Goal: Task Accomplishment & Management: Manage account settings

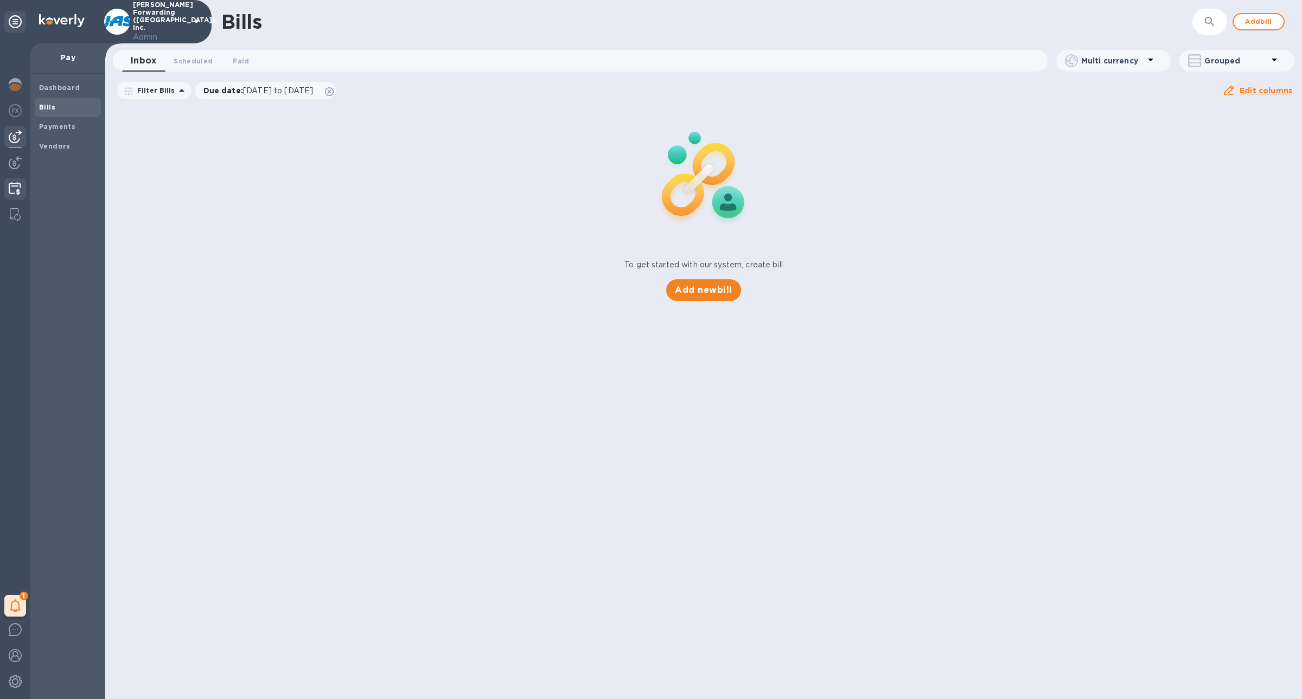
click at [20, 181] on div at bounding box center [14, 190] width 21 height 24
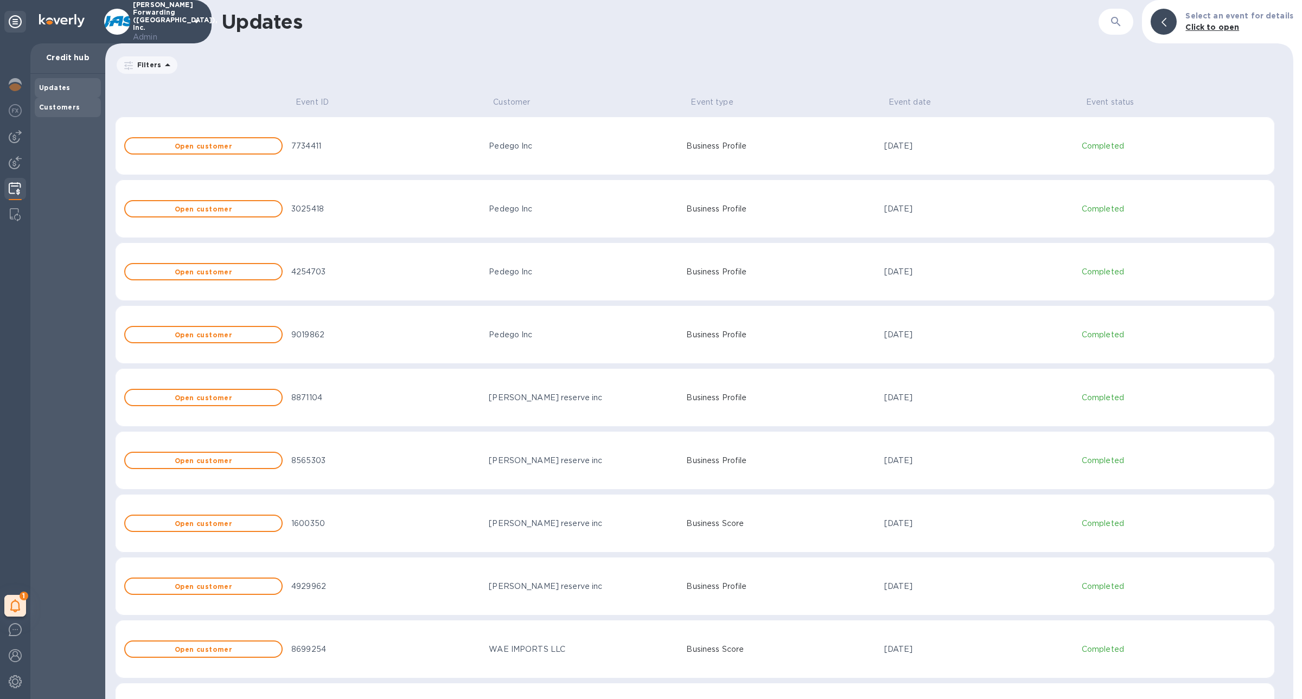
click at [58, 107] on b "Customers" at bounding box center [59, 107] width 41 height 8
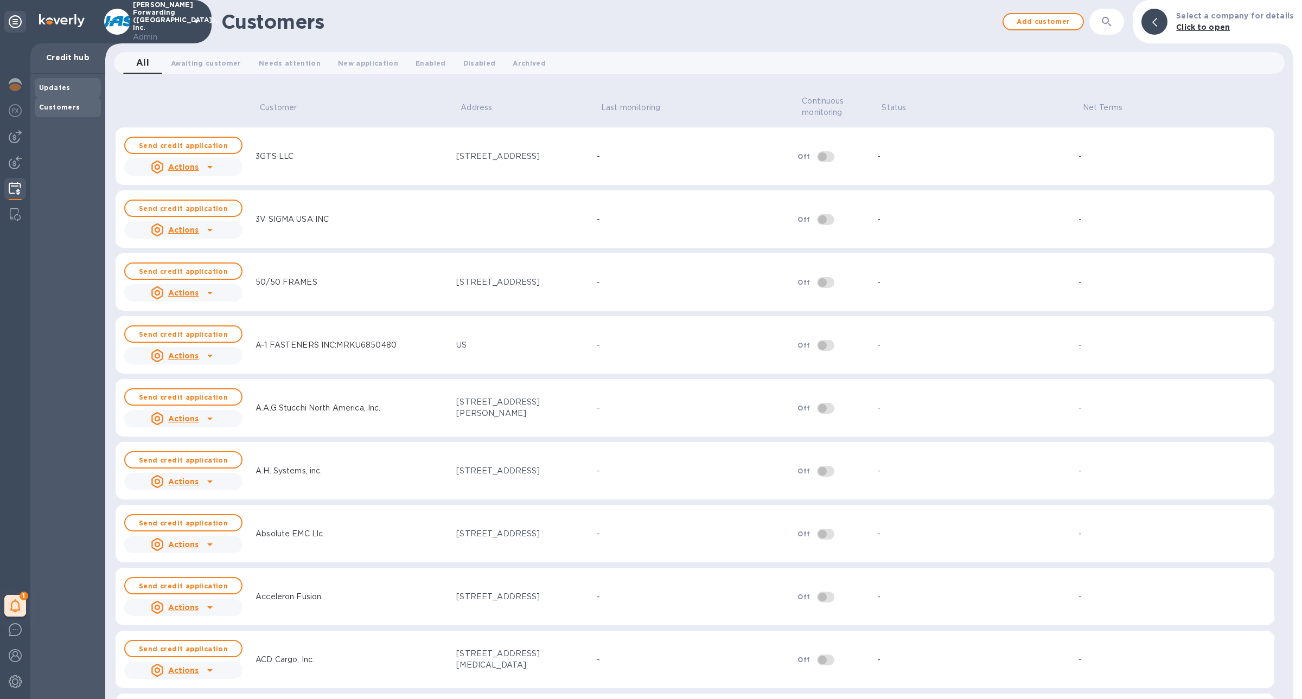
click at [62, 88] on b "Updates" at bounding box center [54, 88] width 31 height 8
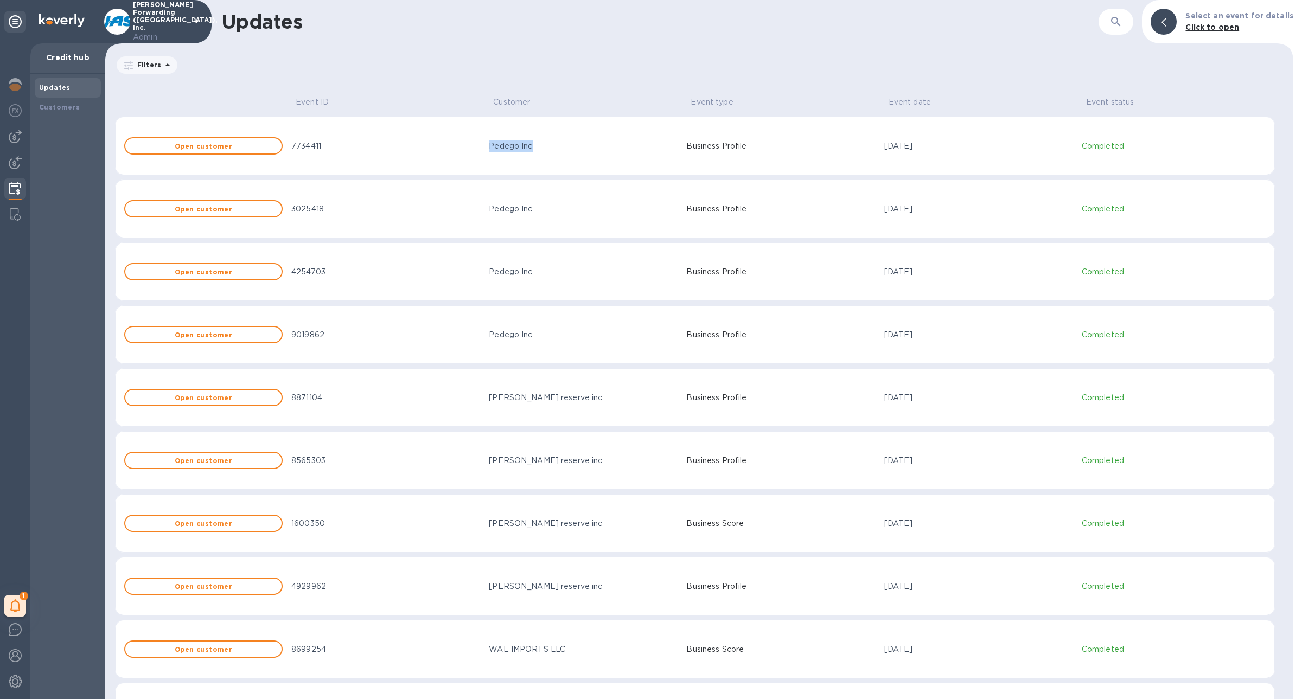
drag, startPoint x: 537, startPoint y: 150, endPoint x: 487, endPoint y: 150, distance: 49.9
click at [487, 150] on td "Pedego Inc" at bounding box center [582, 146] width 197 height 59
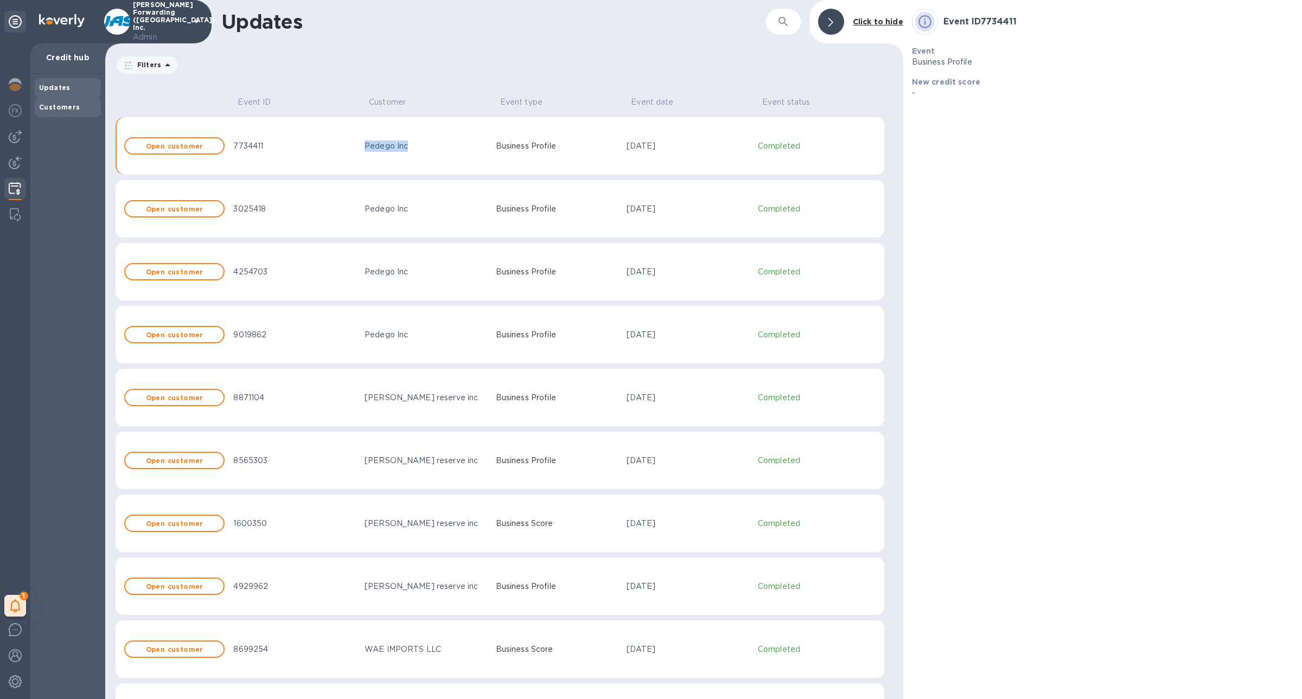
click at [71, 116] on div "Customers" at bounding box center [68, 108] width 66 height 20
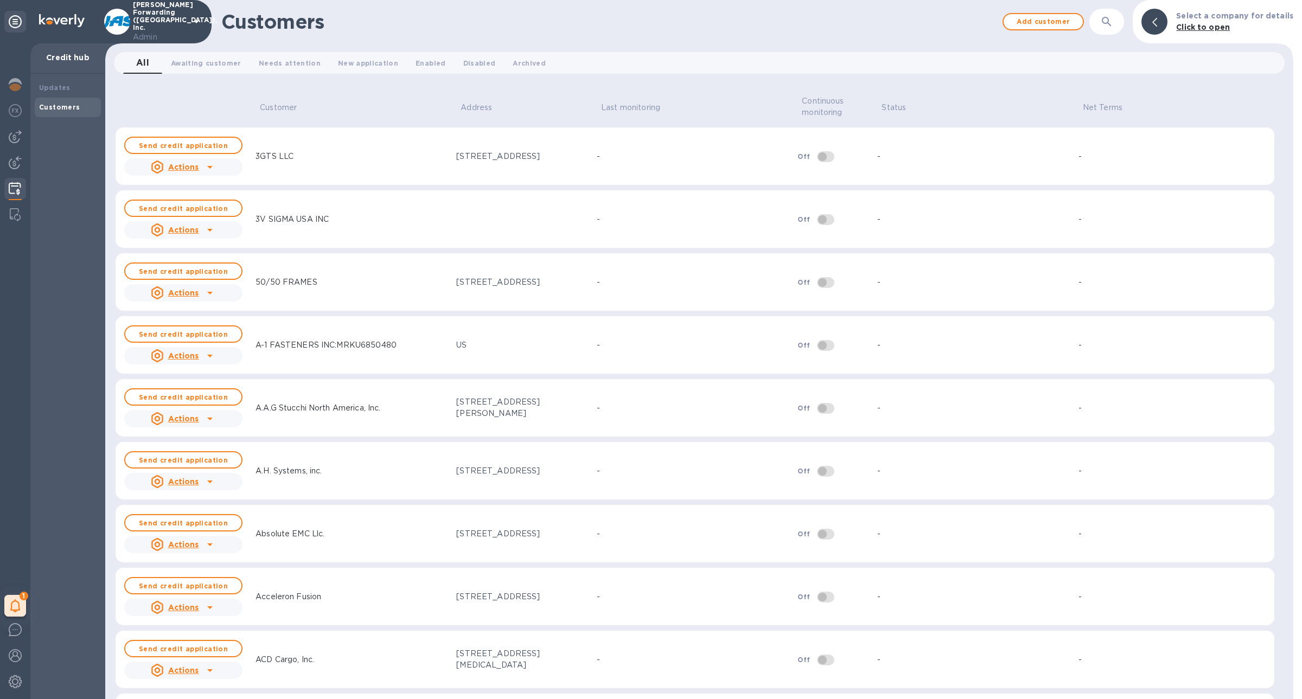
click at [1114, 30] on button "button" at bounding box center [1107, 22] width 26 height 26
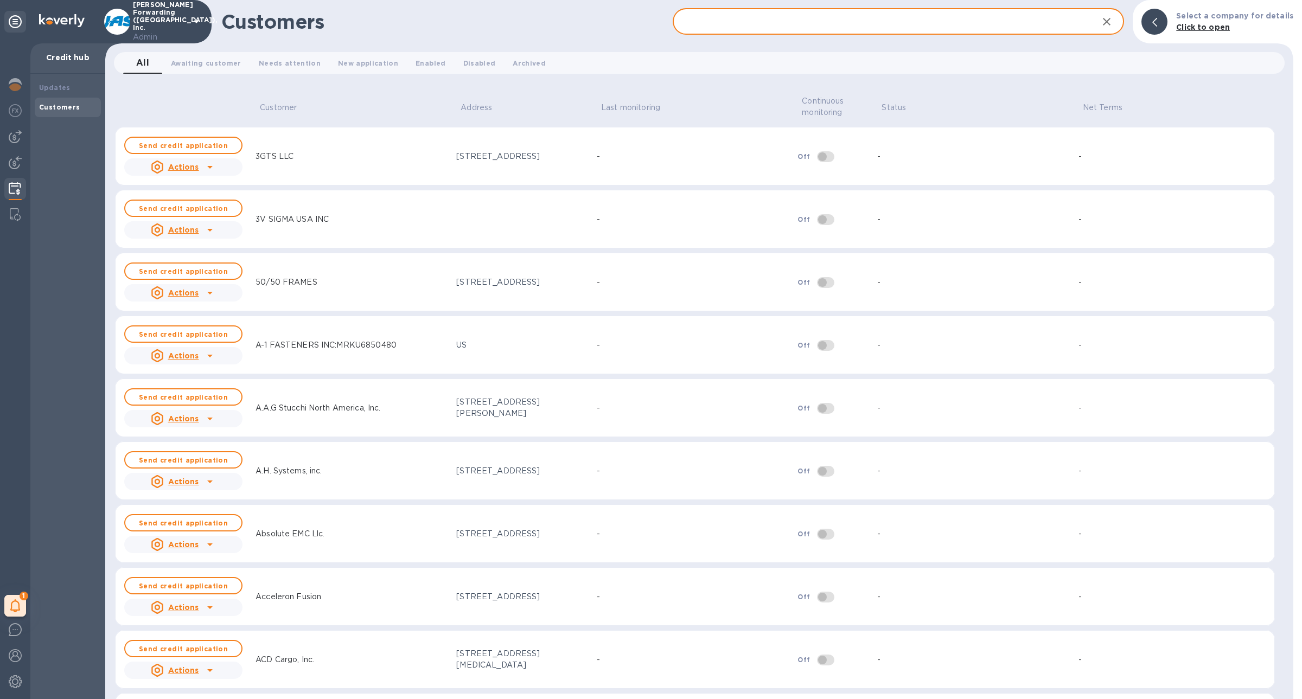
paste input "Pedego Inc"
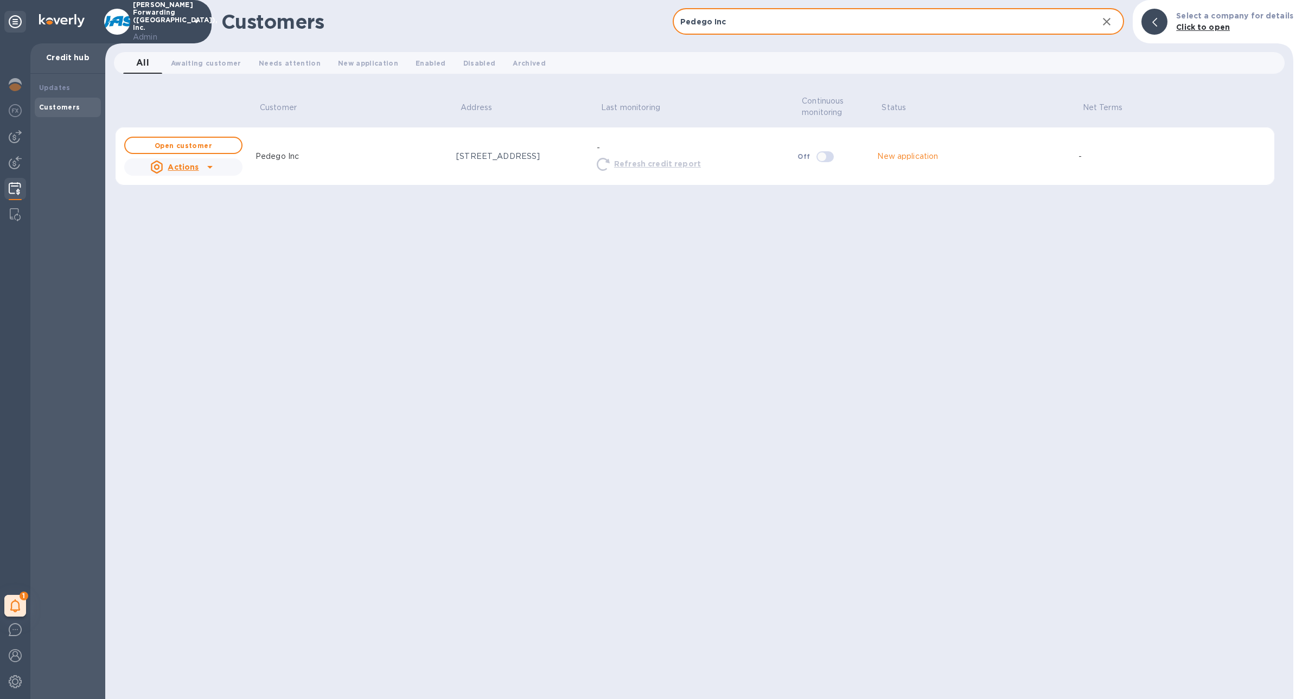
type input "Pedego Inc"
click at [327, 158] on div "Pedego Inc" at bounding box center [351, 156] width 201 height 20
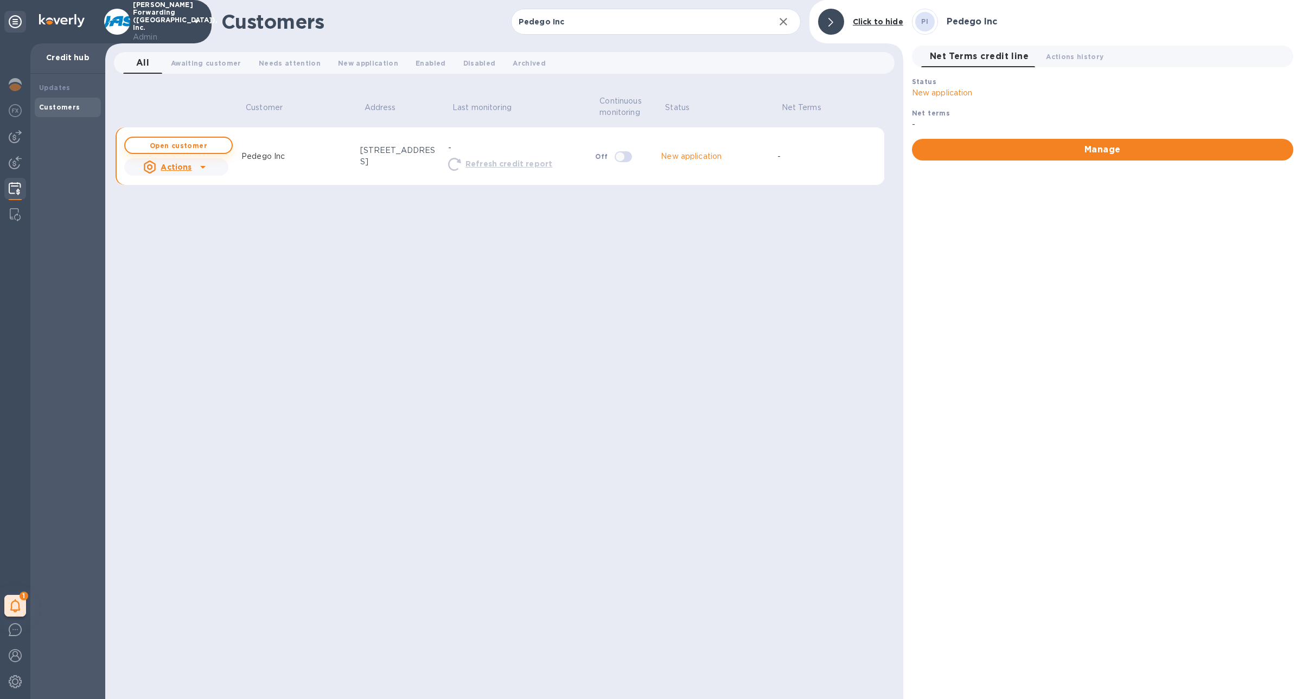
click at [194, 142] on b "Open customer" at bounding box center [179, 146] width 58 height 8
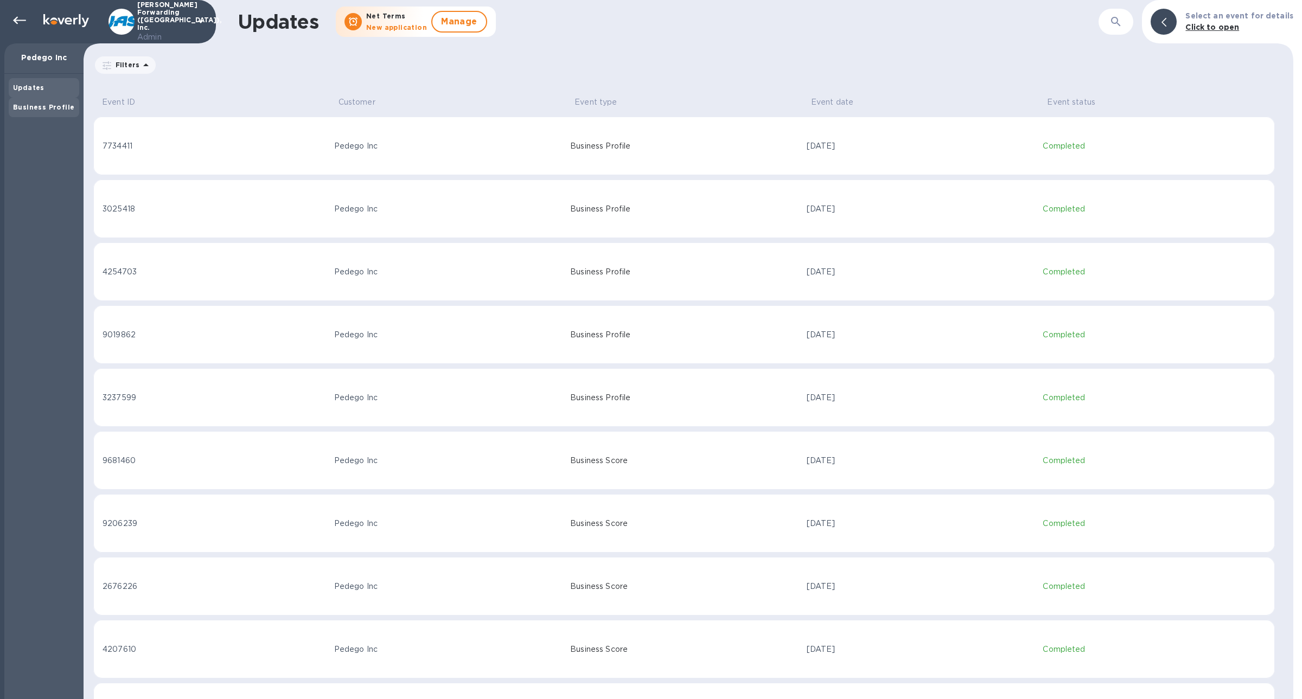
click at [62, 99] on div "Business Profile" at bounding box center [44, 108] width 71 height 20
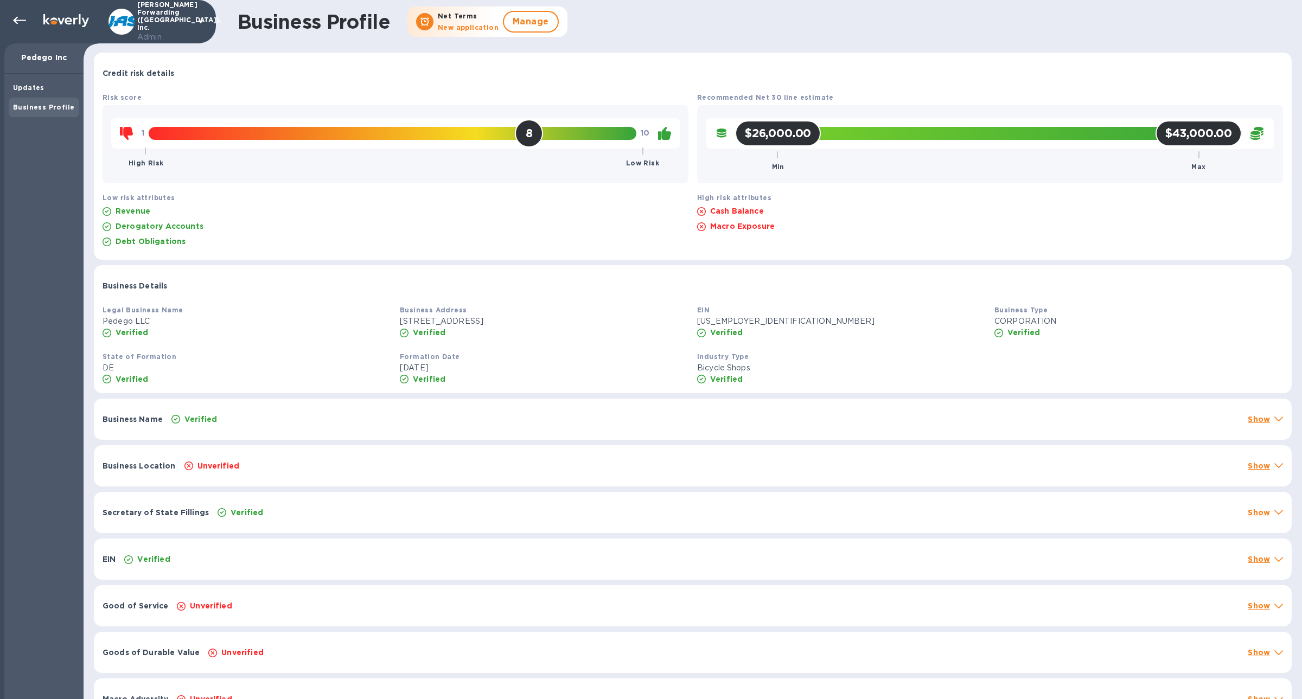
scroll to position [21, 0]
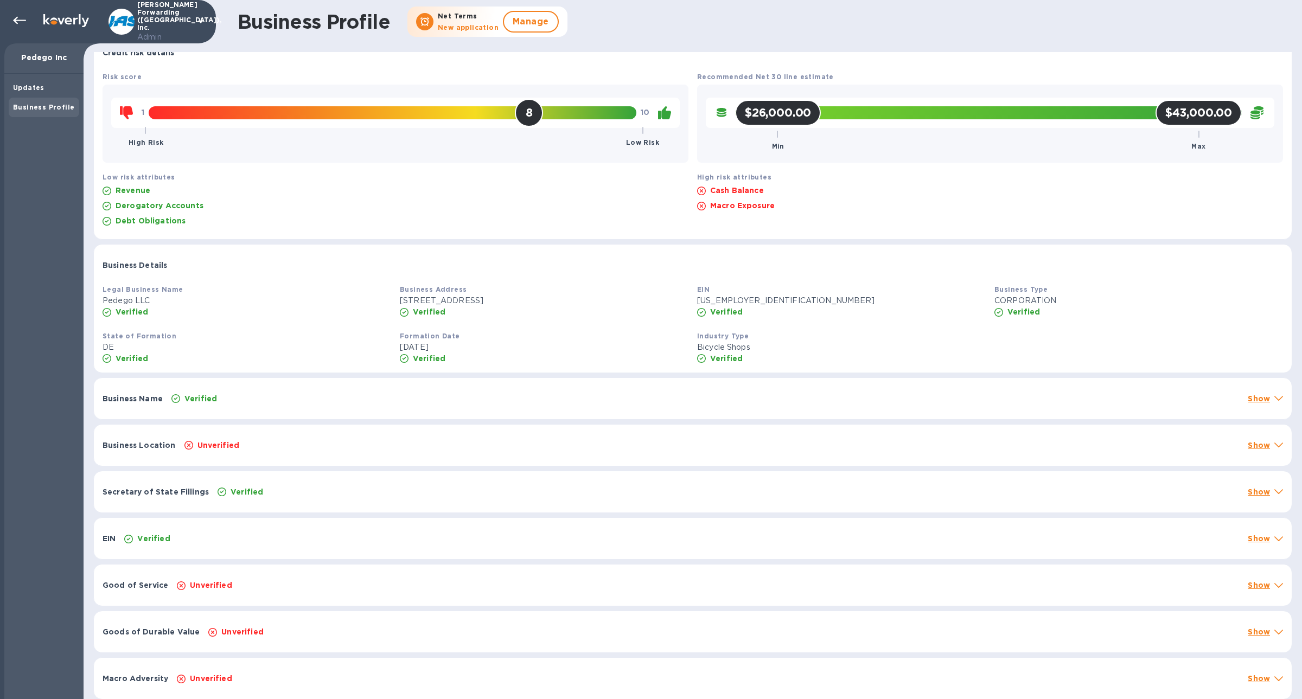
click at [743, 209] on p "Macro Exposure" at bounding box center [742, 205] width 65 height 11
click at [735, 190] on p "Cash Balance" at bounding box center [737, 190] width 54 height 11
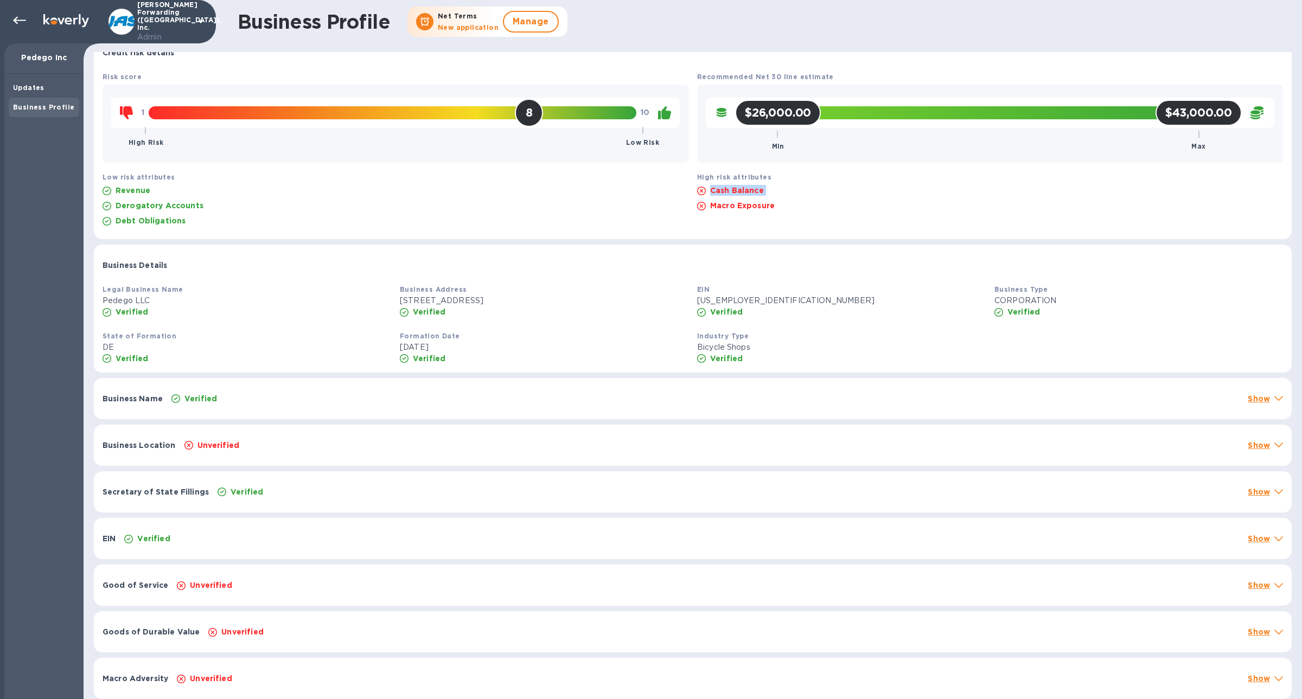
click at [735, 190] on p "Cash Balance" at bounding box center [737, 190] width 54 height 11
click at [395, 455] on div "Business Location Unverified Show" at bounding box center [693, 445] width 1198 height 41
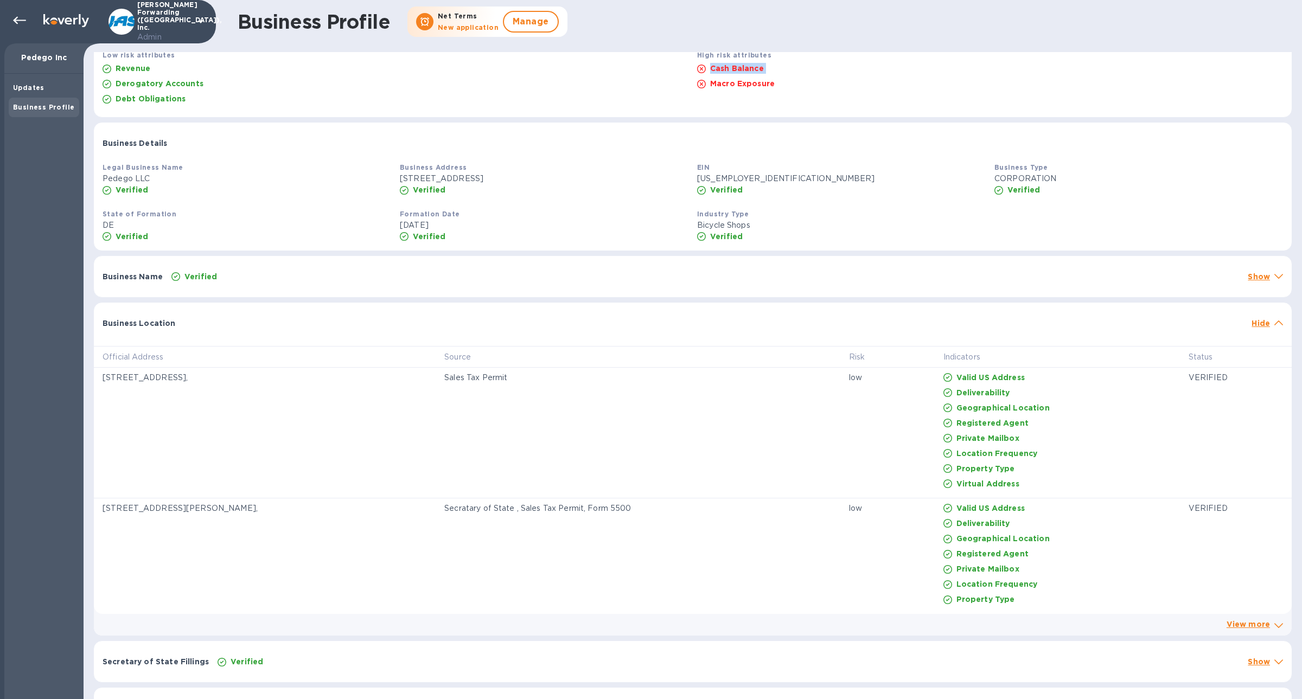
scroll to position [312, 0]
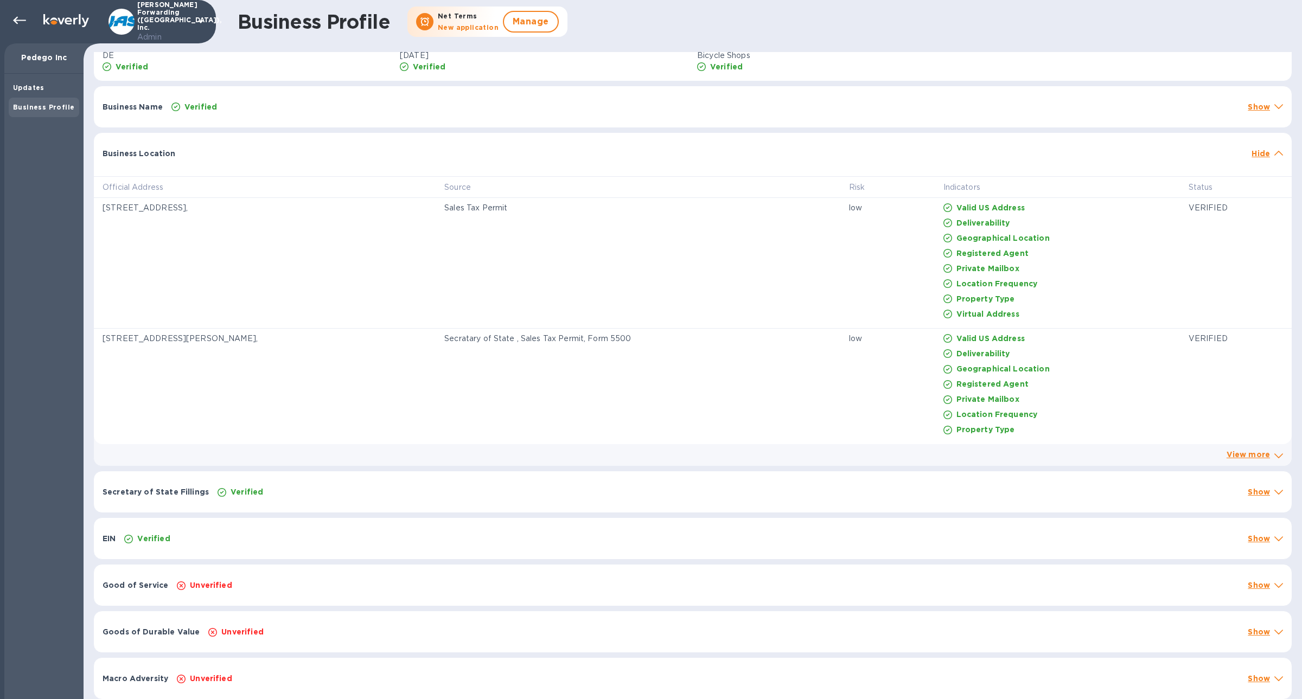
click at [499, 154] on div "Business Location" at bounding box center [672, 154] width 1149 height 20
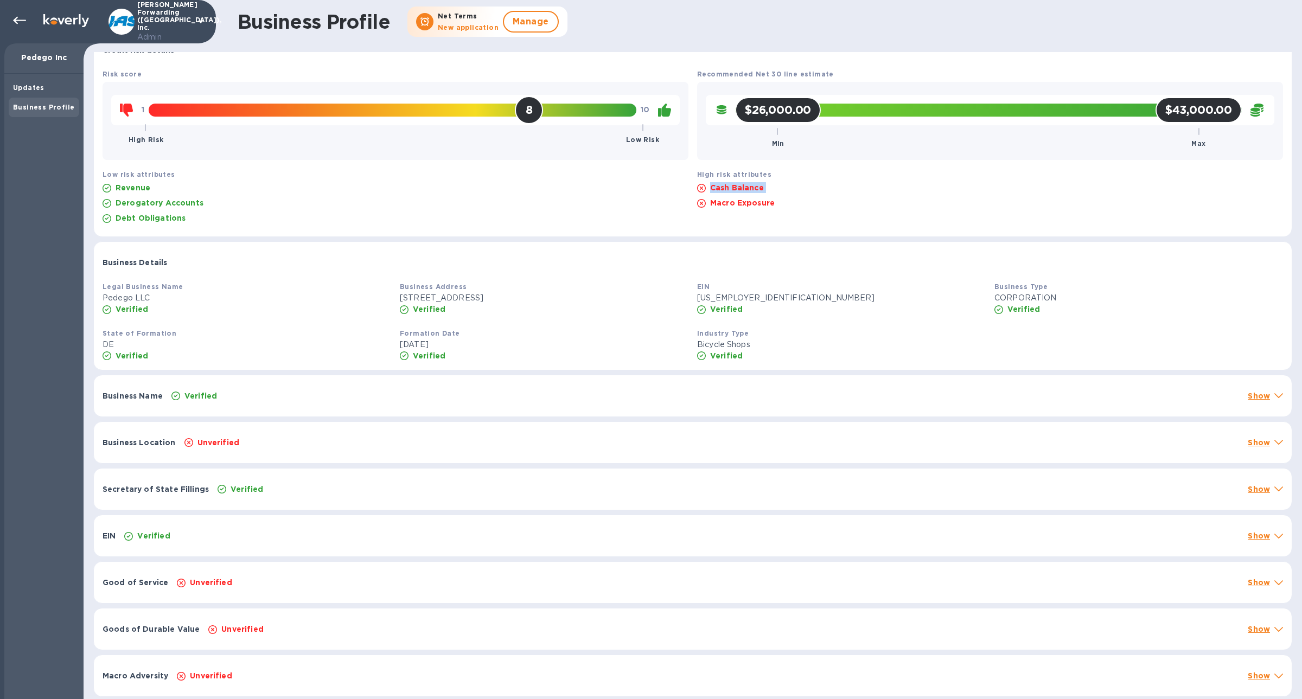
scroll to position [21, 0]
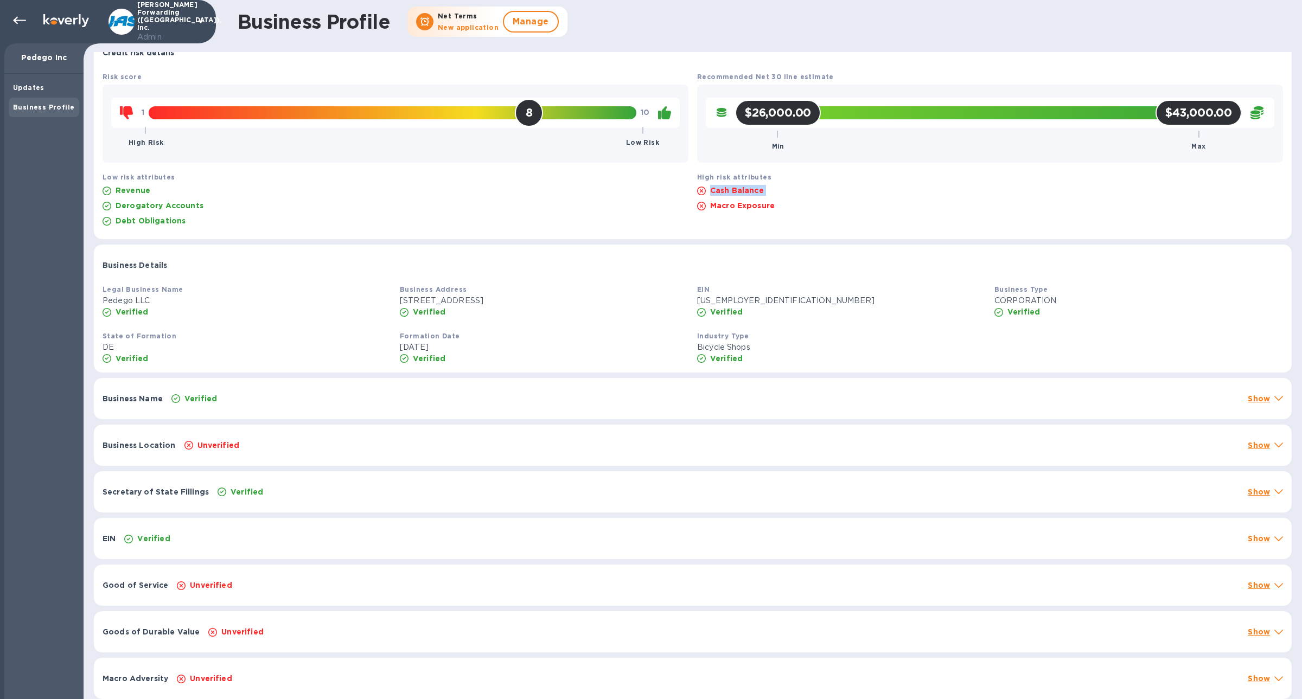
click at [284, 531] on div "EIN Verified Show" at bounding box center [693, 538] width 1198 height 41
click at [16, 23] on icon at bounding box center [19, 20] width 13 height 13
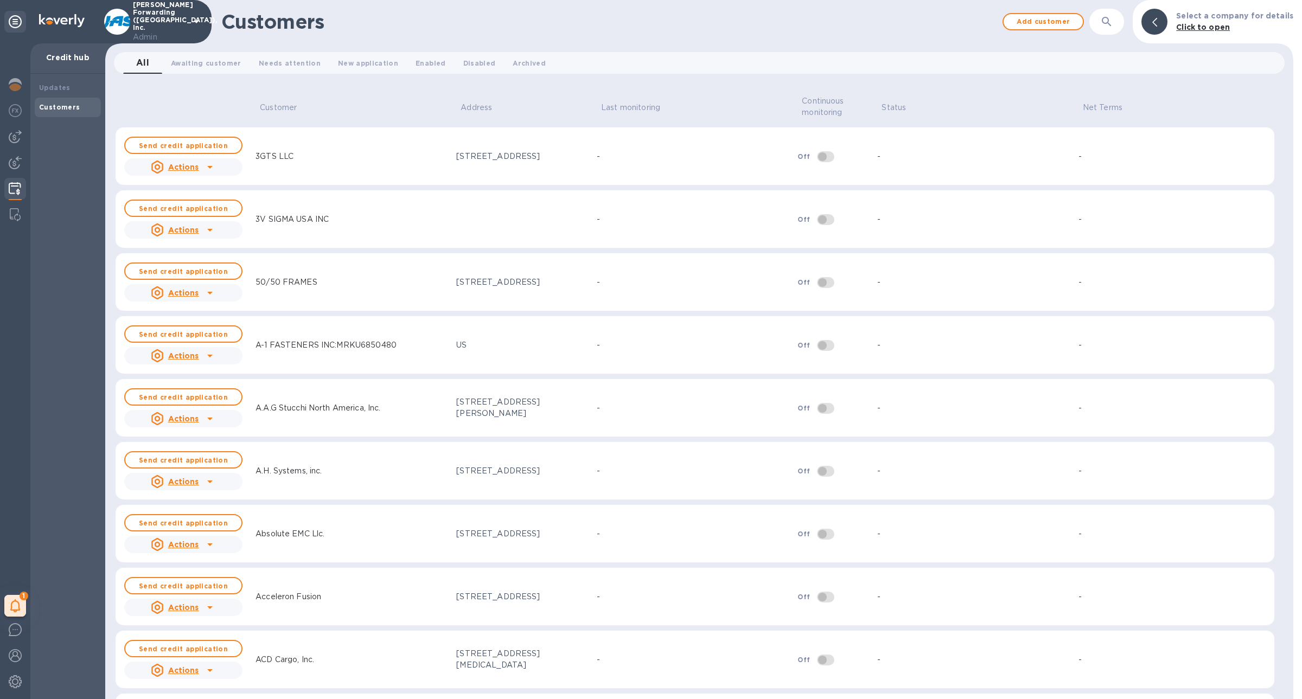
click at [198, 165] on div "Actions" at bounding box center [175, 166] width 53 height 17
click at [200, 231] on div "Admin customer connect" at bounding box center [203, 238] width 107 height 16
click at [334, 162] on div "3GTS LLC" at bounding box center [351, 156] width 201 height 20
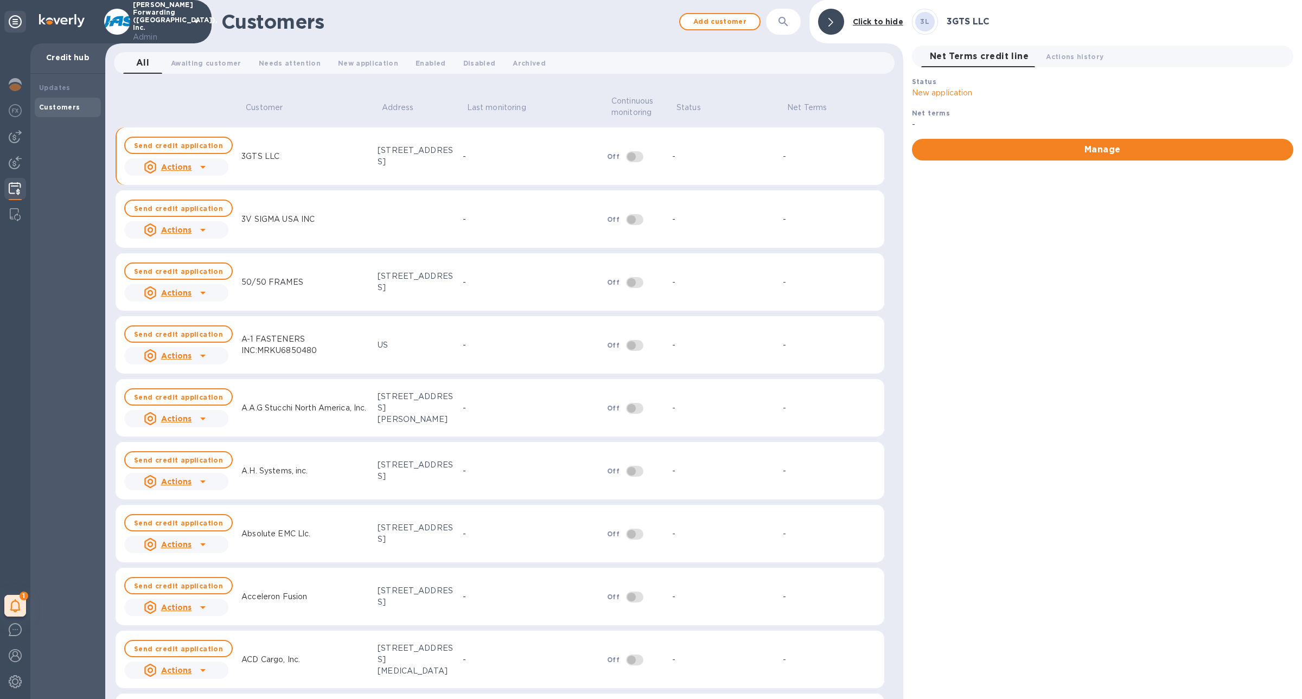
click at [206, 234] on icon at bounding box center [202, 230] width 13 height 13
click at [208, 296] on b "Admin customer connect" at bounding box center [203, 300] width 103 height 9
click at [183, 164] on u "Actions" at bounding box center [176, 167] width 31 height 9
click at [187, 235] on b "Admin customer connect" at bounding box center [203, 237] width 103 height 9
click at [200, 168] on icon at bounding box center [202, 167] width 13 height 13
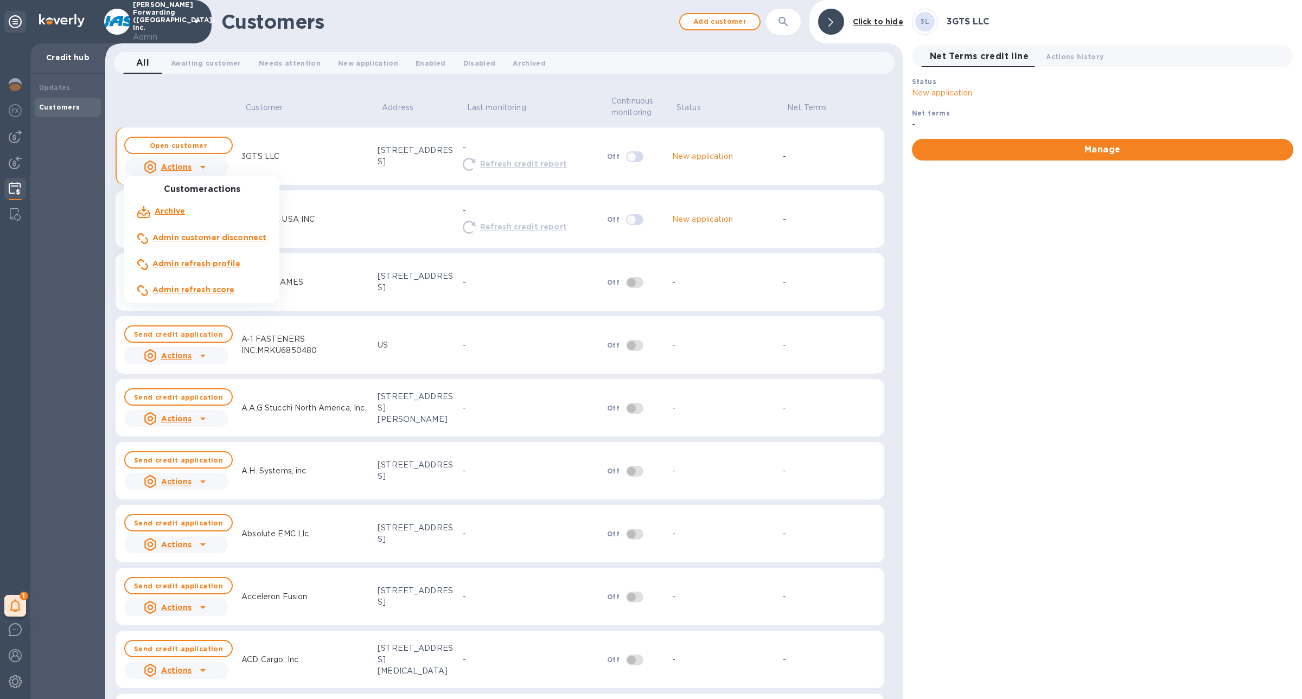
click at [717, 173] on div at bounding box center [651, 349] width 1302 height 699
click at [196, 170] on icon at bounding box center [202, 167] width 13 height 13
click at [327, 155] on div at bounding box center [651, 349] width 1302 height 699
click at [181, 145] on b "Open customer" at bounding box center [179, 146] width 58 height 8
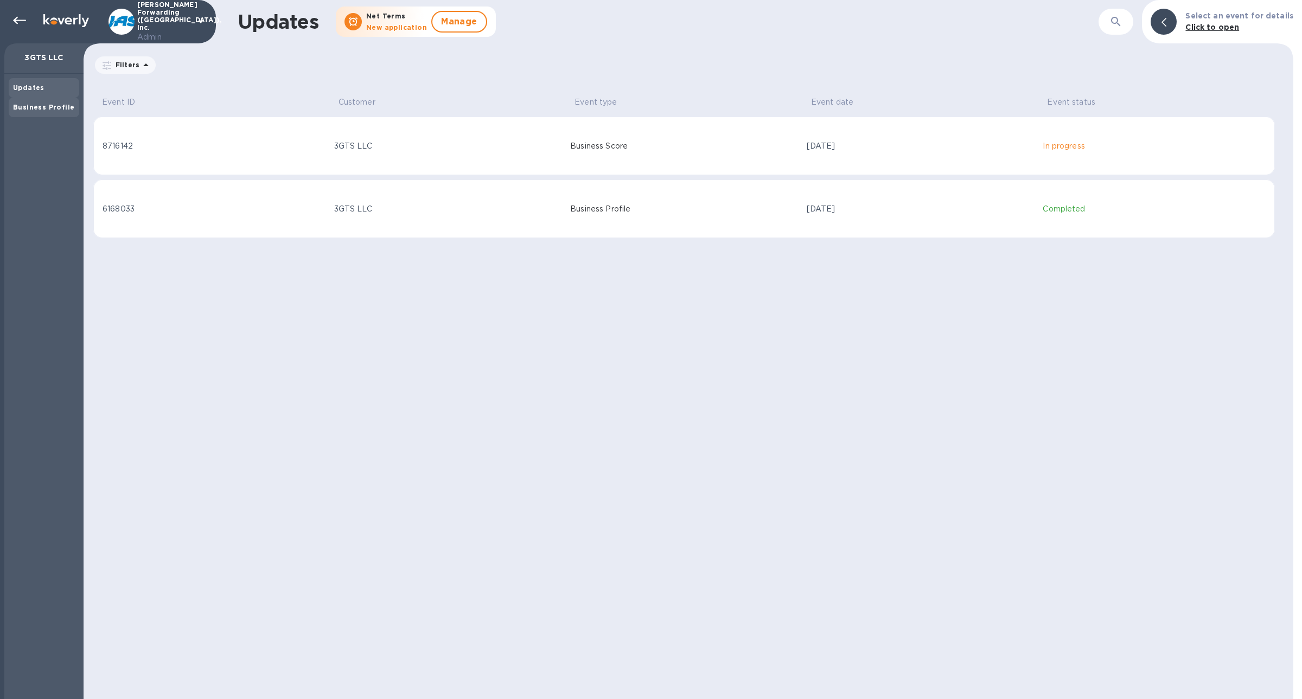
click at [50, 113] on div "Business Profile" at bounding box center [44, 108] width 71 height 20
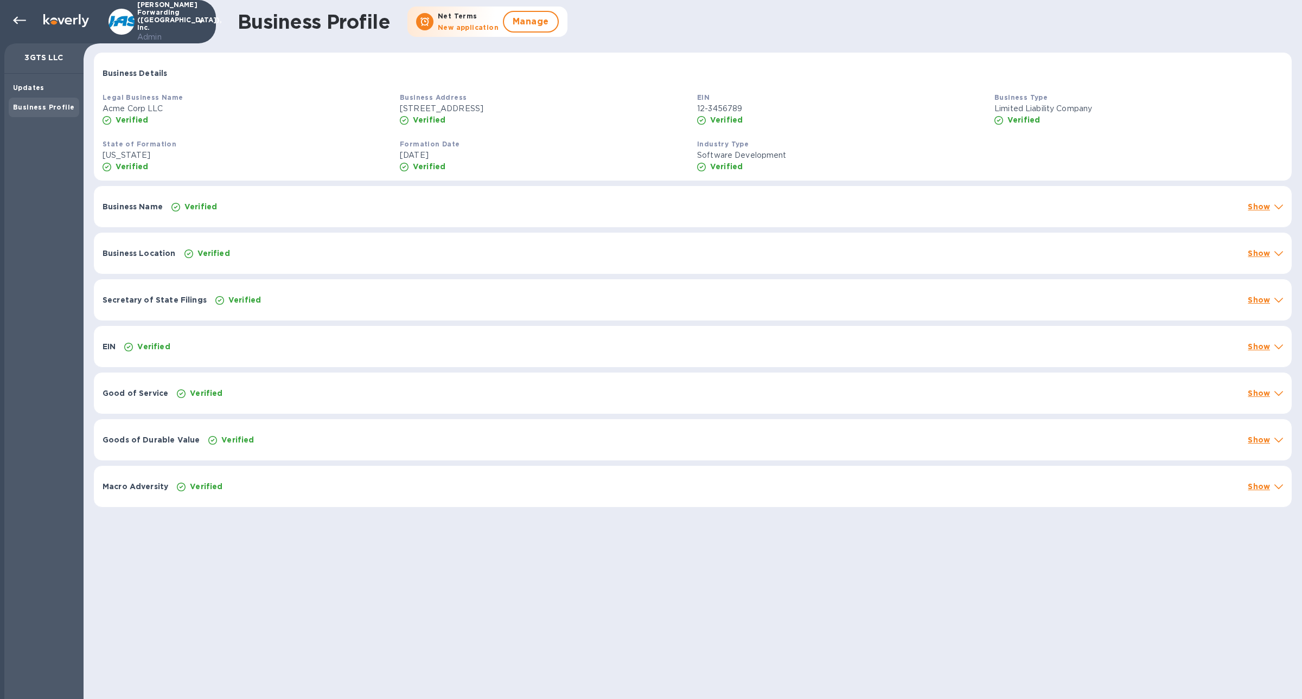
click at [208, 213] on div "Business Name Verified Show" at bounding box center [693, 206] width 1198 height 41
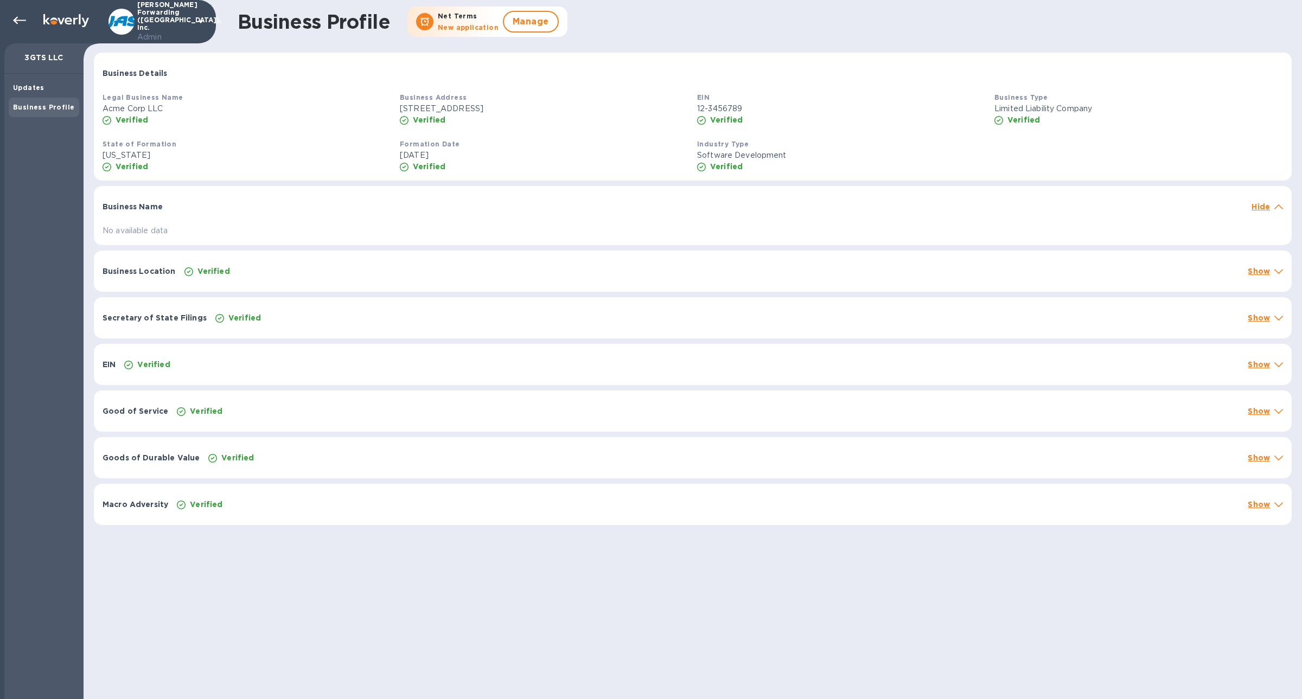
click at [210, 266] on p "Verified" at bounding box center [213, 271] width 33 height 11
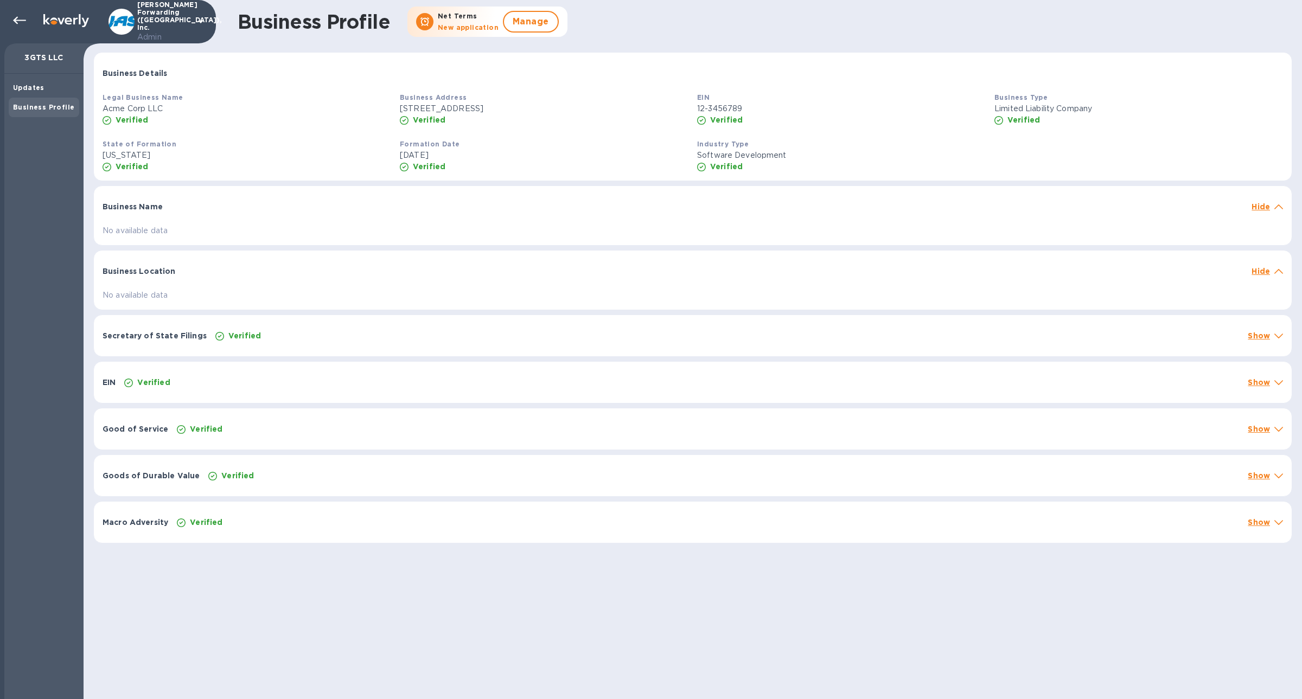
click at [226, 333] on div "Verified" at bounding box center [244, 335] width 37 height 15
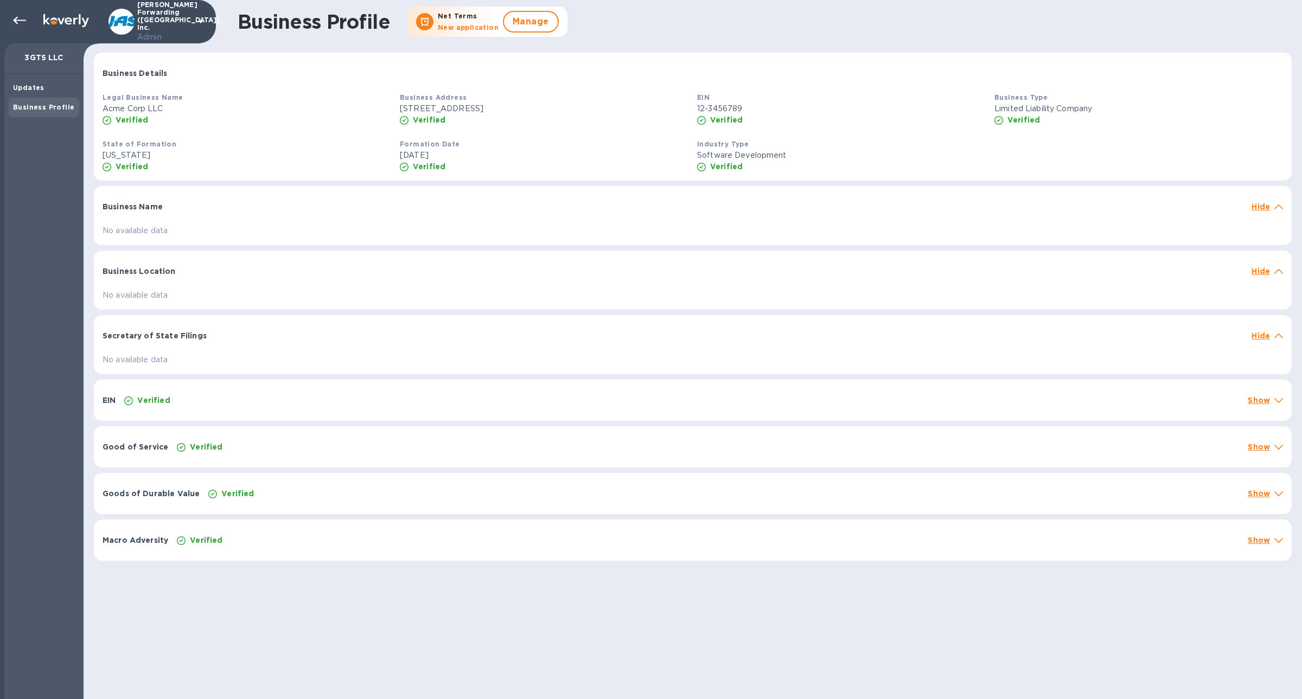
click at [224, 391] on div "EIN Verified Show" at bounding box center [693, 400] width 1198 height 41
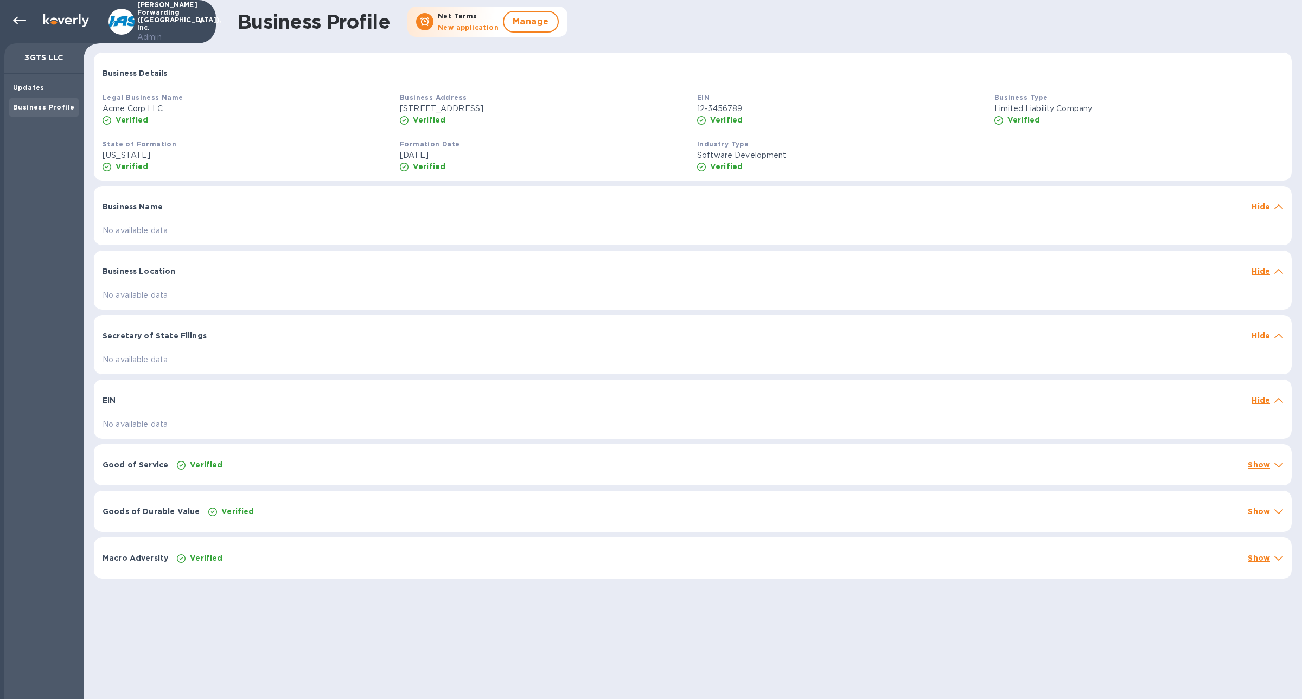
click at [234, 451] on div "Good of Service Verified Show" at bounding box center [693, 464] width 1198 height 41
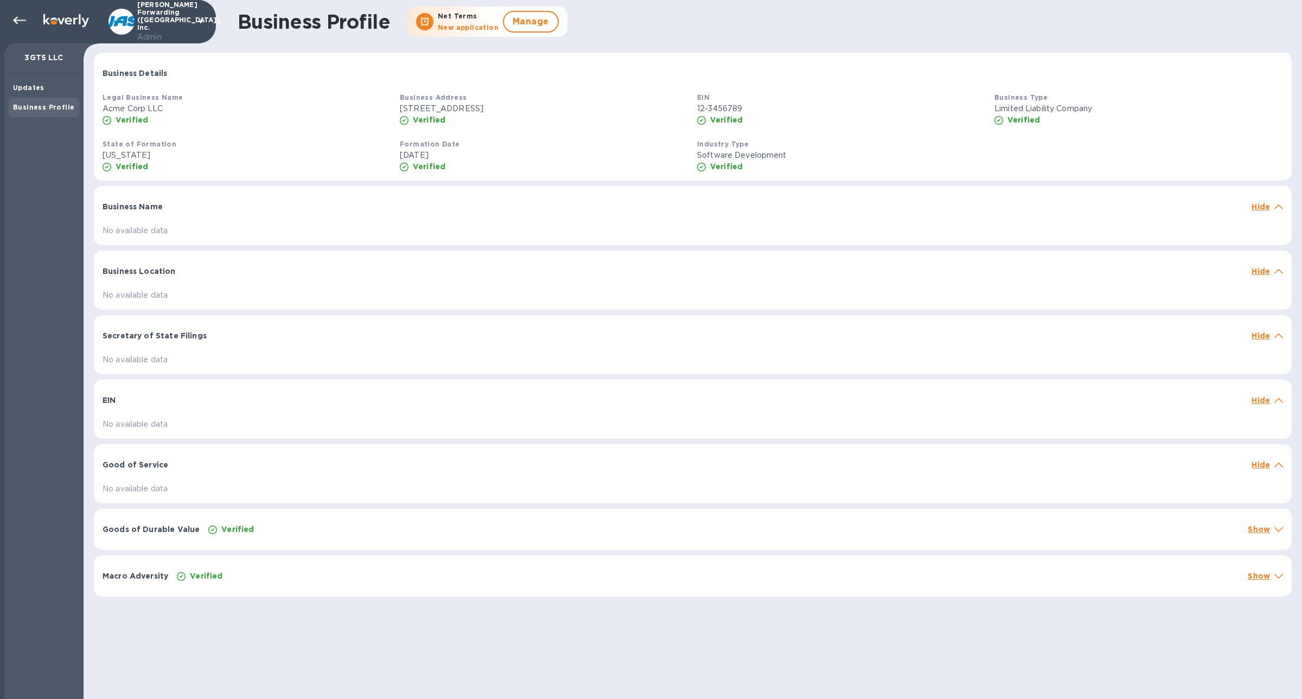
click at [244, 516] on div "Goods of Durable Value Verified Show" at bounding box center [693, 529] width 1198 height 41
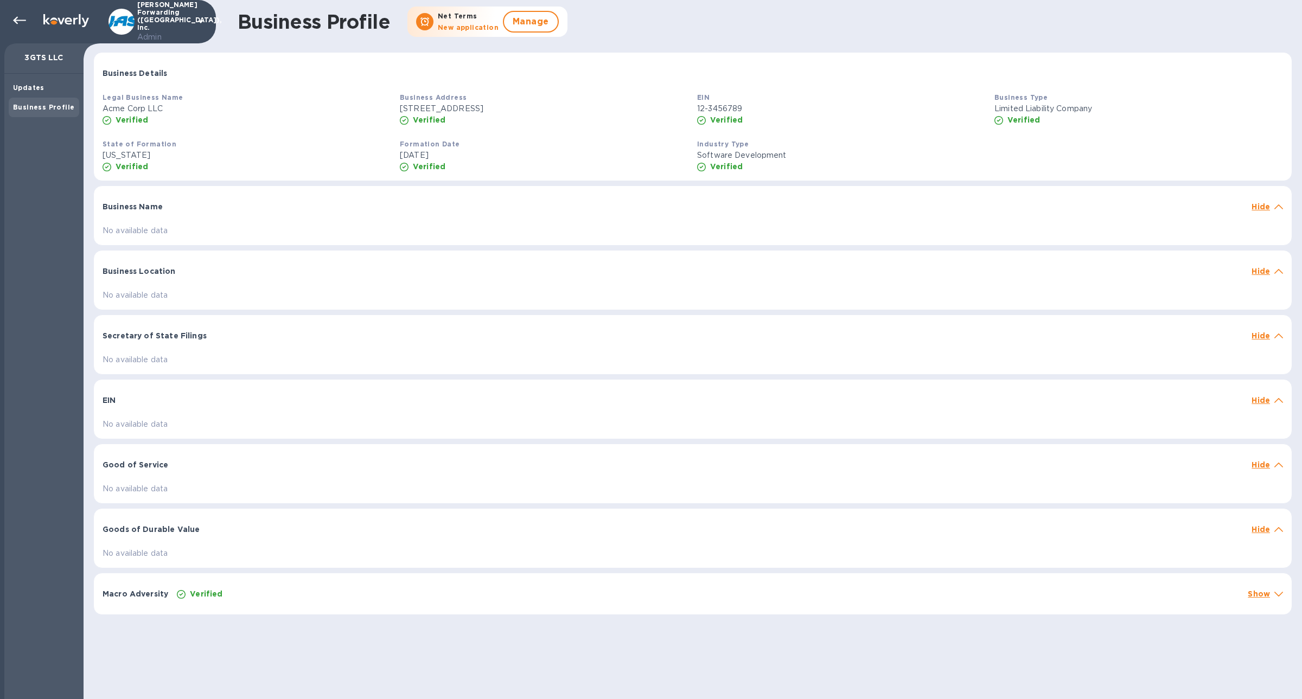
click at [252, 590] on div "Verified" at bounding box center [708, 593] width 1067 height 15
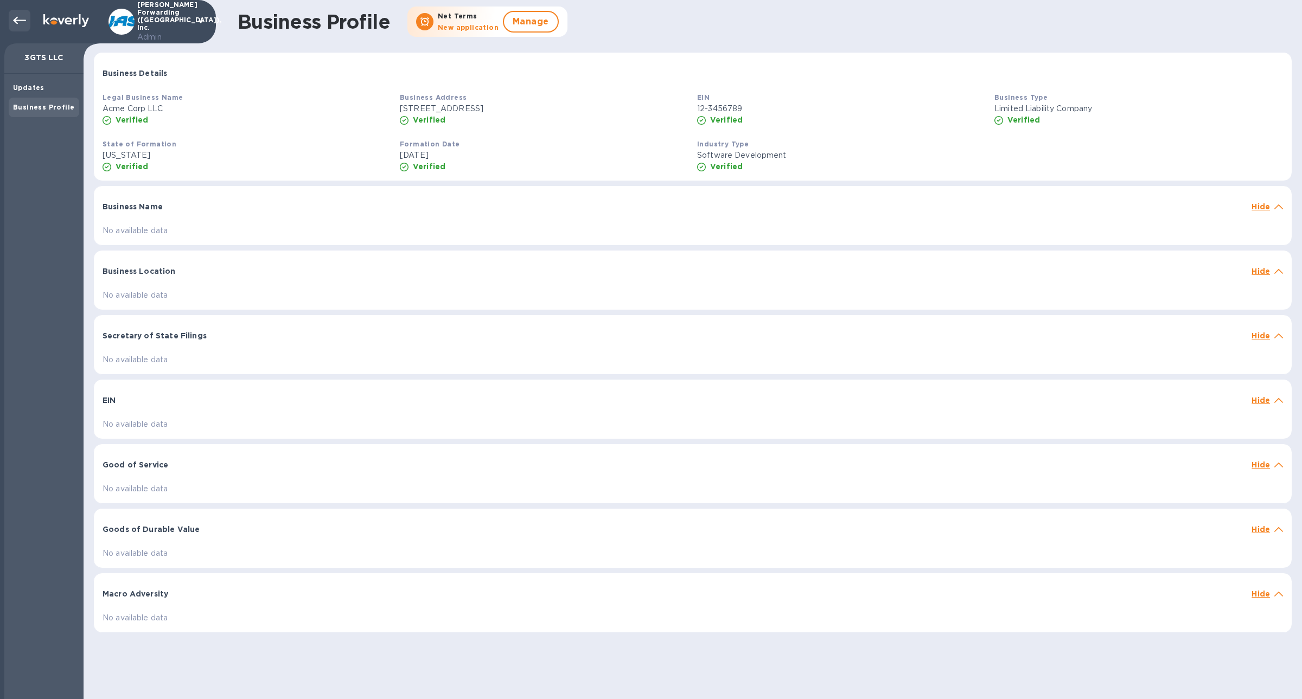
click at [16, 21] on icon at bounding box center [19, 21] width 13 height 8
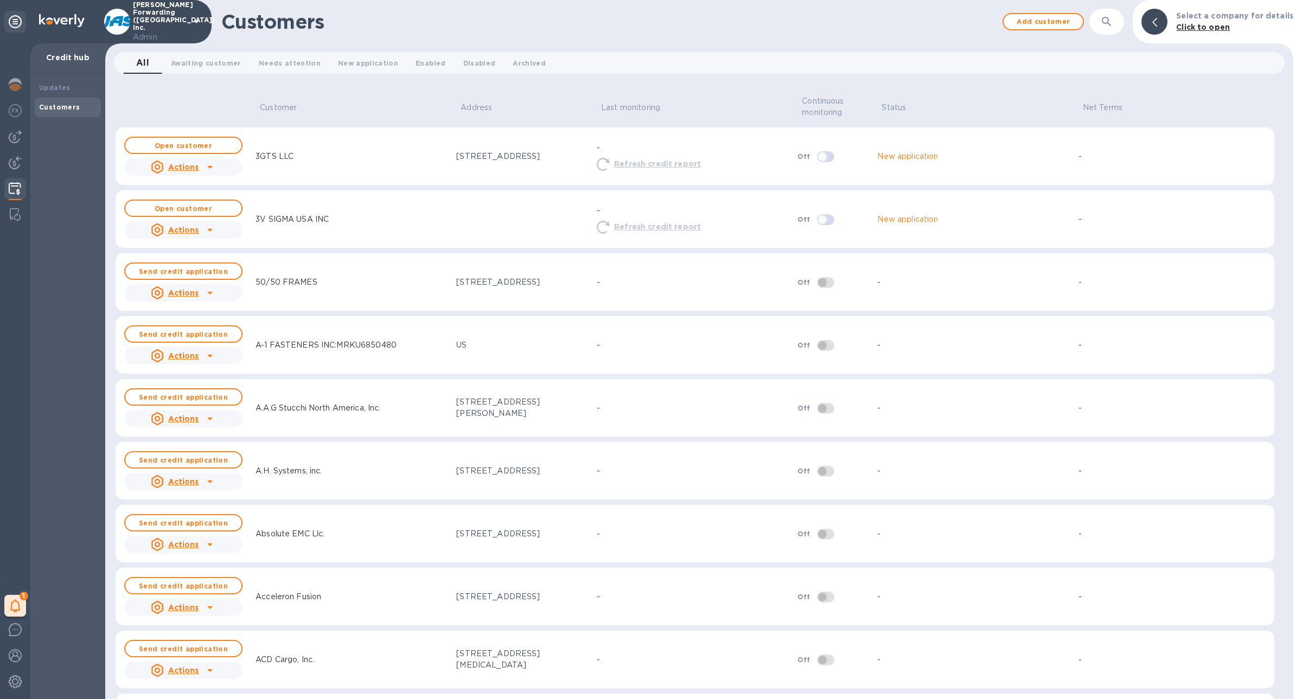
drag, startPoint x: 305, startPoint y: 149, endPoint x: 251, endPoint y: 151, distance: 54.8
click at [251, 151] on div "3GTS LLC" at bounding box center [351, 156] width 201 height 20
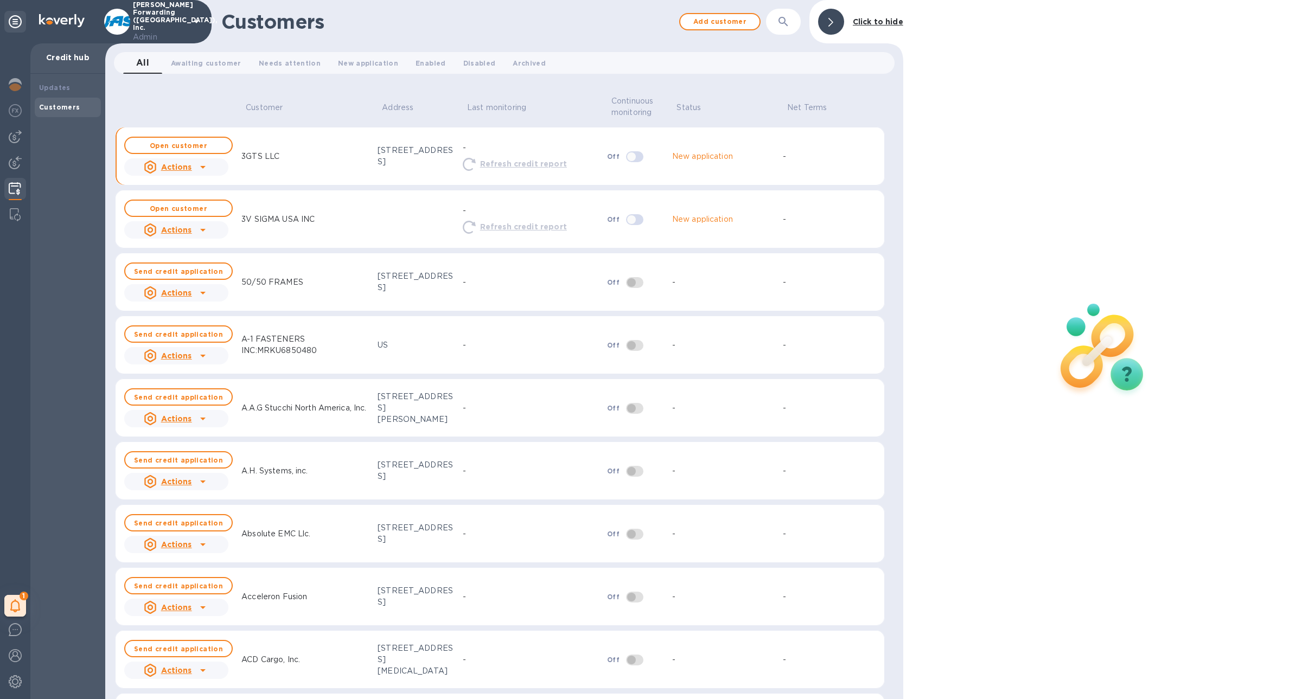
click at [250, 151] on p "3GTS LLC" at bounding box center [260, 156] width 38 height 11
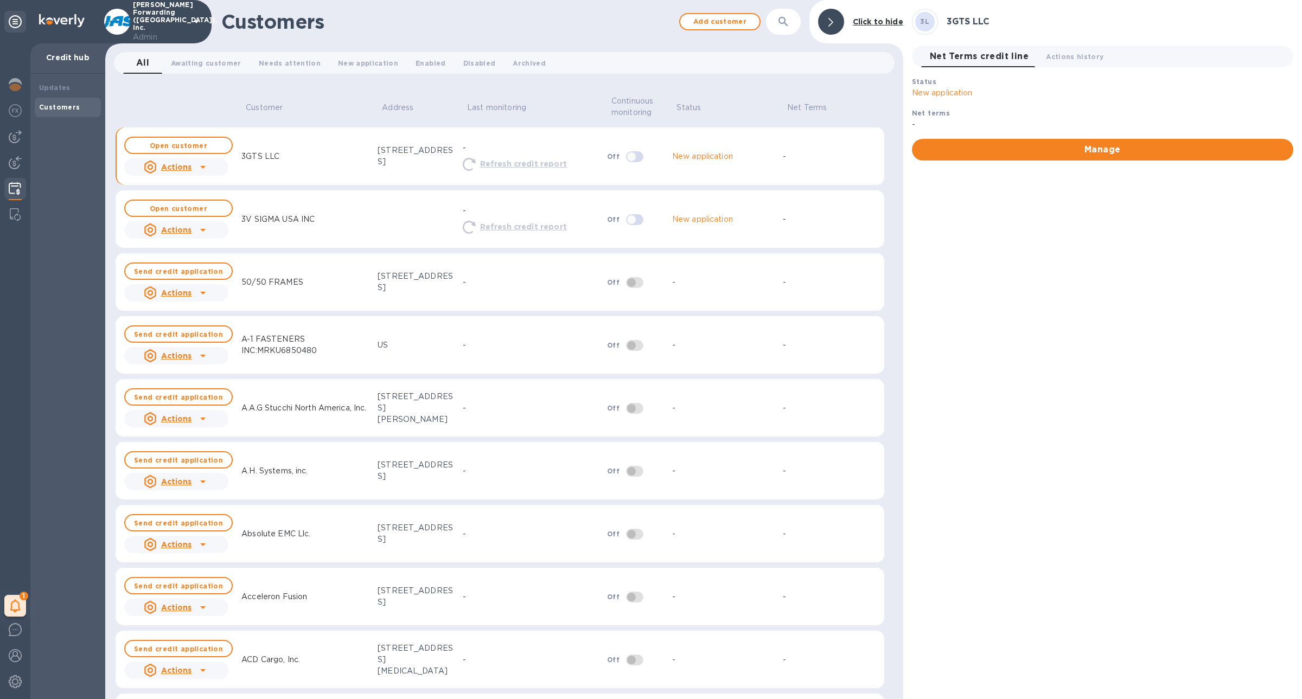
click at [250, 156] on p "3GTS LLC" at bounding box center [260, 156] width 38 height 11
copy p "3GTS LLC"
click at [204, 168] on icon at bounding box center [202, 167] width 13 height 13
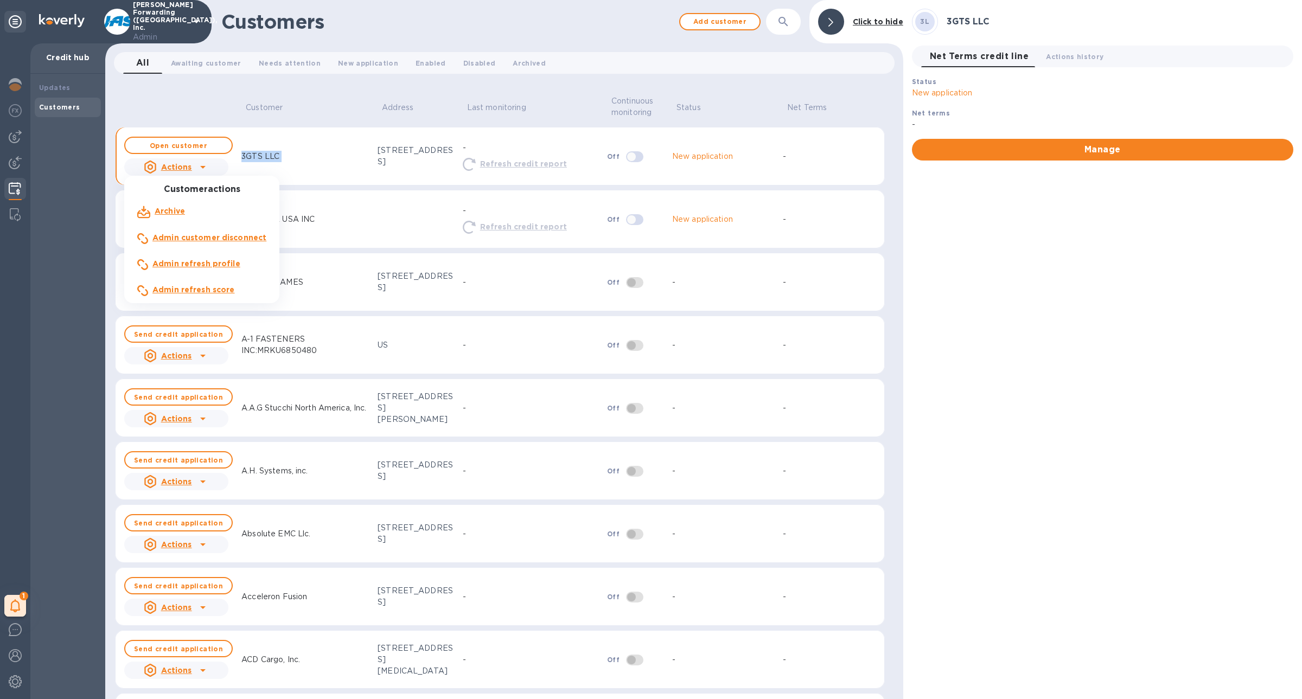
click at [228, 265] on b "Admin refresh profile" at bounding box center [196, 263] width 88 height 9
click at [220, 142] on span "Open customer" at bounding box center [178, 145] width 89 height 7
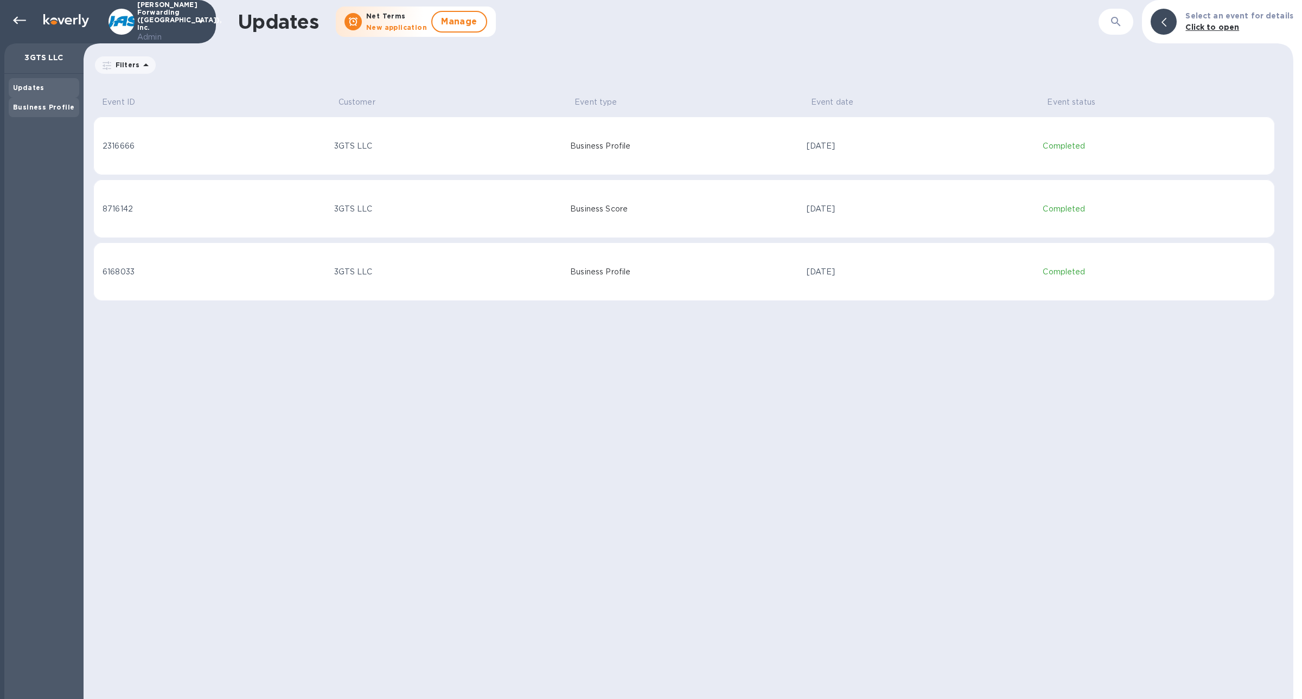
click at [48, 112] on div "Business Profile" at bounding box center [44, 107] width 62 height 11
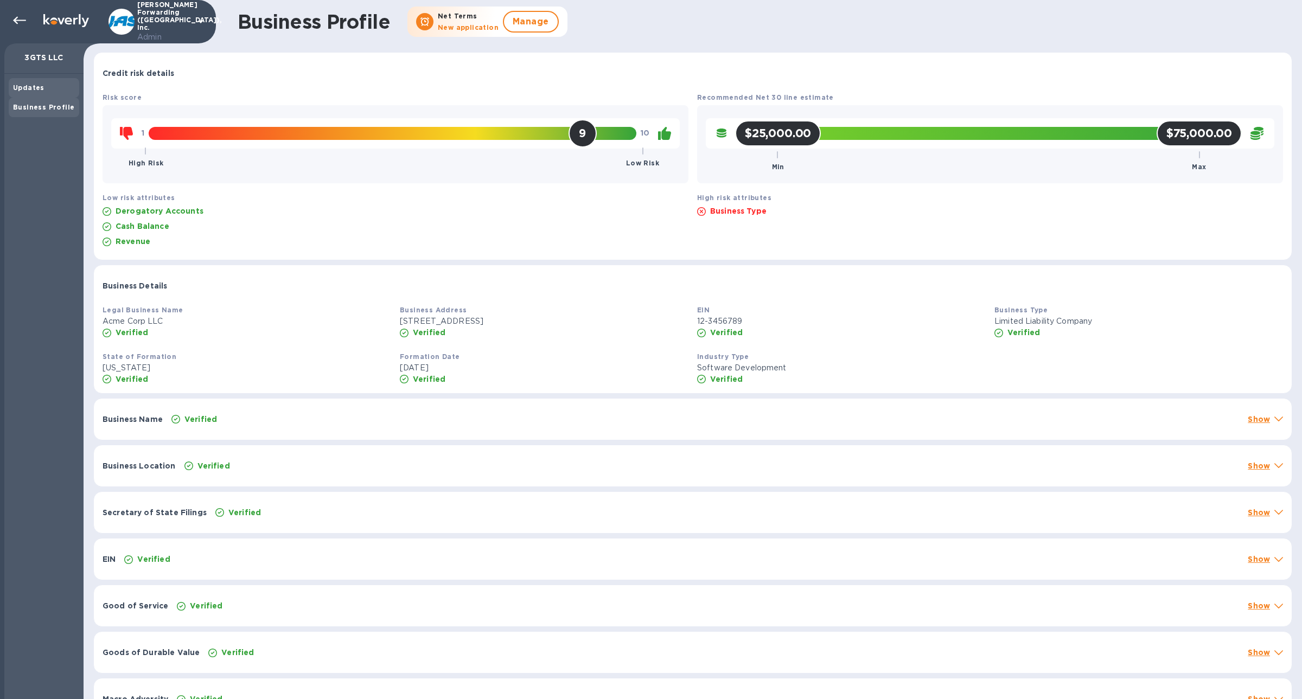
click at [39, 92] on div "Updates" at bounding box center [44, 87] width 62 height 11
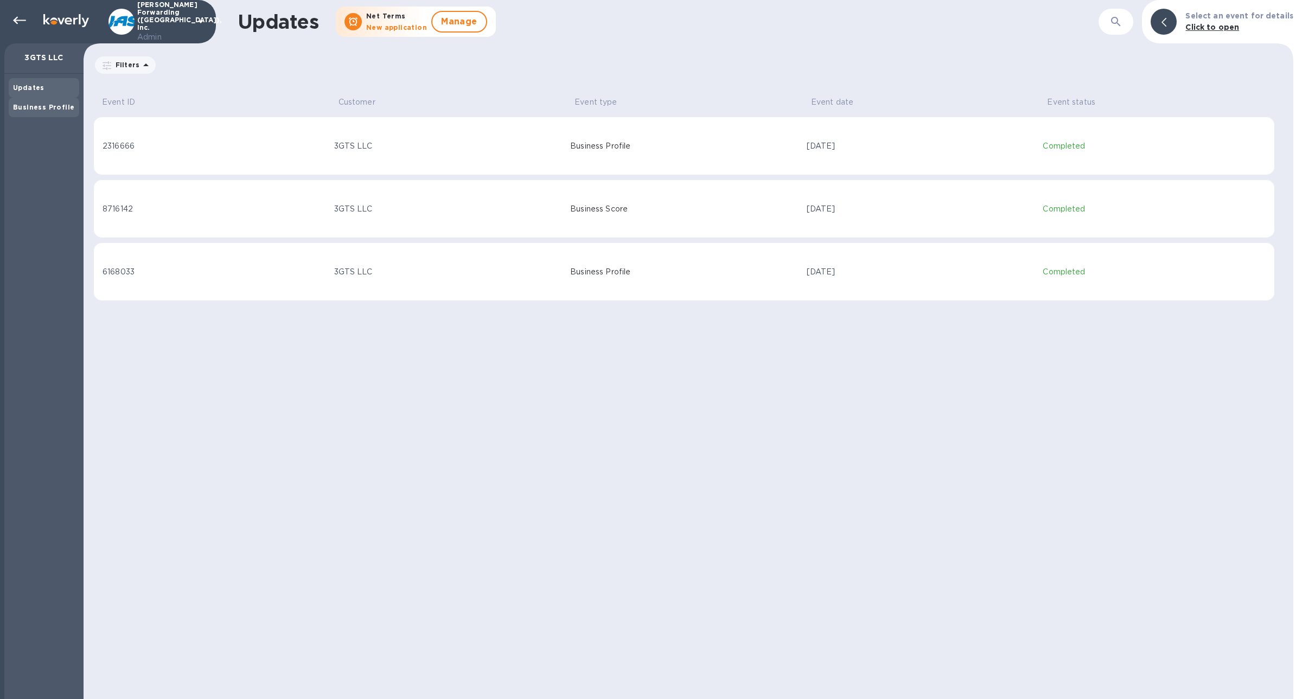
click at [40, 103] on b "Business Profile" at bounding box center [43, 107] width 61 height 8
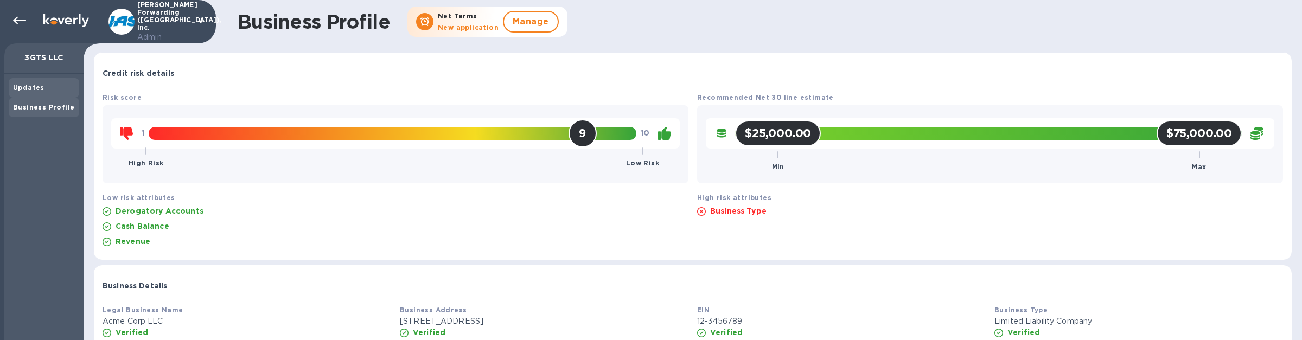
click at [42, 91] on div "Updates" at bounding box center [44, 87] width 62 height 11
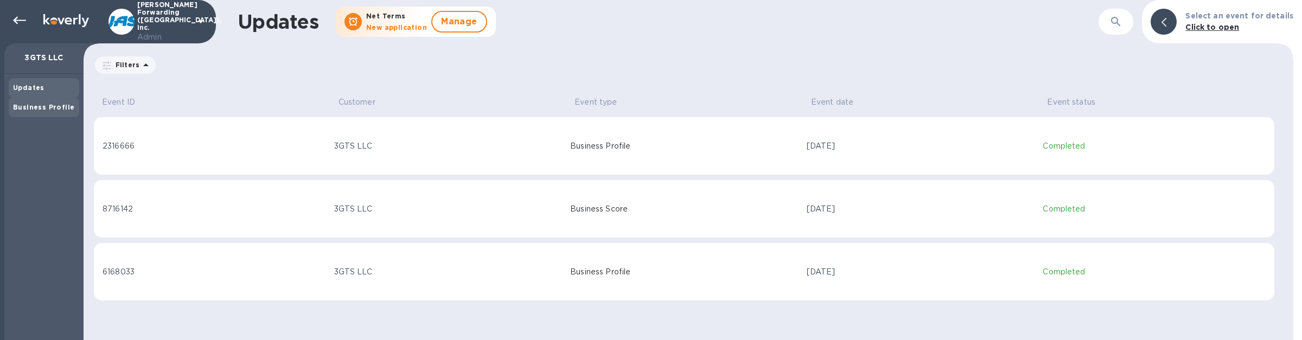
click at [40, 114] on div "Business Profile" at bounding box center [44, 108] width 71 height 20
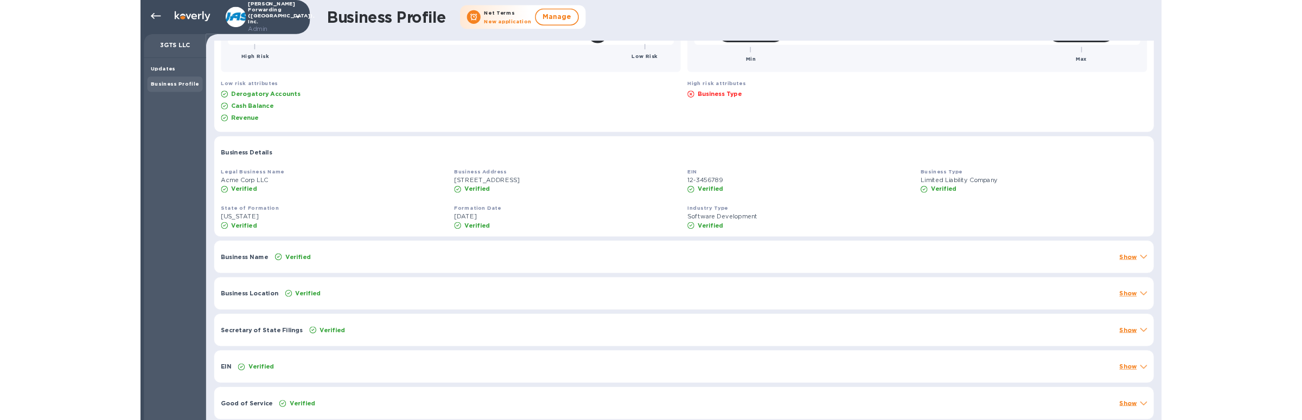
scroll to position [184, 0]
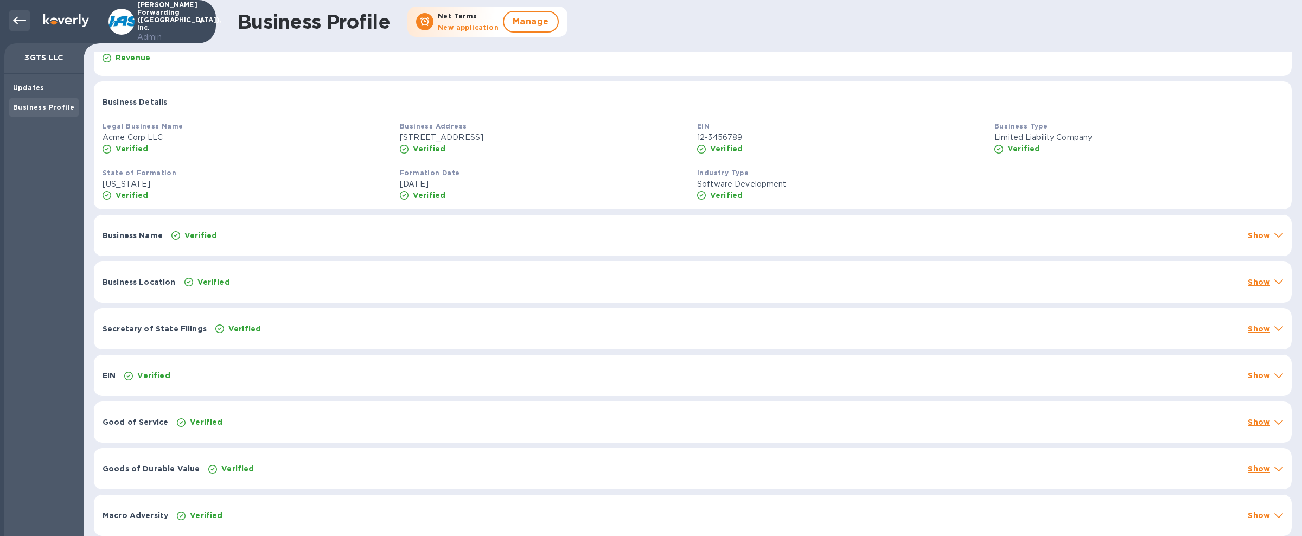
click at [19, 15] on icon at bounding box center [19, 20] width 13 height 13
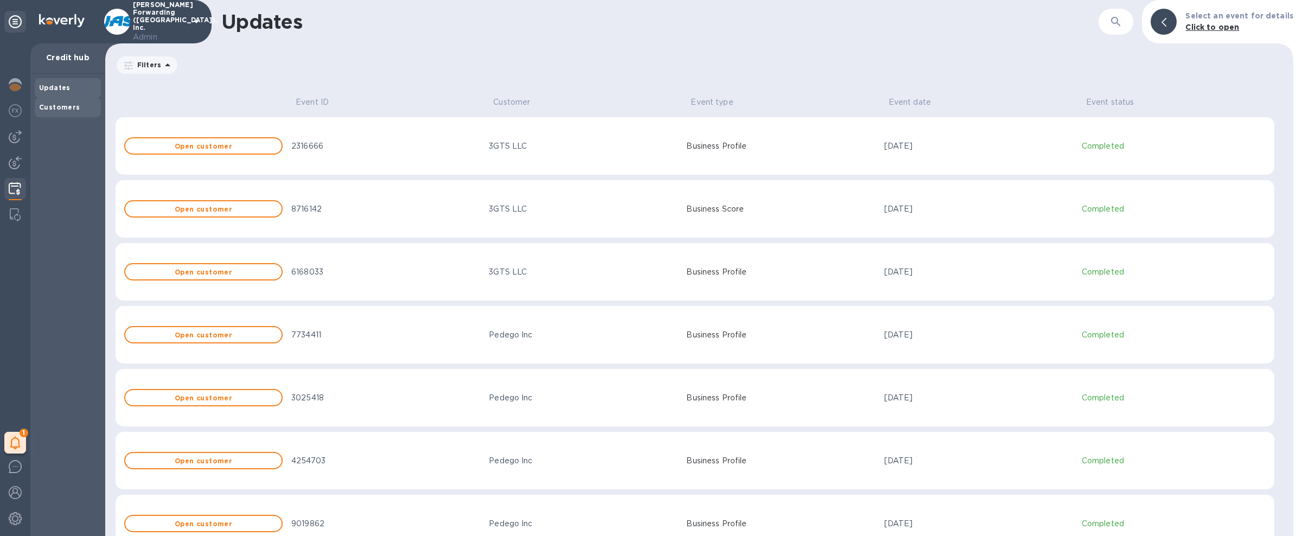
click at [74, 112] on div "Customers" at bounding box center [68, 107] width 58 height 11
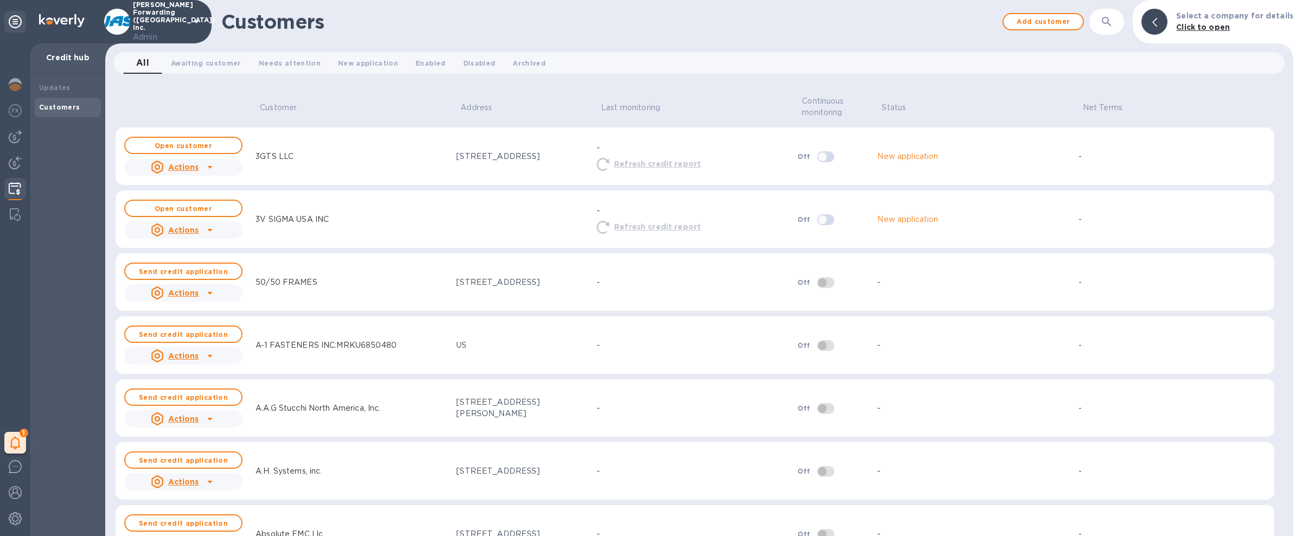
click at [212, 161] on icon at bounding box center [209, 167] width 13 height 13
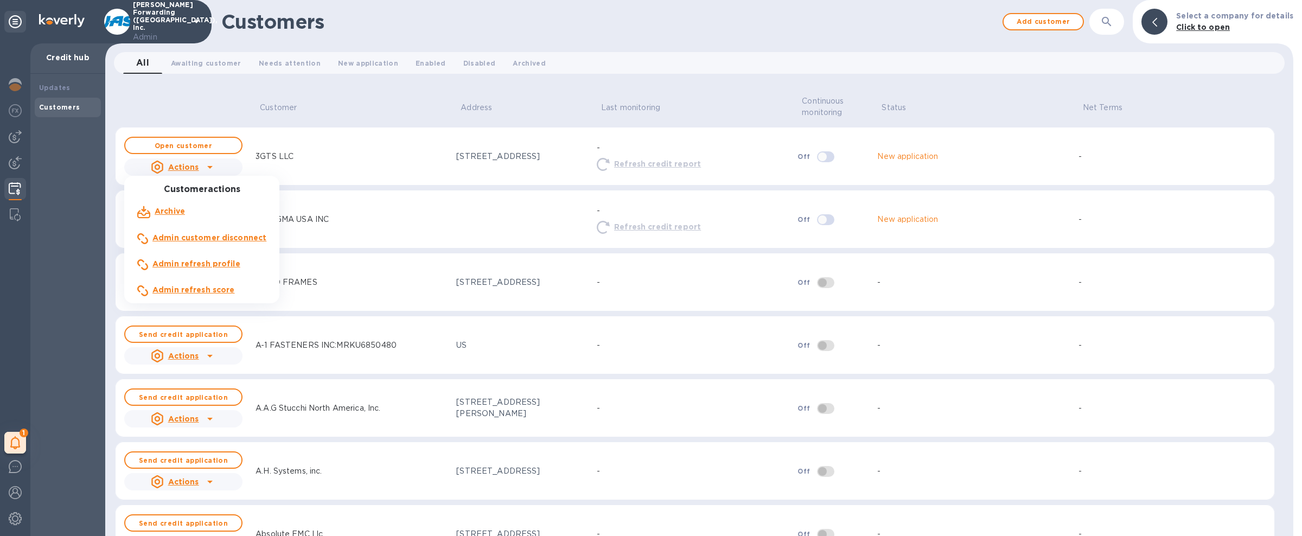
click at [230, 267] on b "Admin refresh profile" at bounding box center [196, 263] width 88 height 9
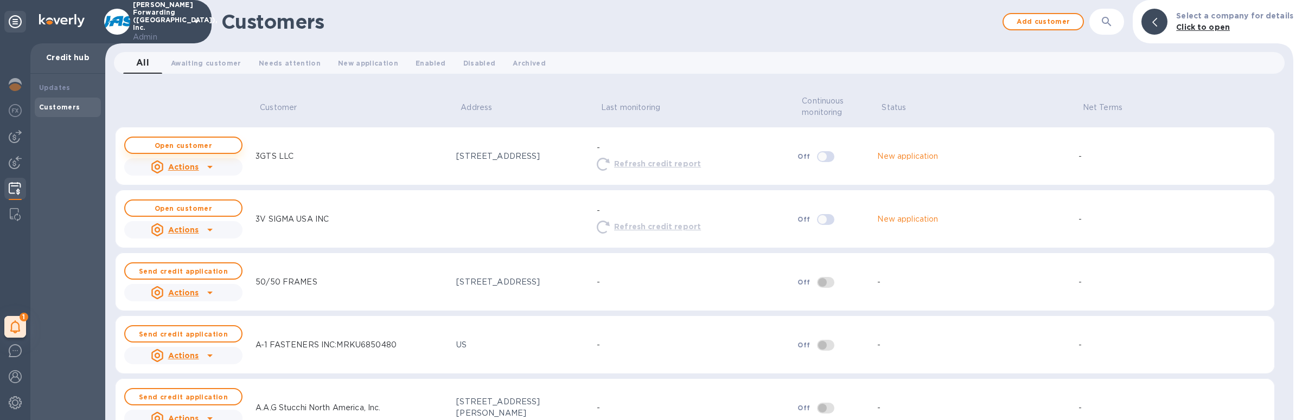
click at [224, 138] on button "Open customer" at bounding box center [183, 145] width 118 height 17
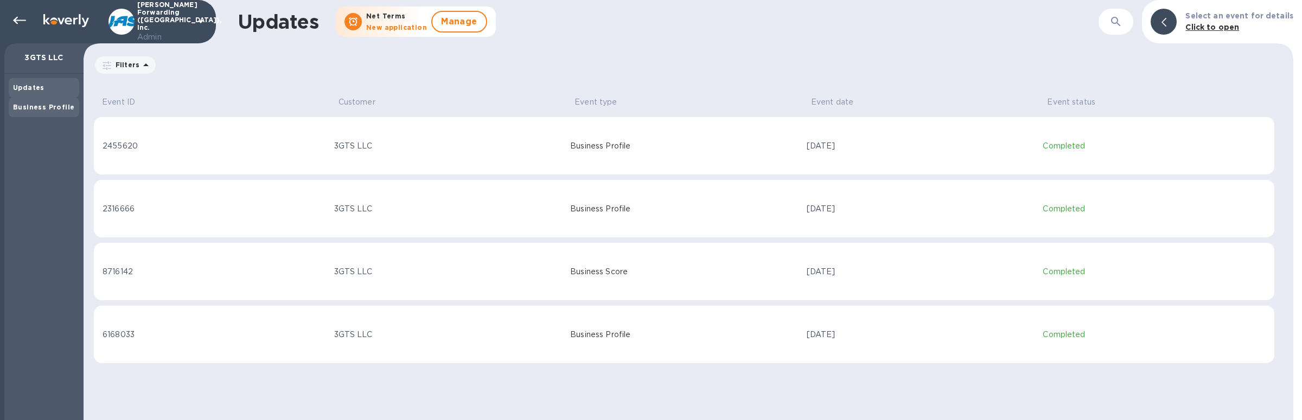
click at [48, 110] on b "Business Profile" at bounding box center [43, 107] width 61 height 8
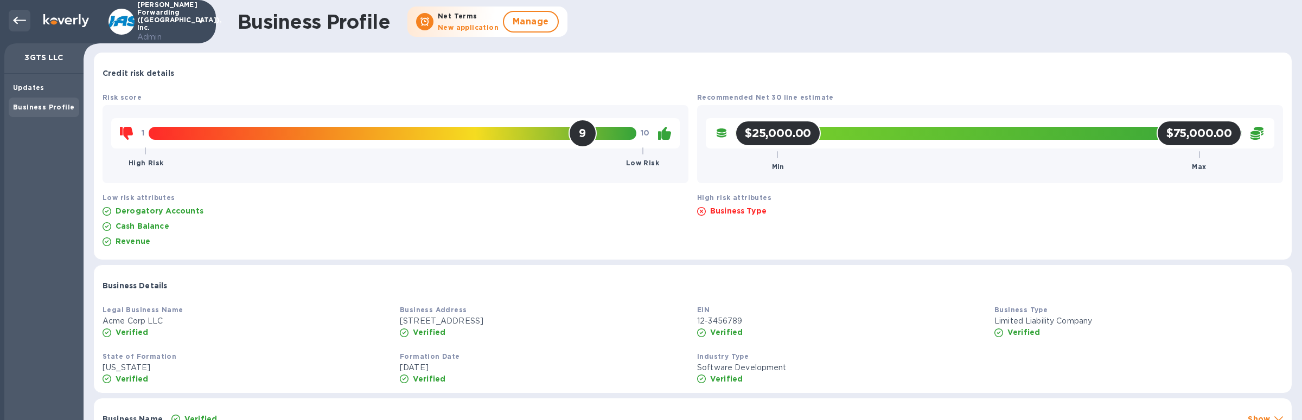
click at [19, 22] on icon at bounding box center [19, 20] width 13 height 13
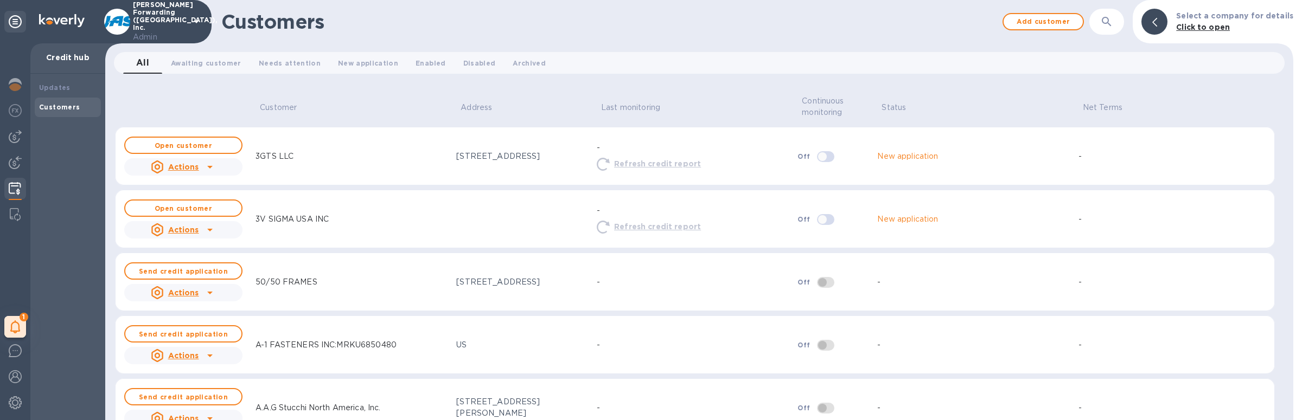
click at [207, 291] on icon at bounding box center [209, 292] width 13 height 13
click at [206, 358] on b "Admin customer connect" at bounding box center [203, 362] width 103 height 9
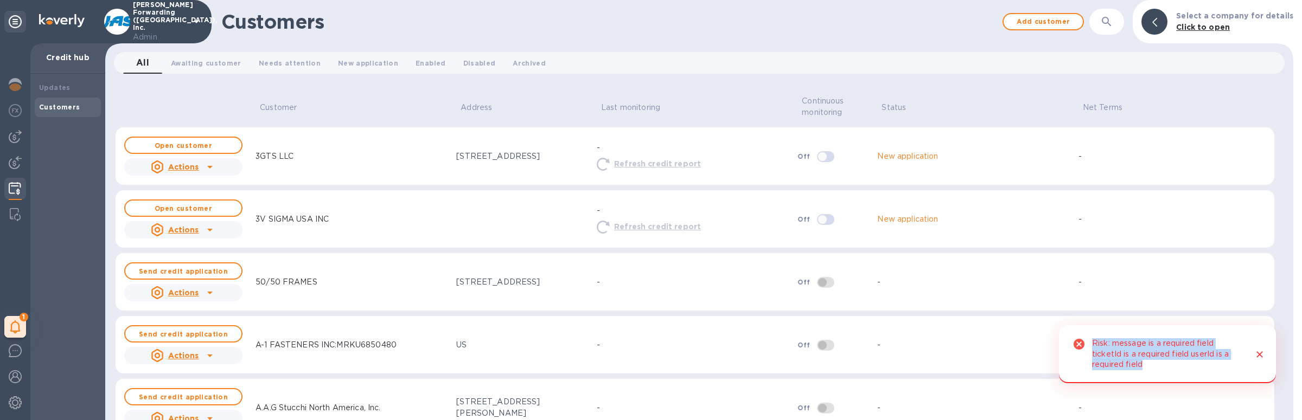
drag, startPoint x: 1189, startPoint y: 369, endPoint x: 1069, endPoint y: 346, distance: 122.2
click at [1069, 346] on div "Risk: message is a required field ticketId is a required field userId is a requ…" at bounding box center [1167, 354] width 217 height 58
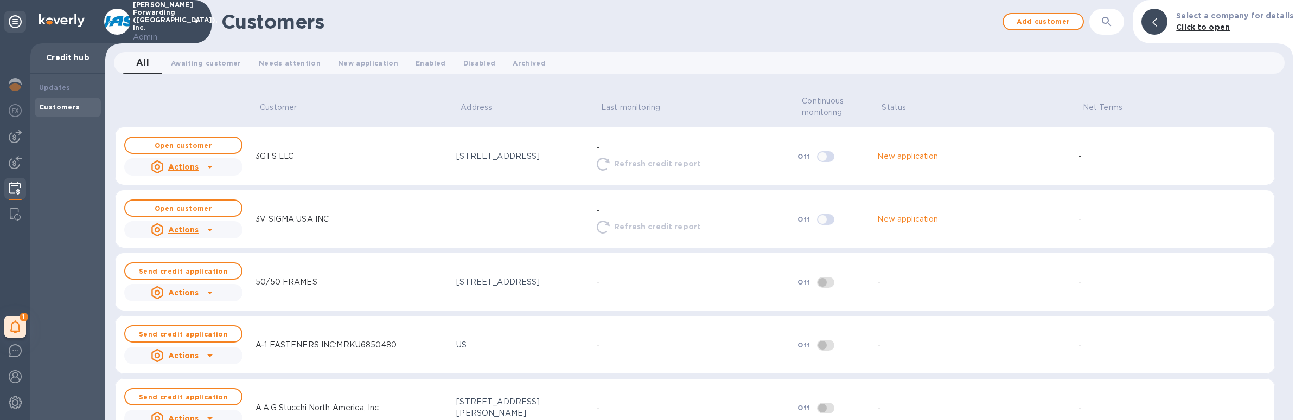
click at [204, 295] on icon at bounding box center [209, 292] width 13 height 13
click at [202, 365] on b "Admin customer connect" at bounding box center [203, 362] width 103 height 9
click at [194, 269] on b "Open customer" at bounding box center [184, 271] width 58 height 8
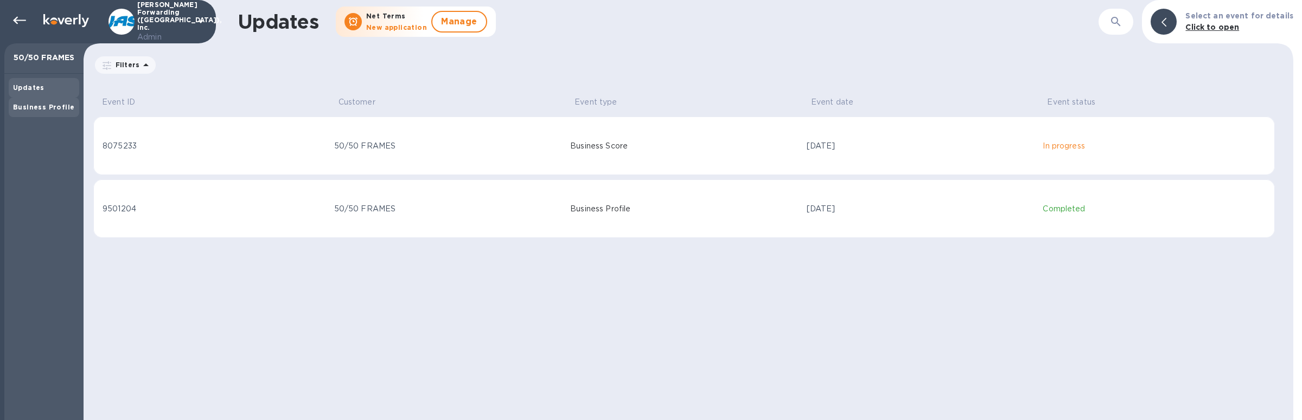
click at [30, 111] on b "Business Profile" at bounding box center [43, 107] width 61 height 8
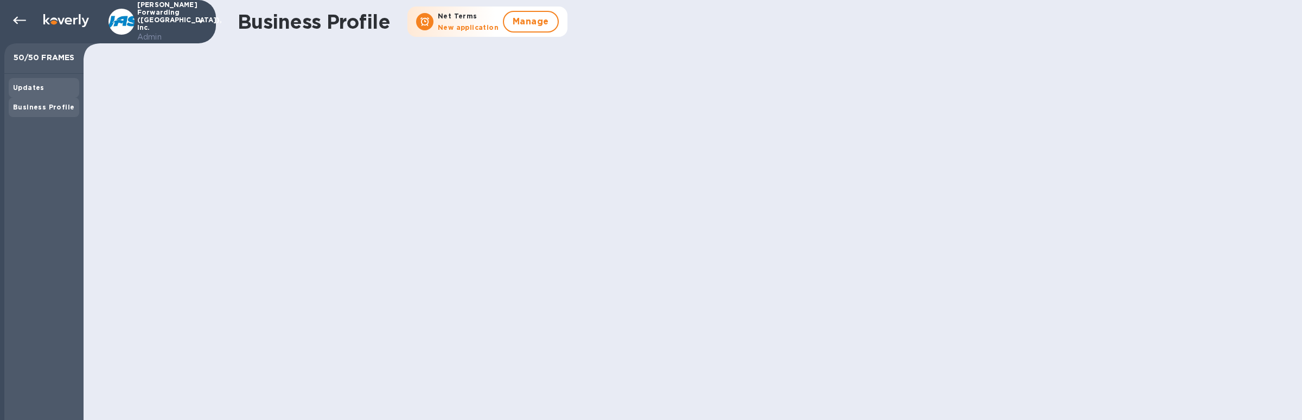
click at [31, 91] on b "Updates" at bounding box center [28, 88] width 31 height 8
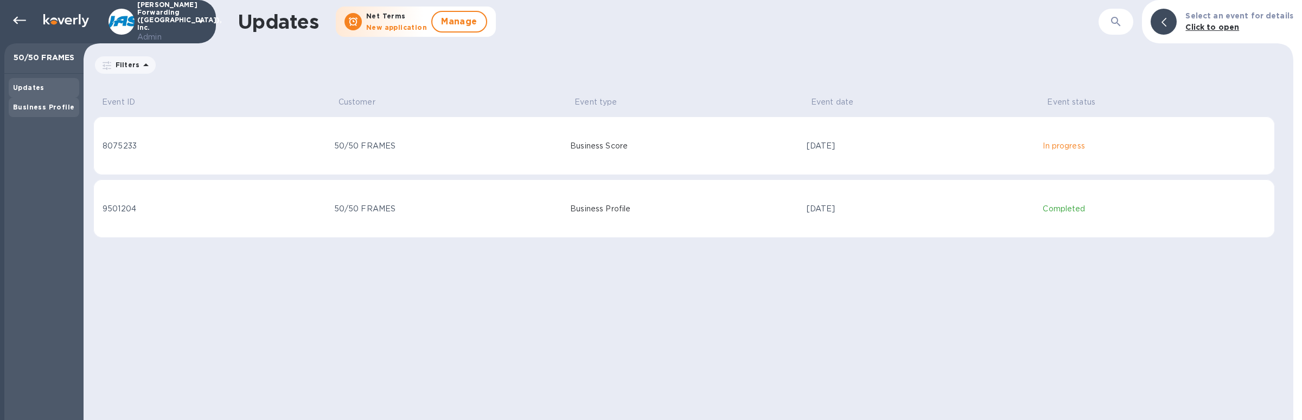
click at [35, 99] on div "Business Profile" at bounding box center [44, 108] width 71 height 20
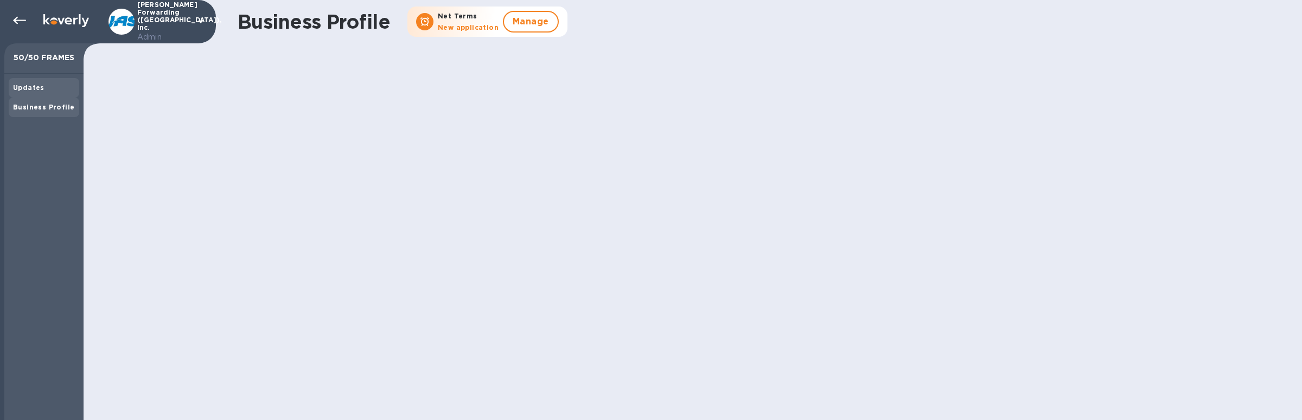
click at [34, 92] on div "Updates" at bounding box center [44, 87] width 62 height 11
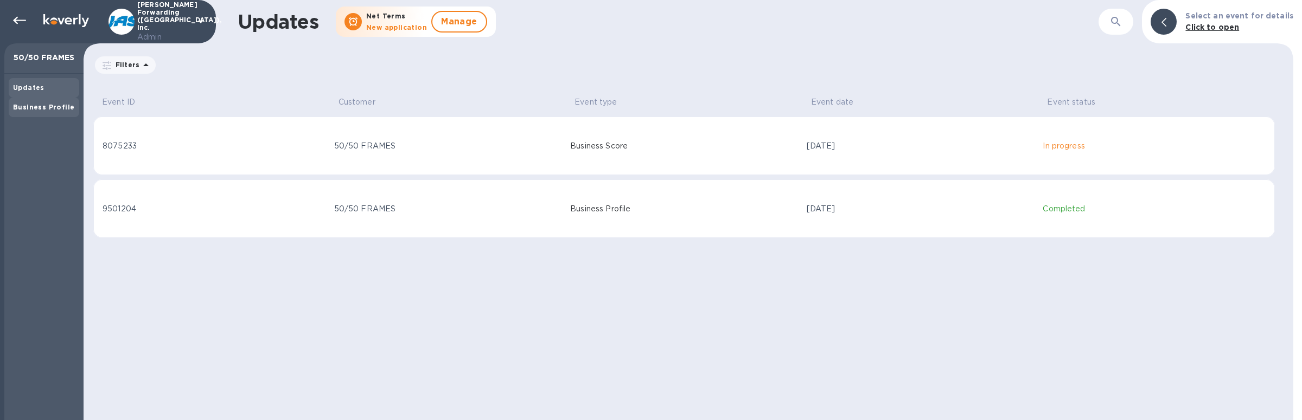
click at [38, 105] on b "Business Profile" at bounding box center [43, 107] width 61 height 8
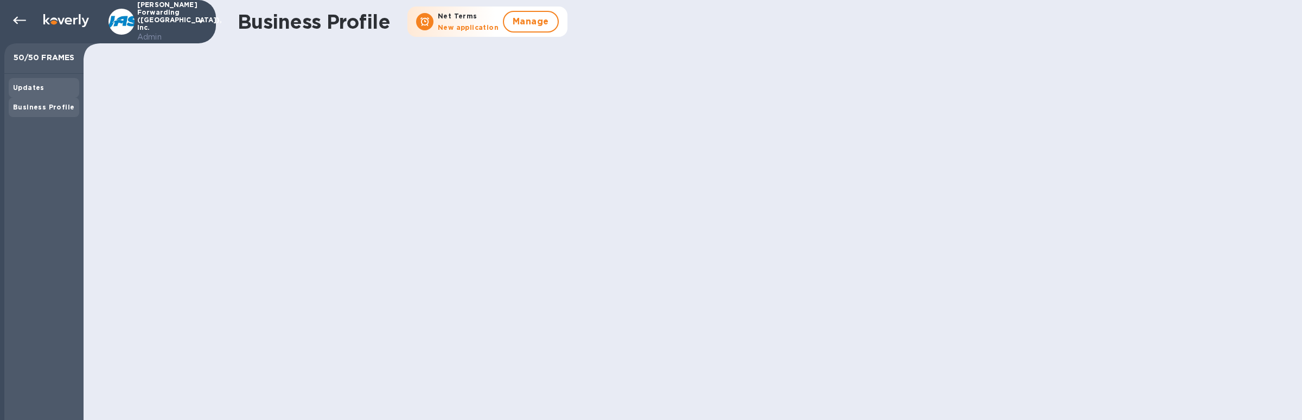
click at [35, 91] on b "Updates" at bounding box center [28, 88] width 31 height 8
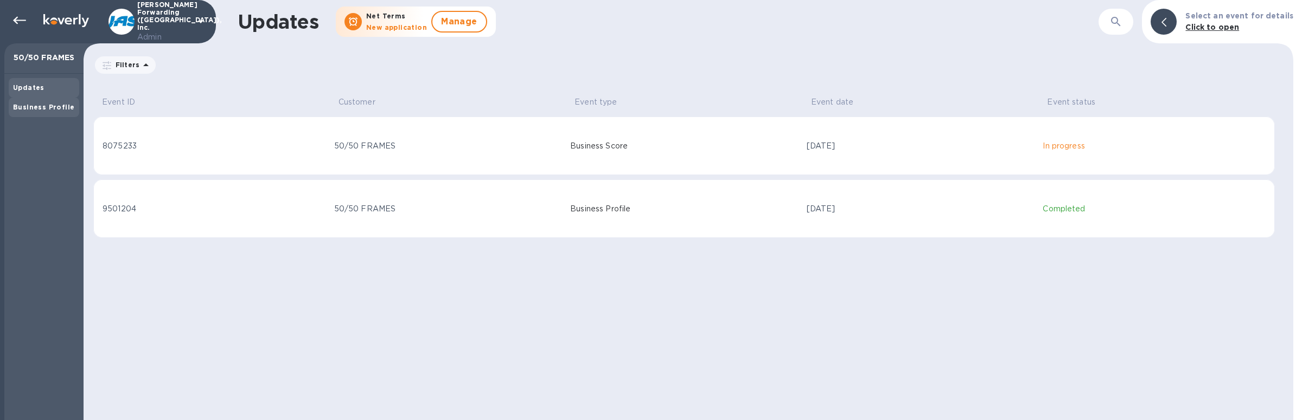
click at [28, 108] on b "Business Profile" at bounding box center [43, 107] width 61 height 8
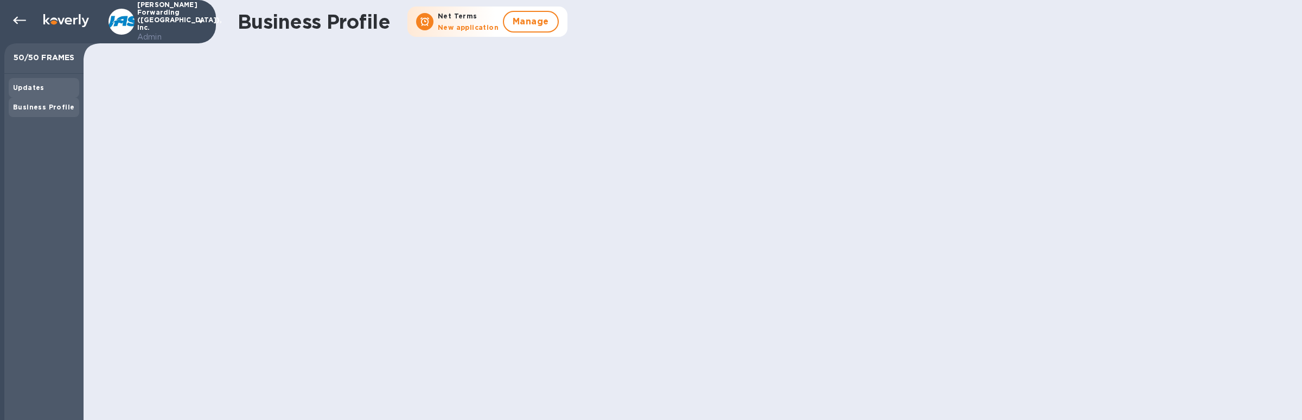
click at [33, 91] on b "Updates" at bounding box center [28, 88] width 31 height 8
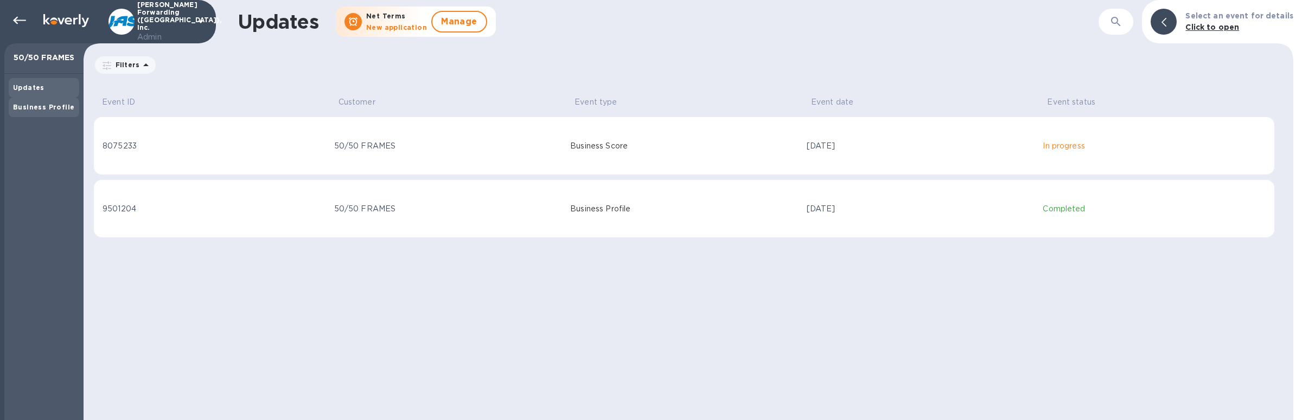
click at [36, 110] on b "Business Profile" at bounding box center [43, 107] width 61 height 8
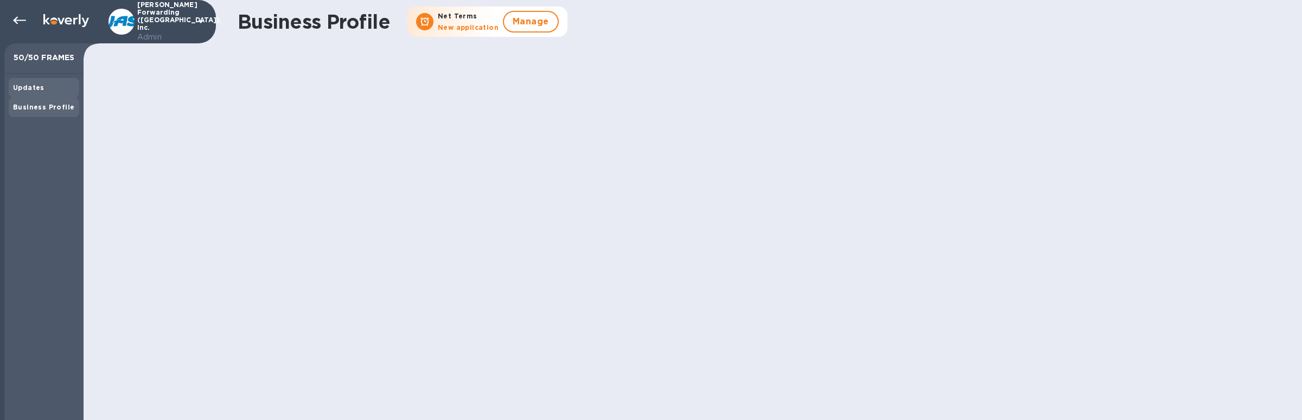
click at [34, 90] on b "Updates" at bounding box center [28, 88] width 31 height 8
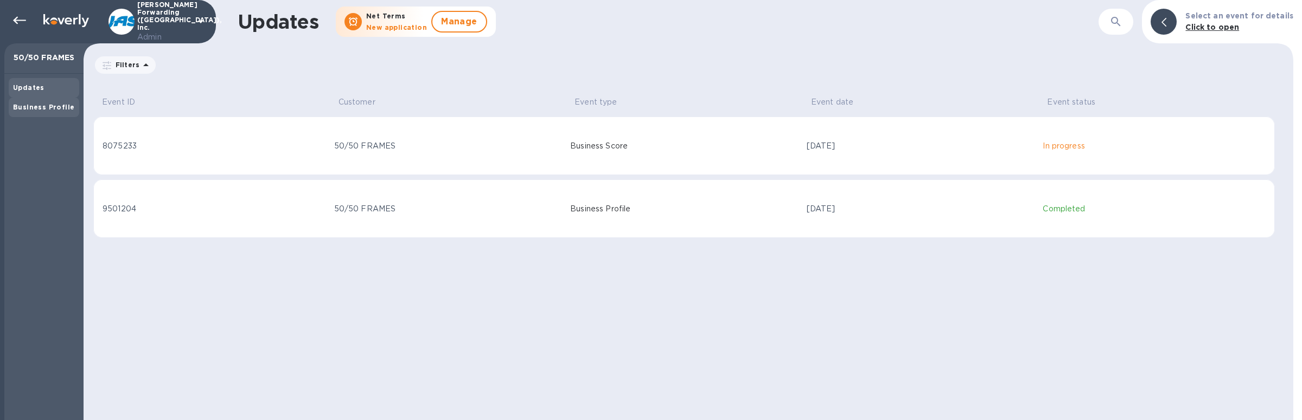
click at [52, 115] on div "Business Profile" at bounding box center [44, 108] width 71 height 20
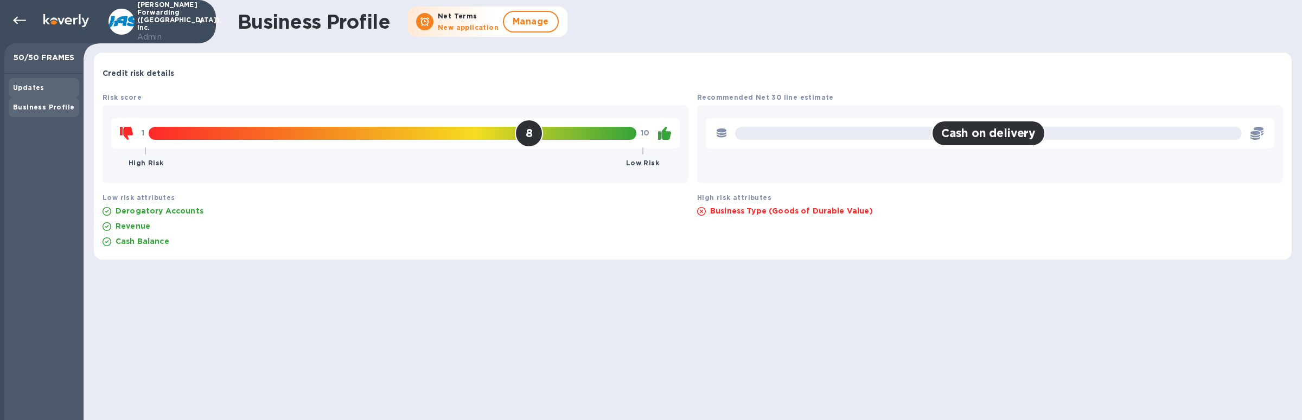
click at [50, 78] on div "Updates" at bounding box center [44, 88] width 71 height 20
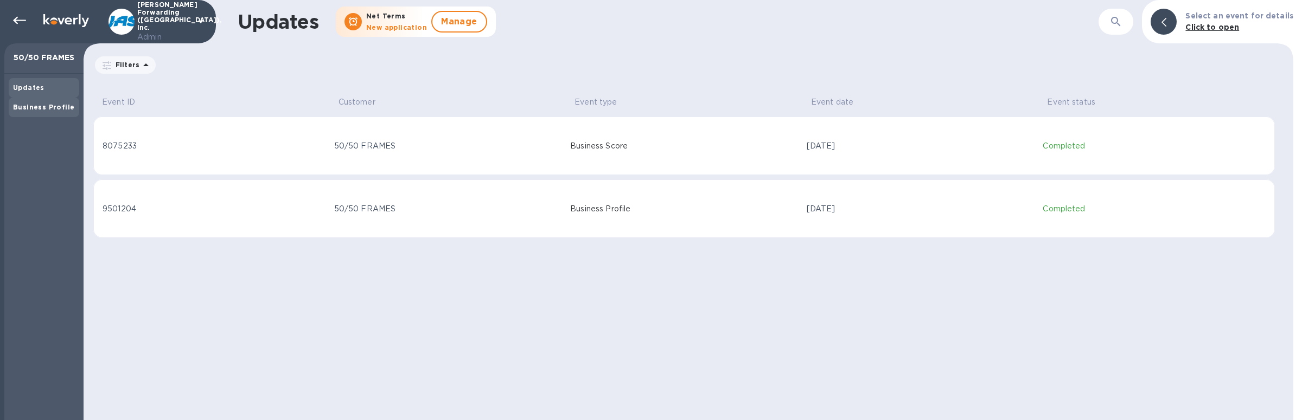
click at [55, 103] on div "Business Profile" at bounding box center [44, 107] width 62 height 11
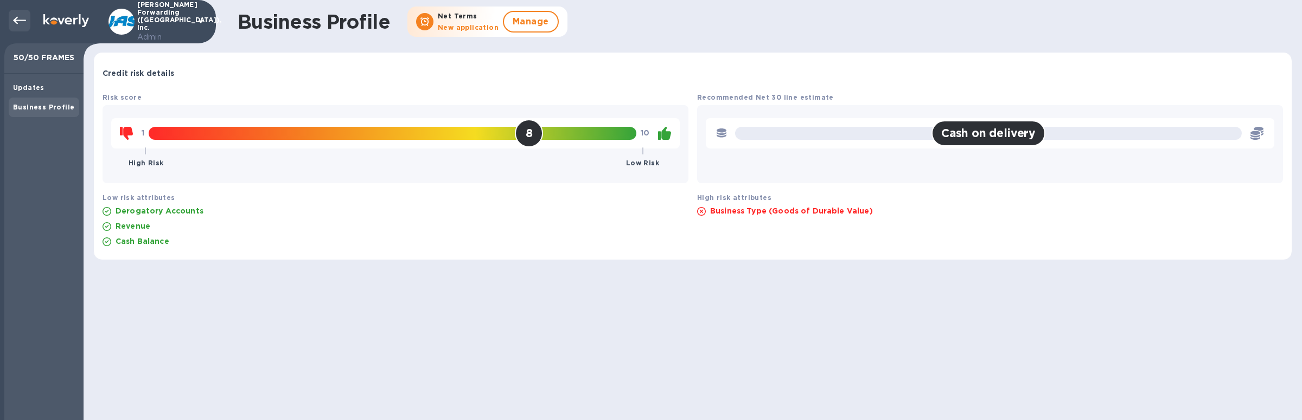
click at [18, 19] on icon at bounding box center [19, 20] width 13 height 13
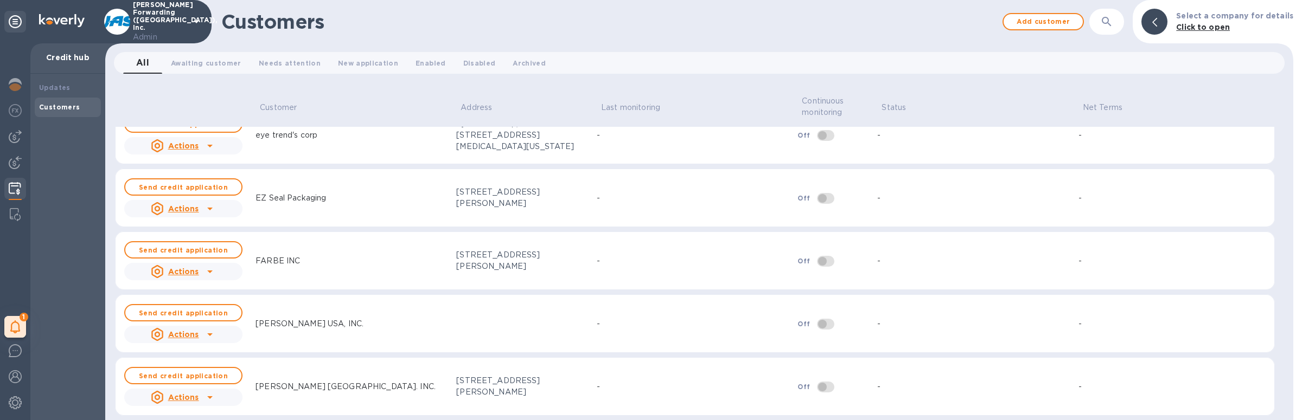
scroll to position [9097, 0]
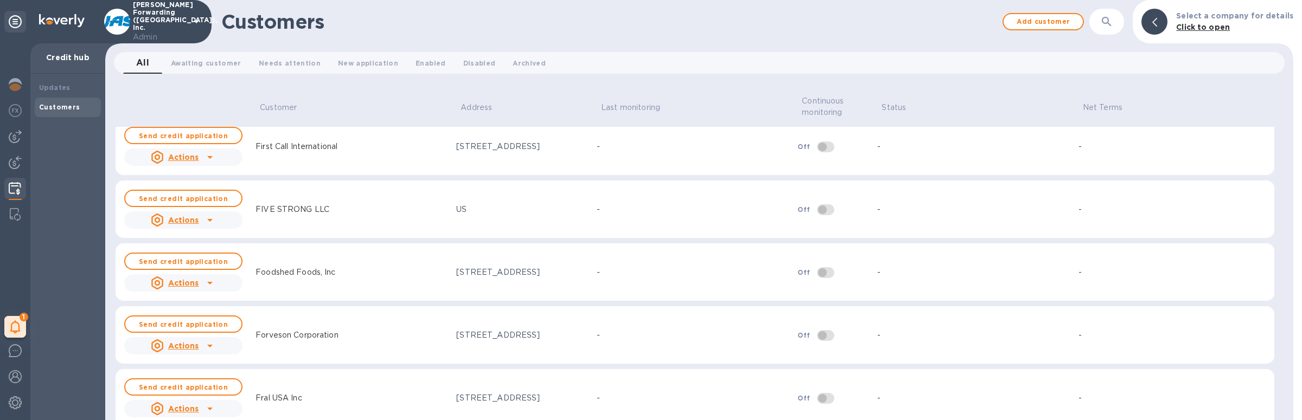
click at [895, 110] on p "Status" at bounding box center [894, 107] width 24 height 11
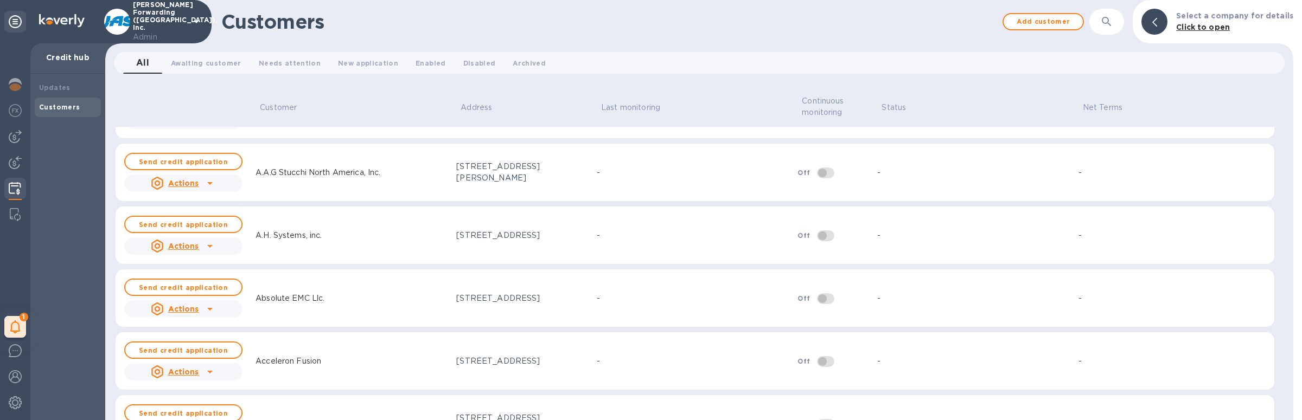
scroll to position [0, 0]
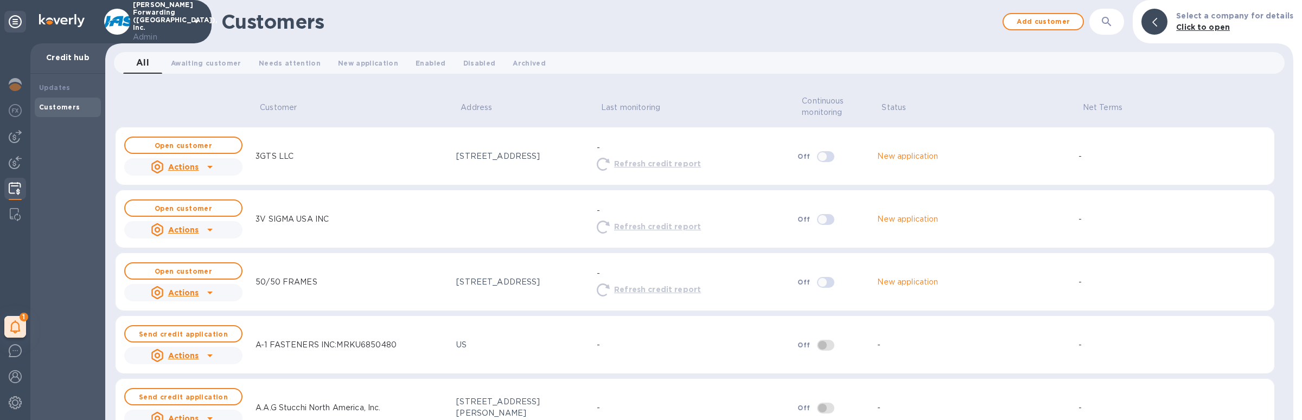
click at [884, 102] on p "Status" at bounding box center [894, 107] width 24 height 11
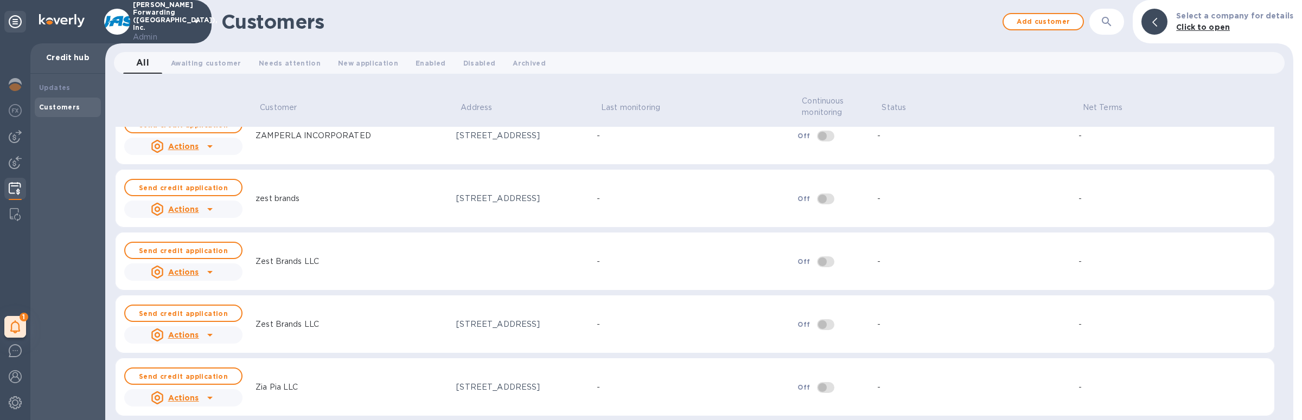
scroll to position [23730, 0]
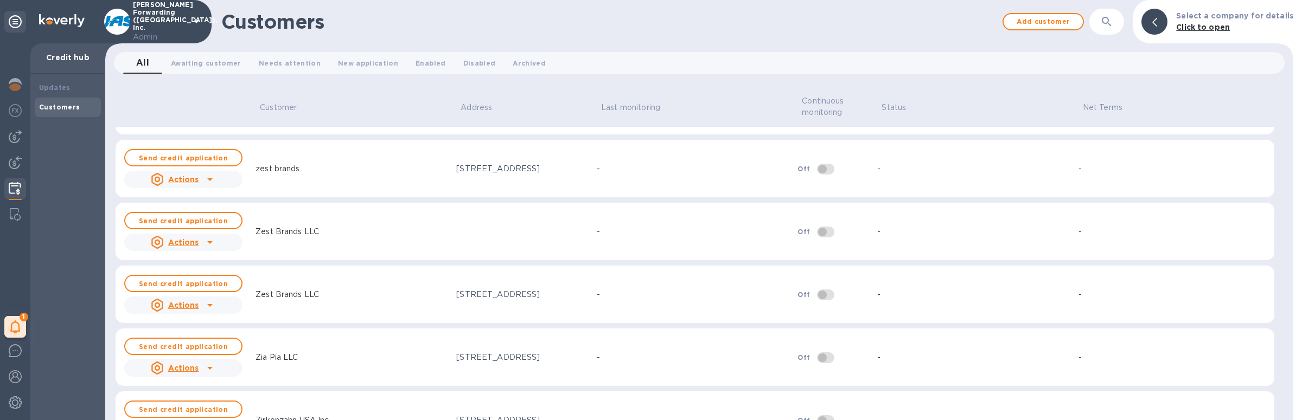
click at [1107, 30] on button "button" at bounding box center [1107, 22] width 26 height 26
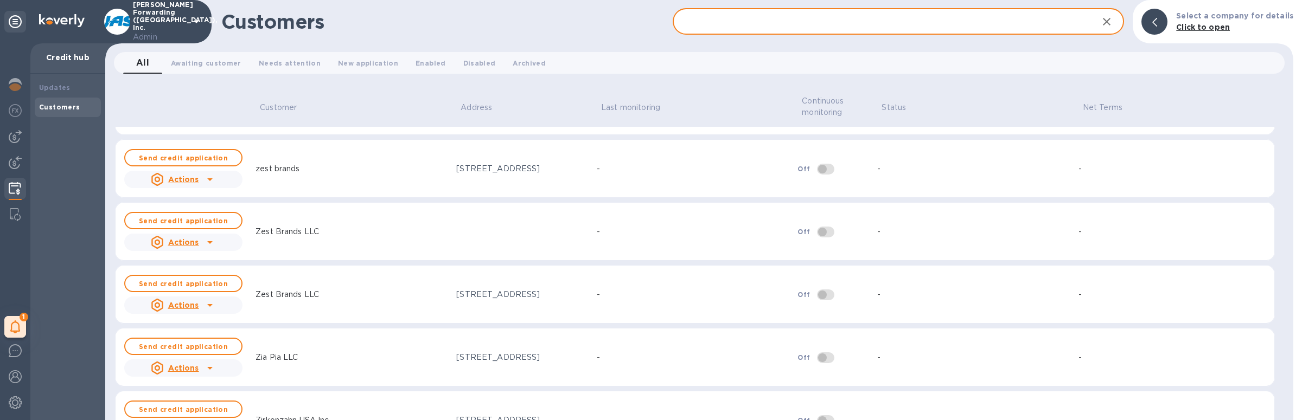
paste input "Ikona, Inc"
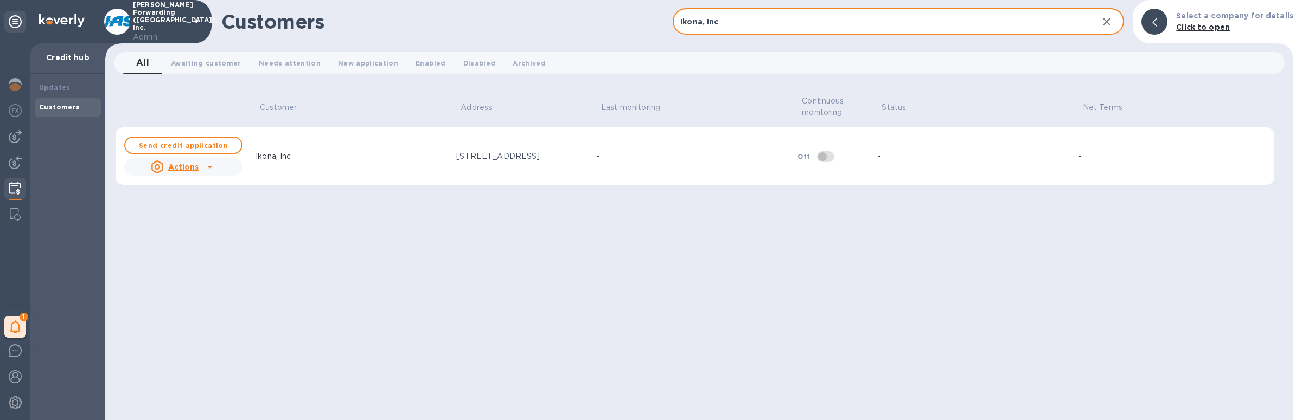
type input "Ikona, Inc"
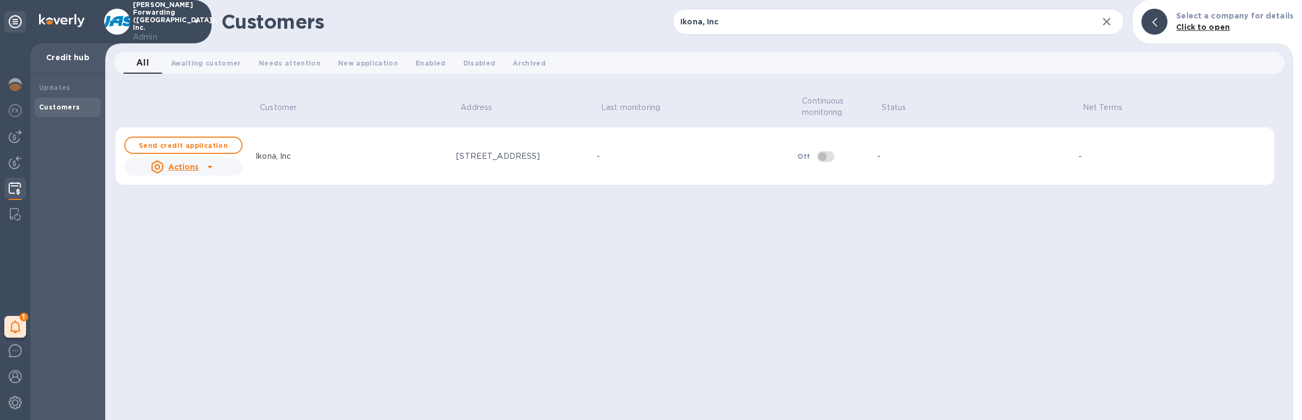
click at [229, 168] on div "Actions" at bounding box center [183, 167] width 123 height 22
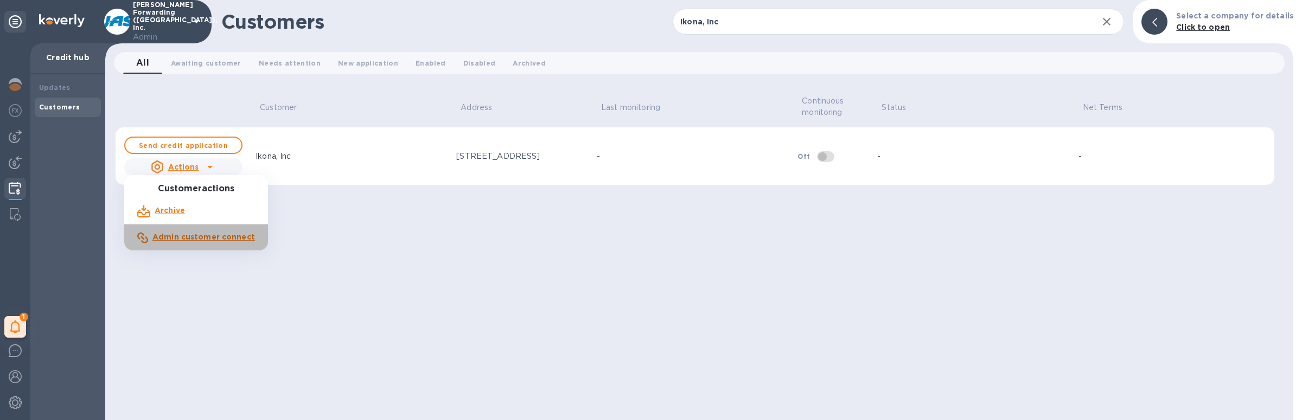
click at [229, 232] on p "Admin customer connect" at bounding box center [203, 237] width 103 height 11
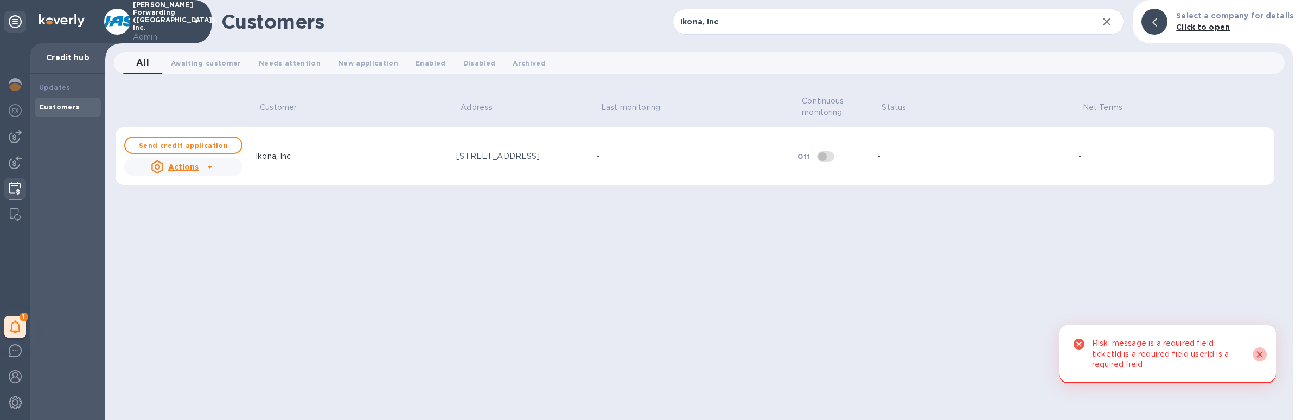
click at [1257, 355] on icon "Close" at bounding box center [1259, 354] width 11 height 11
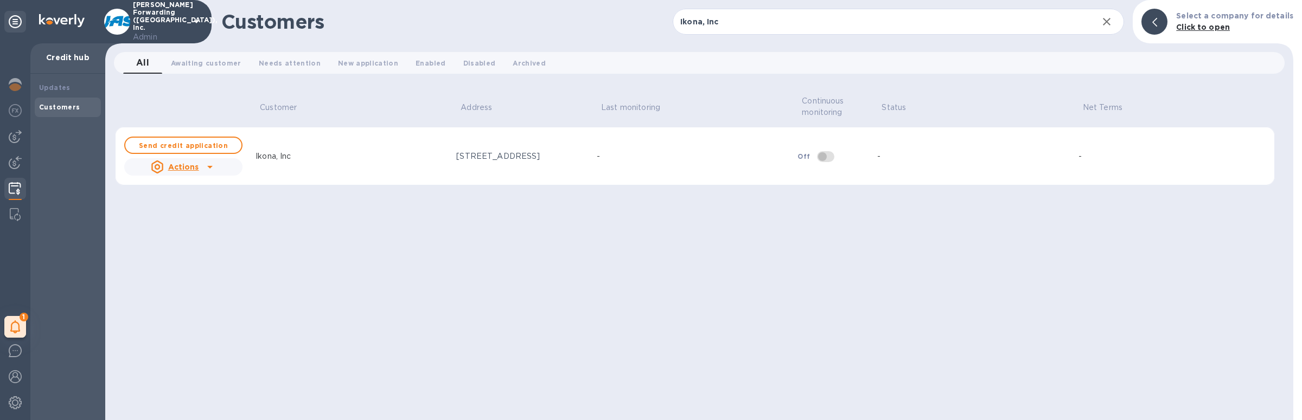
click at [197, 169] on u "Actions" at bounding box center [183, 167] width 31 height 9
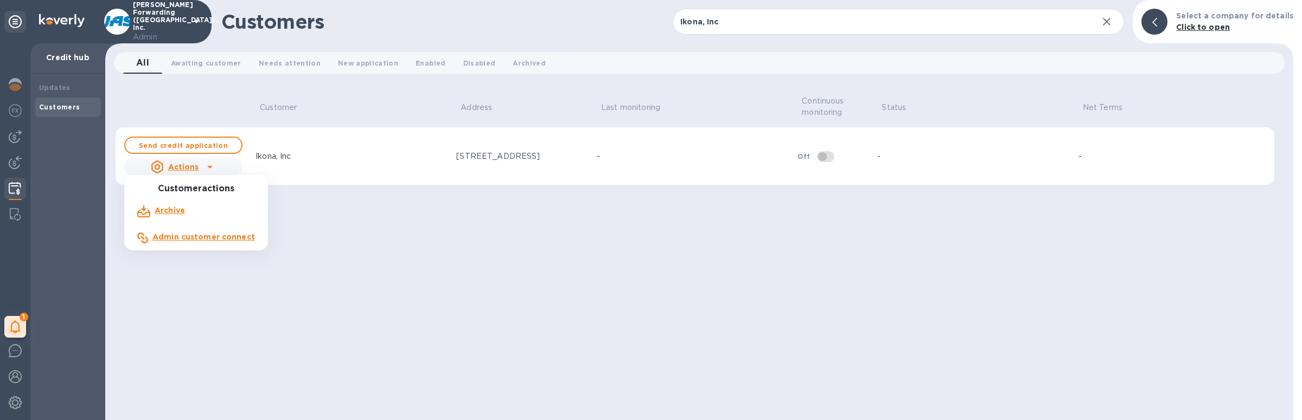
click at [195, 234] on b "Admin customer connect" at bounding box center [203, 237] width 103 height 9
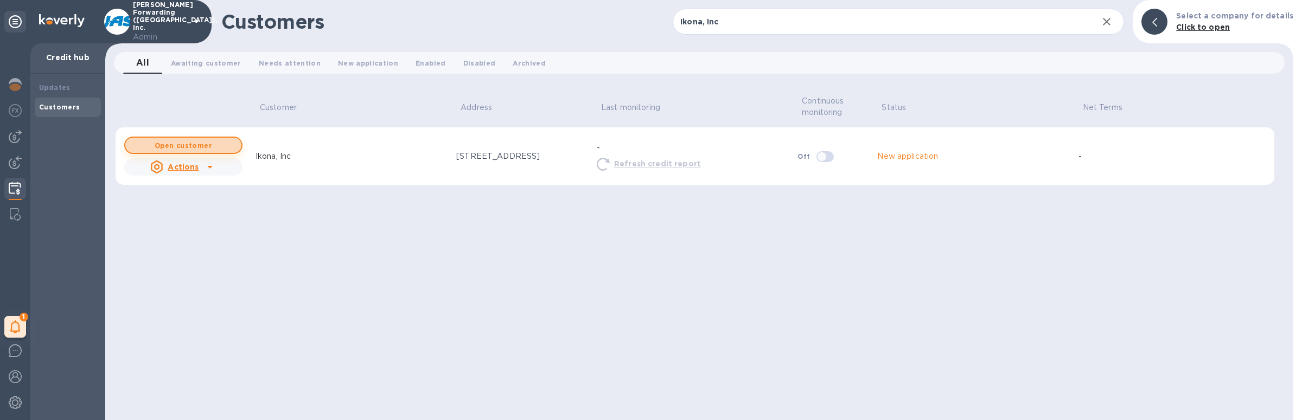
click at [184, 142] on b "Open customer" at bounding box center [184, 146] width 58 height 8
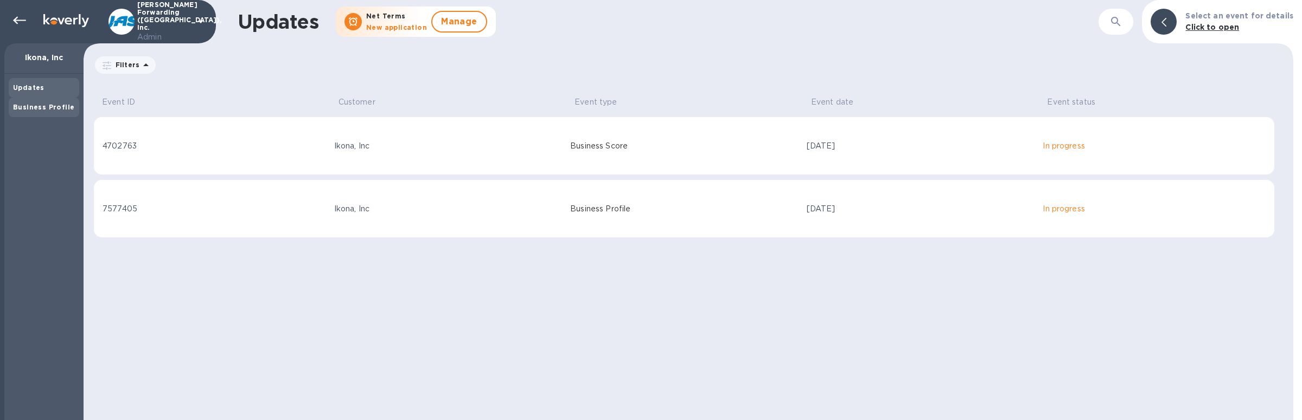
click at [31, 104] on b "Business Profile" at bounding box center [43, 107] width 61 height 8
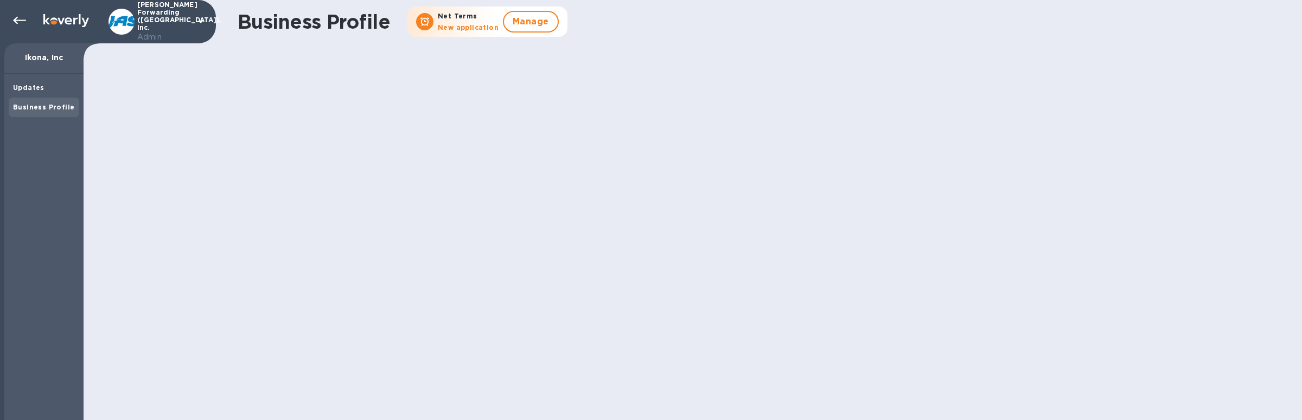
click at [31, 104] on b "Business Profile" at bounding box center [43, 107] width 61 height 8
click at [29, 95] on div "Updates" at bounding box center [44, 88] width 71 height 20
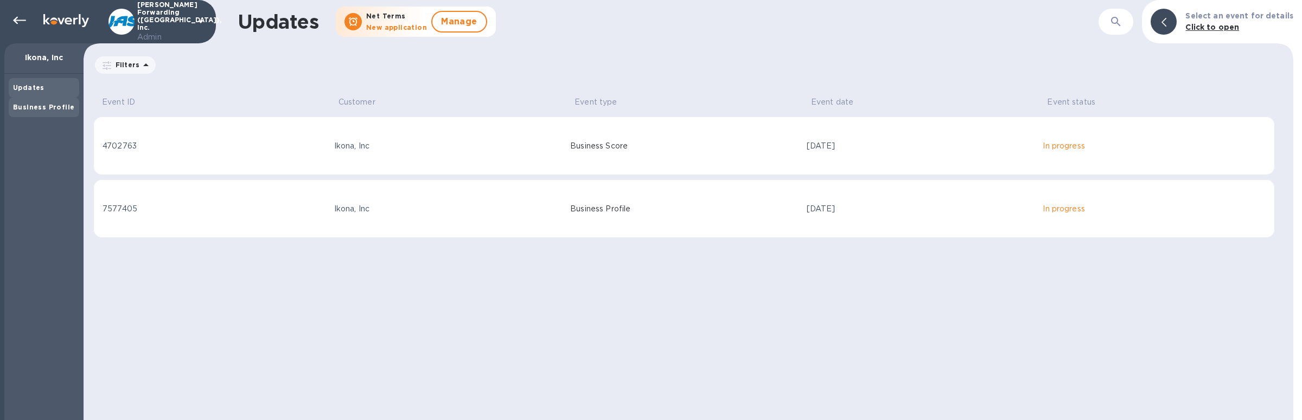
click at [10, 107] on div "Business Profile" at bounding box center [44, 108] width 71 height 20
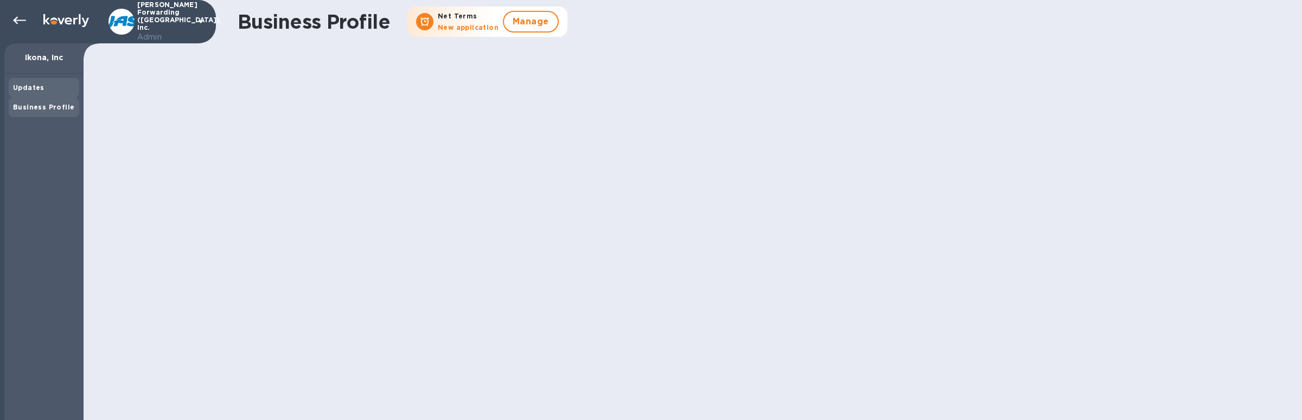
click at [43, 84] on div "Updates" at bounding box center [44, 87] width 62 height 11
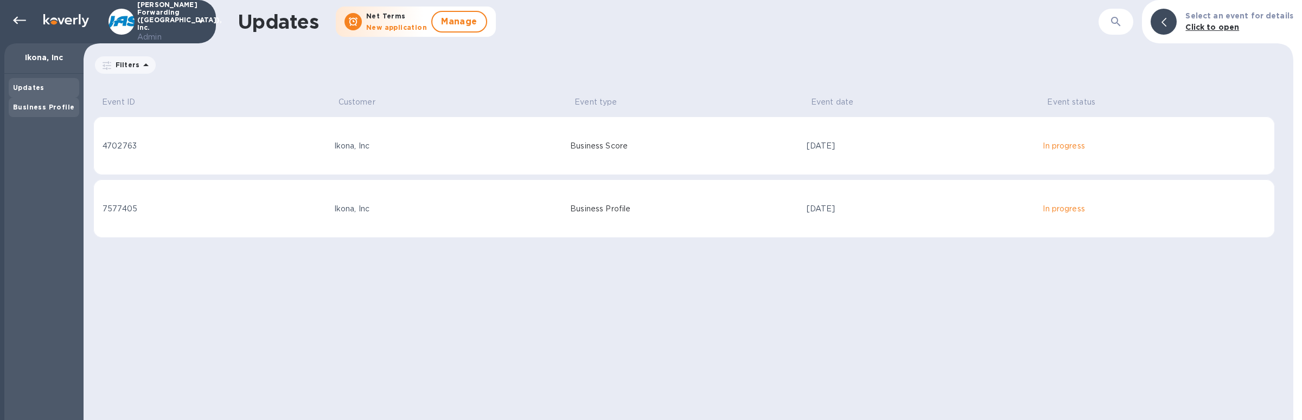
click at [33, 113] on div "Business Profile" at bounding box center [44, 108] width 71 height 20
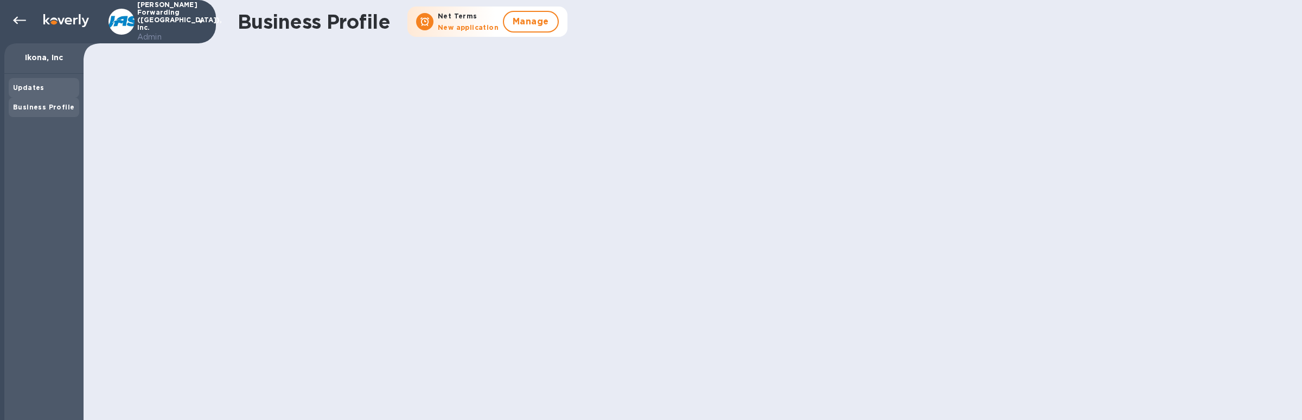
click at [34, 90] on b "Updates" at bounding box center [28, 88] width 31 height 8
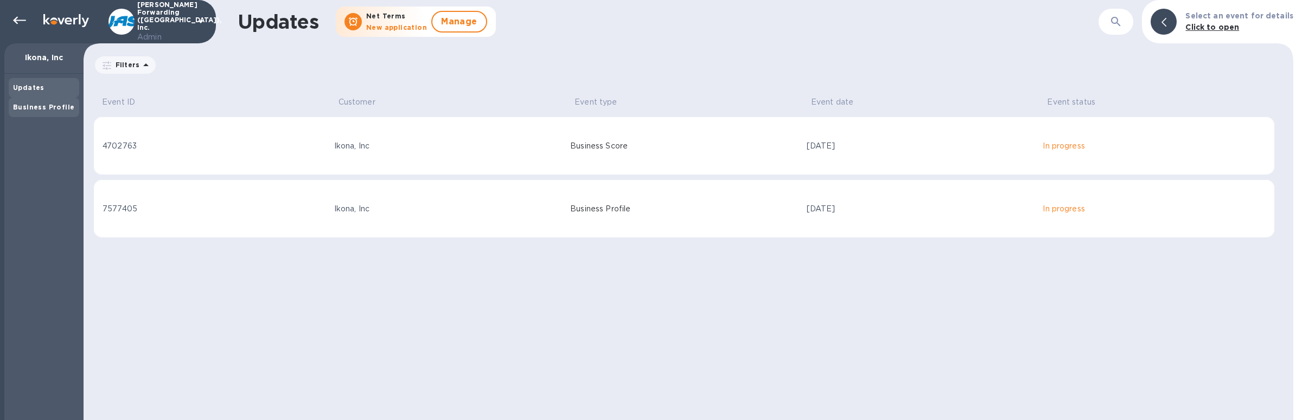
click at [34, 107] on b "Business Profile" at bounding box center [43, 107] width 61 height 8
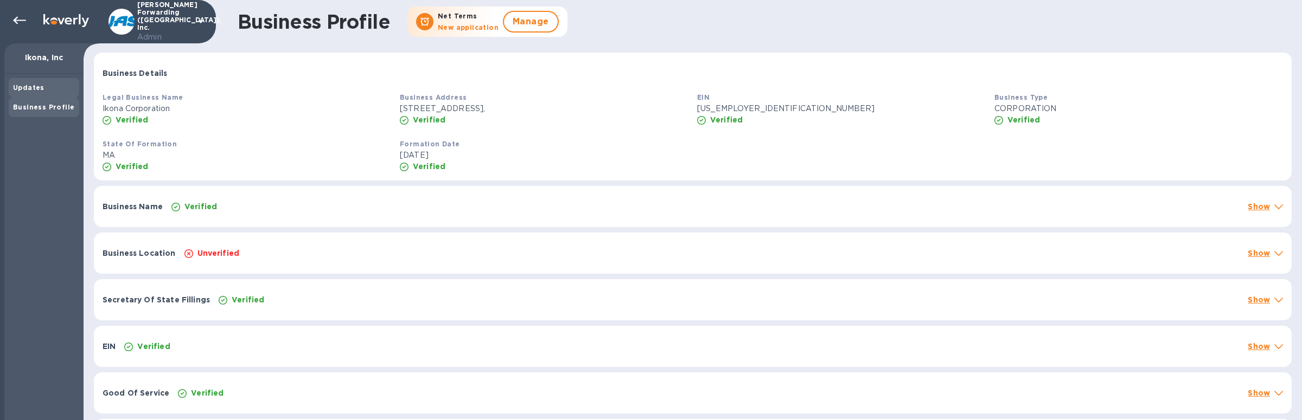
click at [32, 95] on div "Updates" at bounding box center [44, 88] width 71 height 20
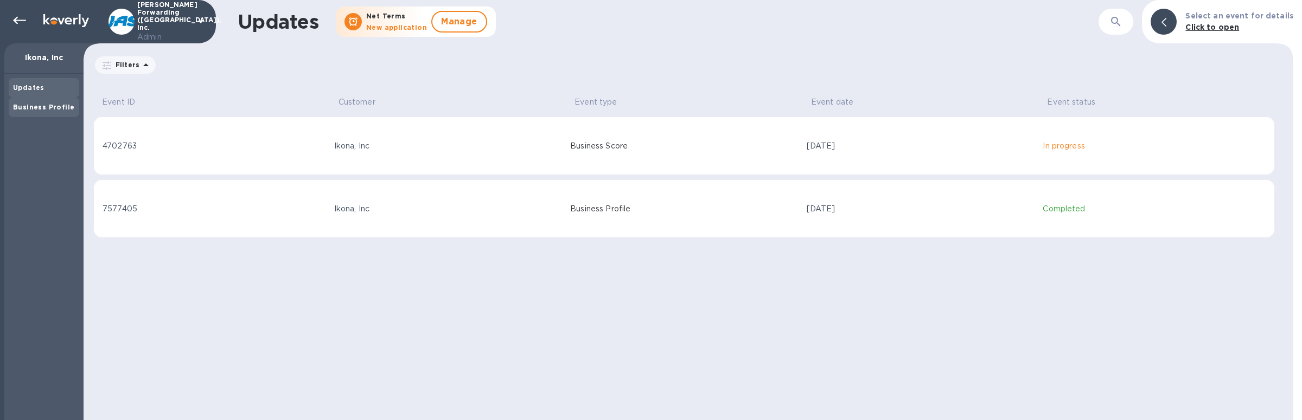
click at [33, 105] on b "Business Profile" at bounding box center [43, 107] width 61 height 8
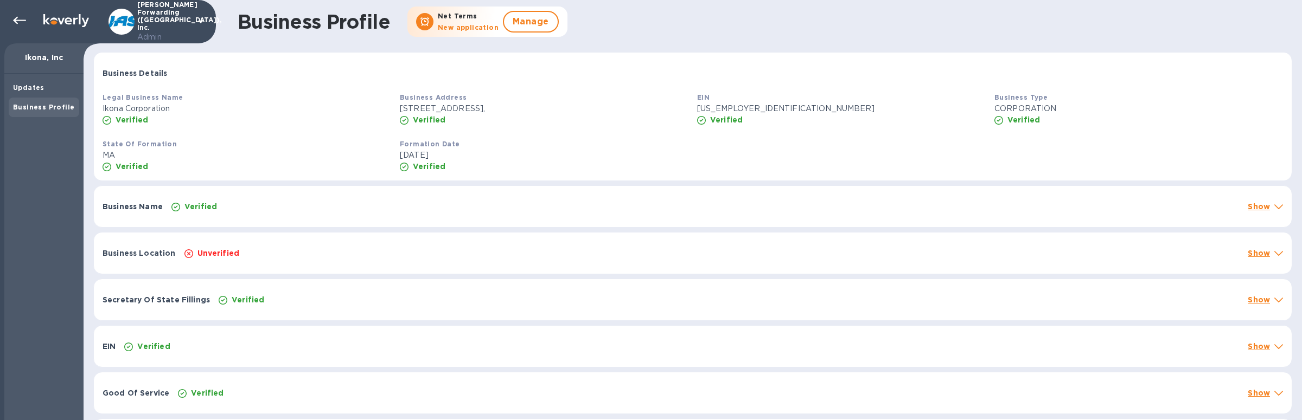
click at [338, 200] on div "Business Name Verified Show" at bounding box center [693, 206] width 1198 height 41
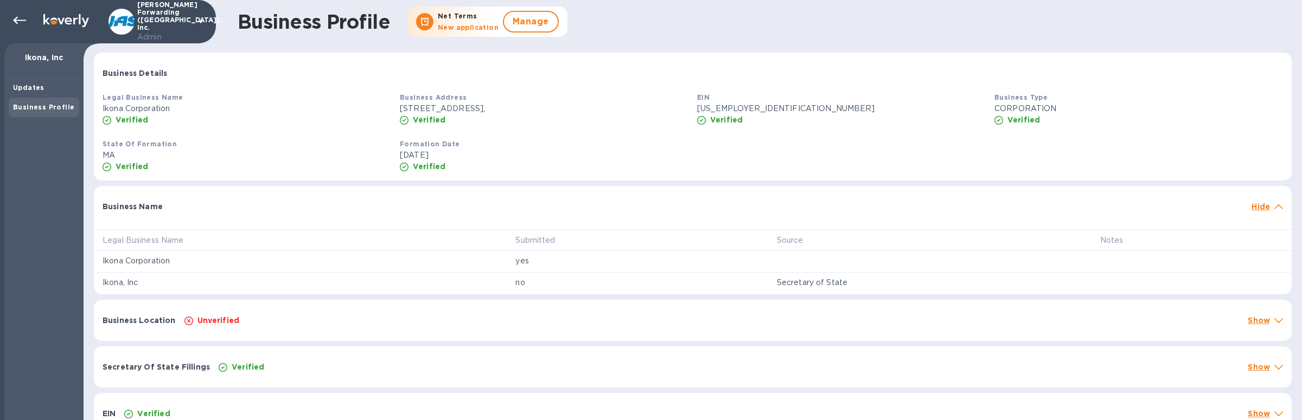
click at [354, 321] on div "Unverified" at bounding box center [711, 320] width 1059 height 15
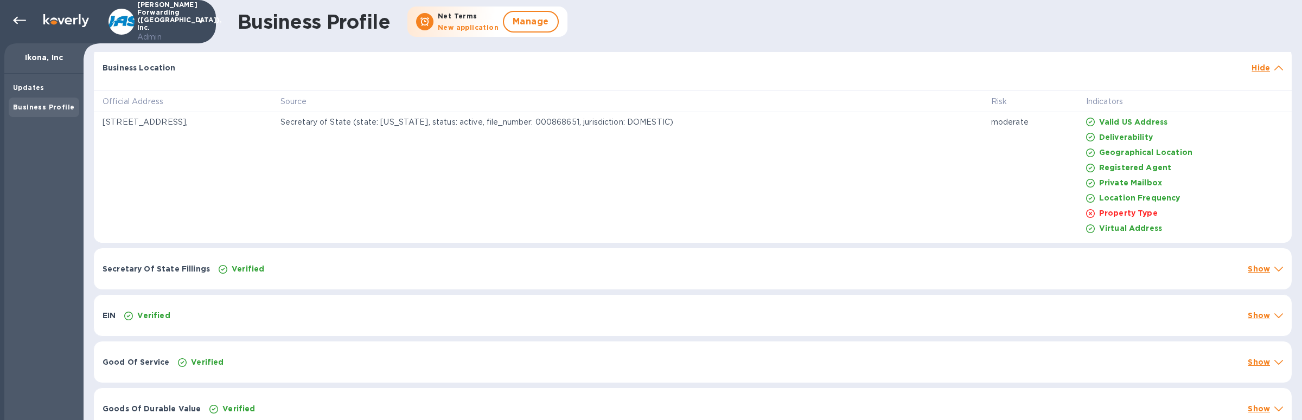
scroll to position [254, 0]
click at [357, 268] on div "Verified" at bounding box center [728, 267] width 1025 height 15
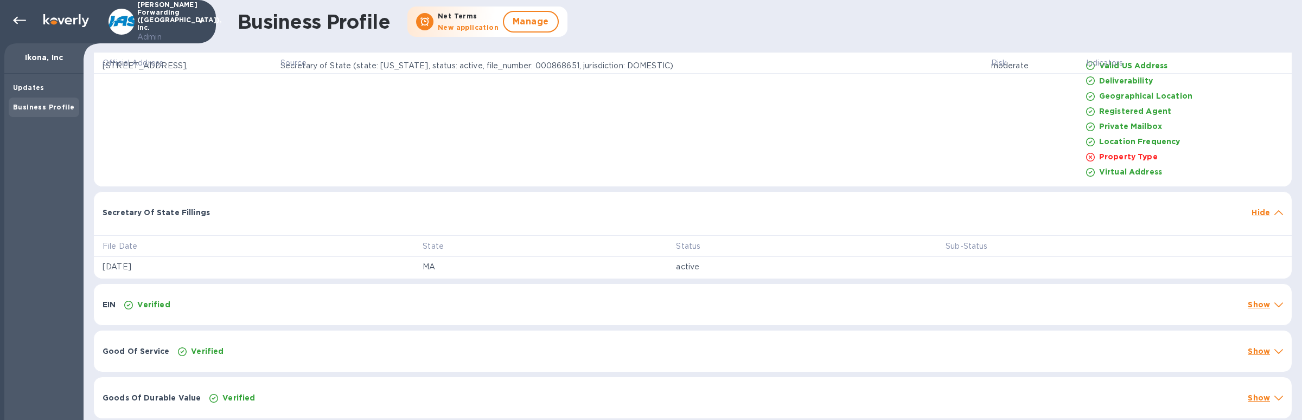
scroll to position [353, 0]
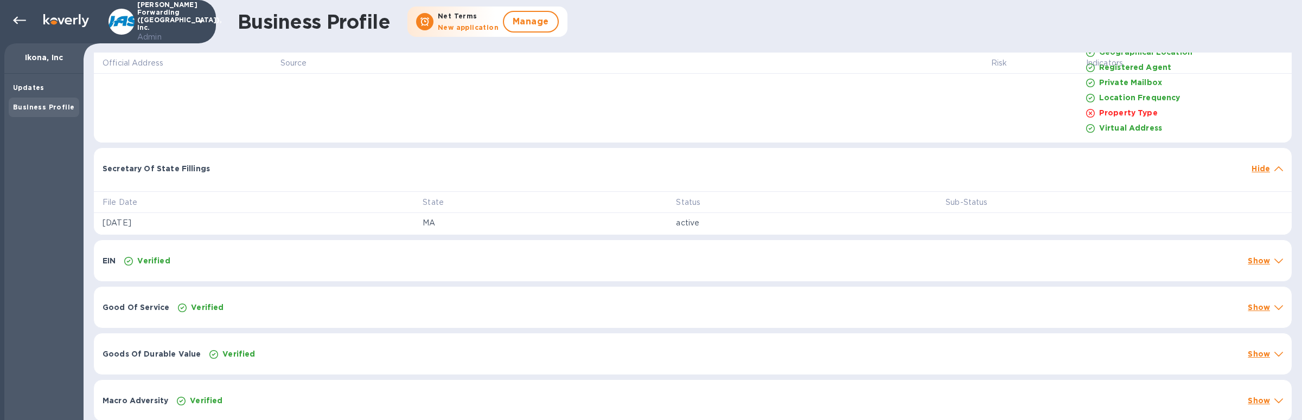
click at [358, 259] on div "Verified" at bounding box center [681, 260] width 1119 height 15
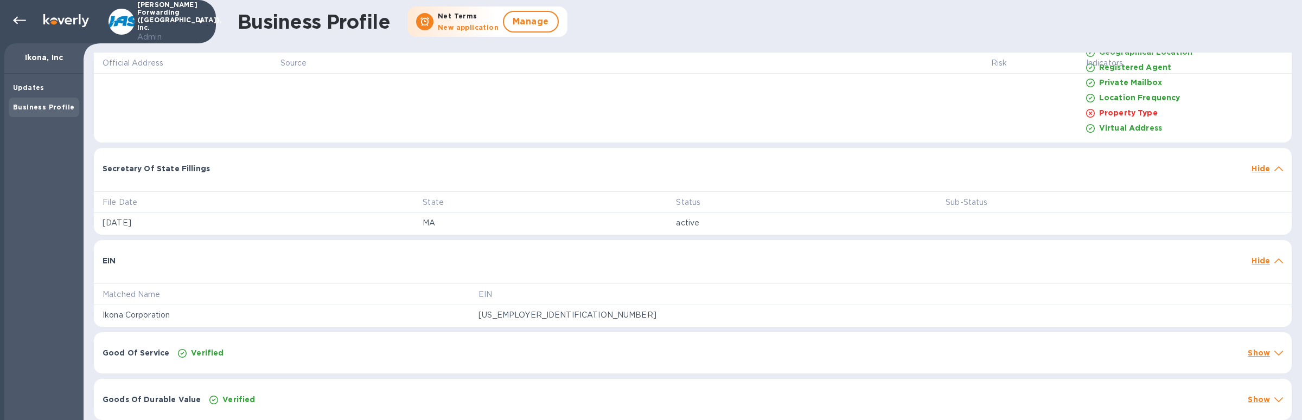
scroll to position [398, 0]
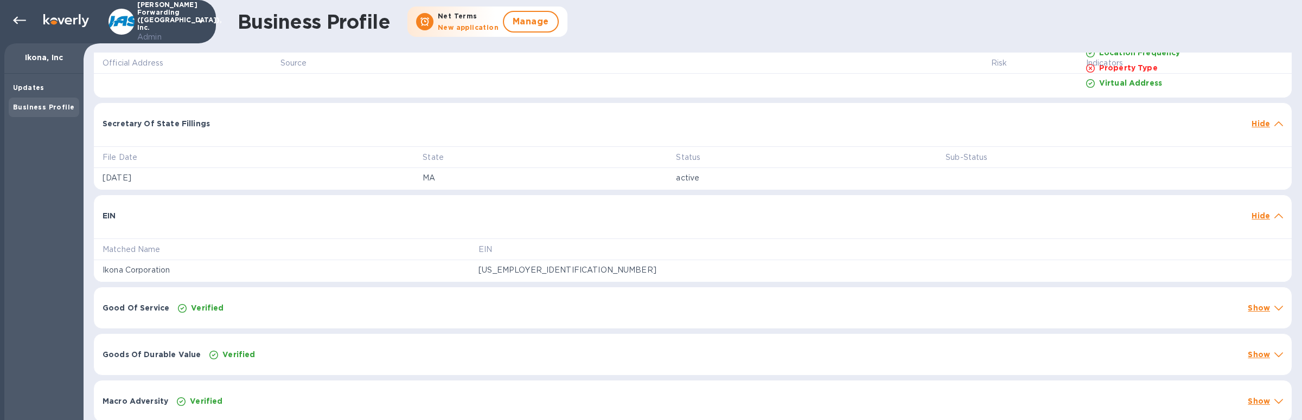
click at [367, 305] on div "Verified" at bounding box center [708, 308] width 1065 height 15
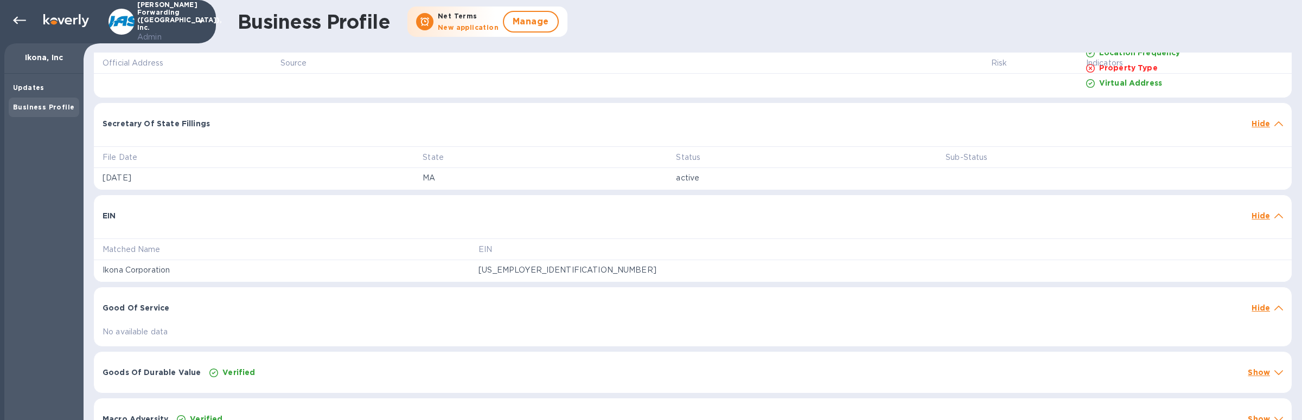
scroll to position [417, 0]
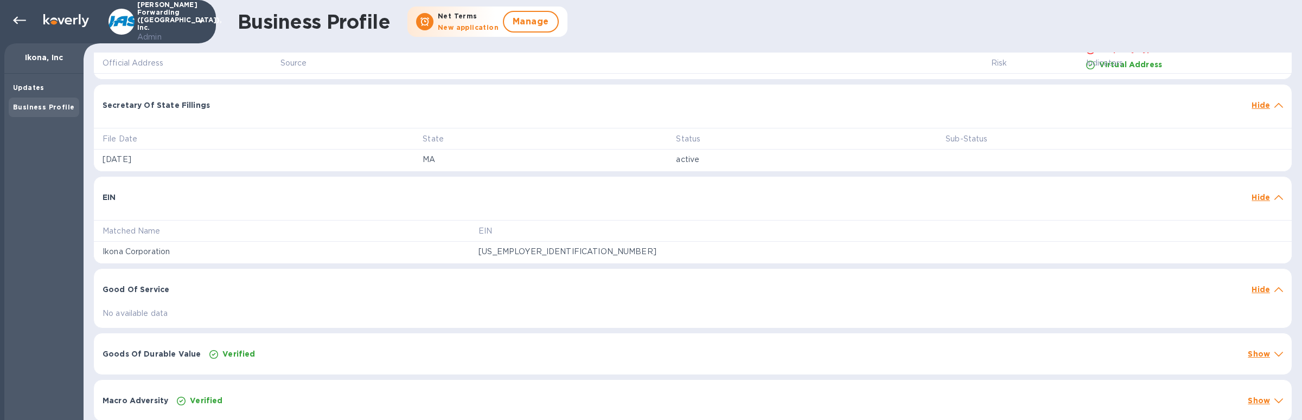
click at [373, 349] on div "Verified" at bounding box center [724, 354] width 1034 height 15
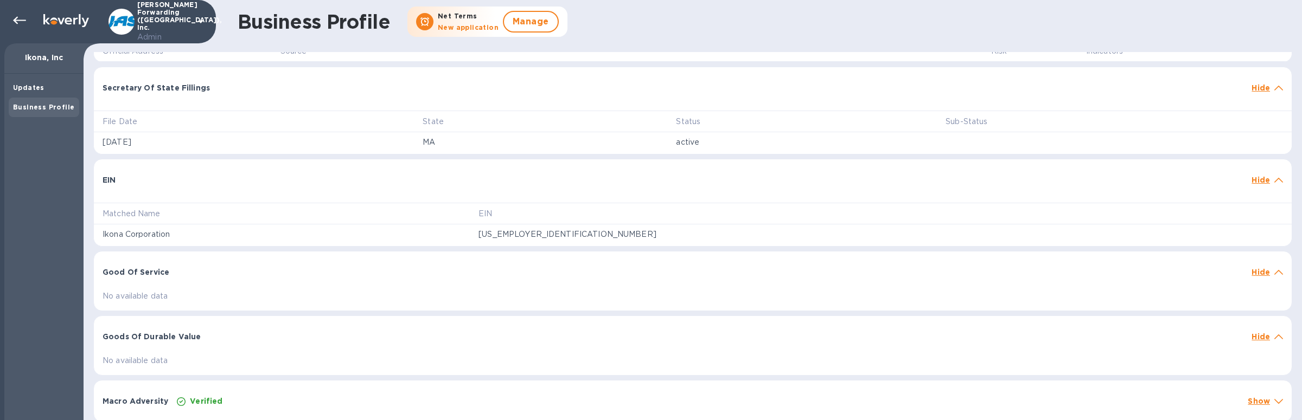
click at [354, 394] on div "Verified" at bounding box center [708, 401] width 1067 height 15
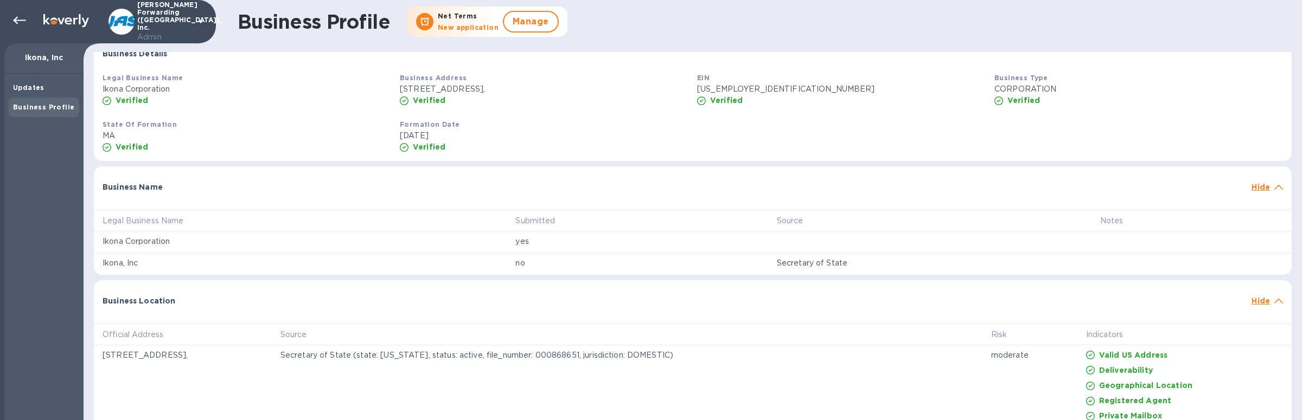
scroll to position [101, 0]
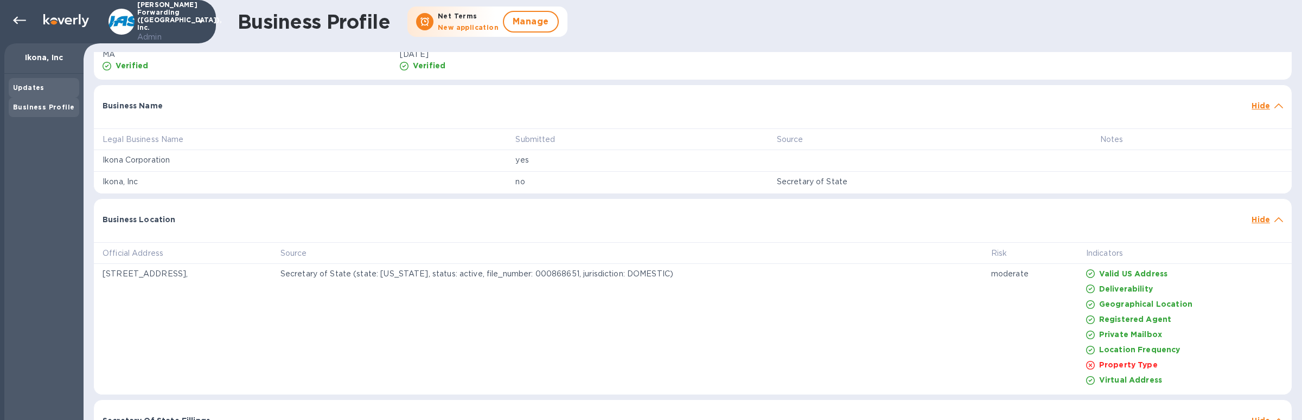
click at [40, 86] on b "Updates" at bounding box center [28, 88] width 31 height 8
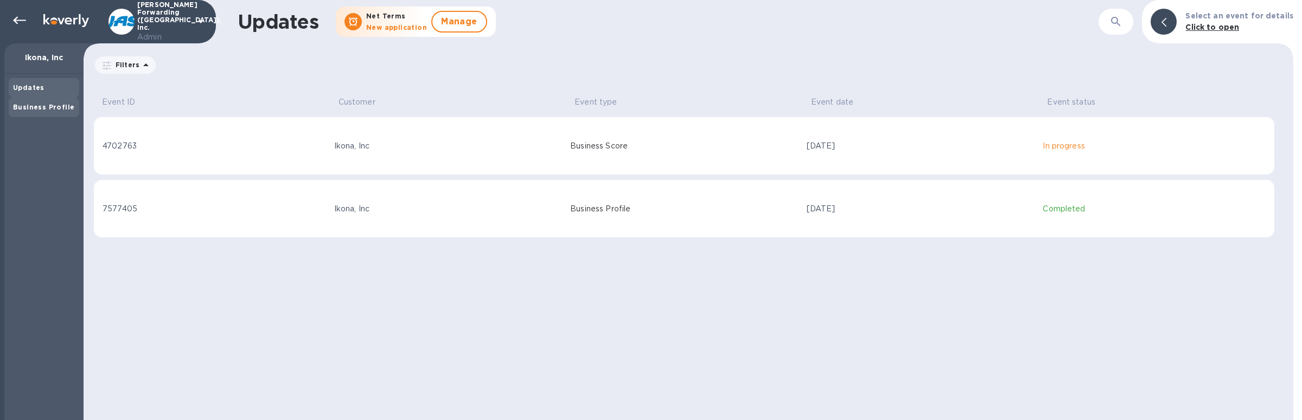
click at [54, 103] on b "Business Profile" at bounding box center [43, 107] width 61 height 8
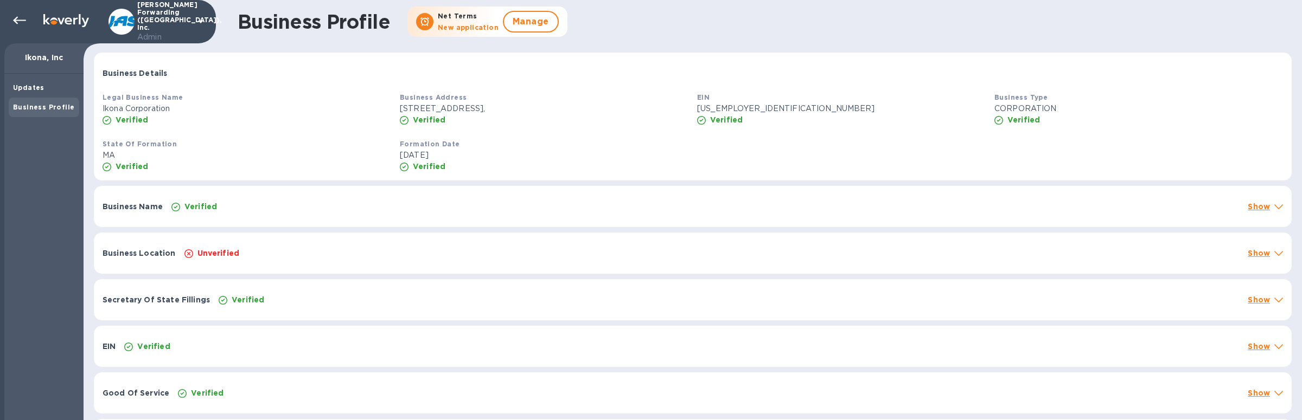
click at [275, 381] on div "Good Of Service Verified Show" at bounding box center [693, 393] width 1198 height 41
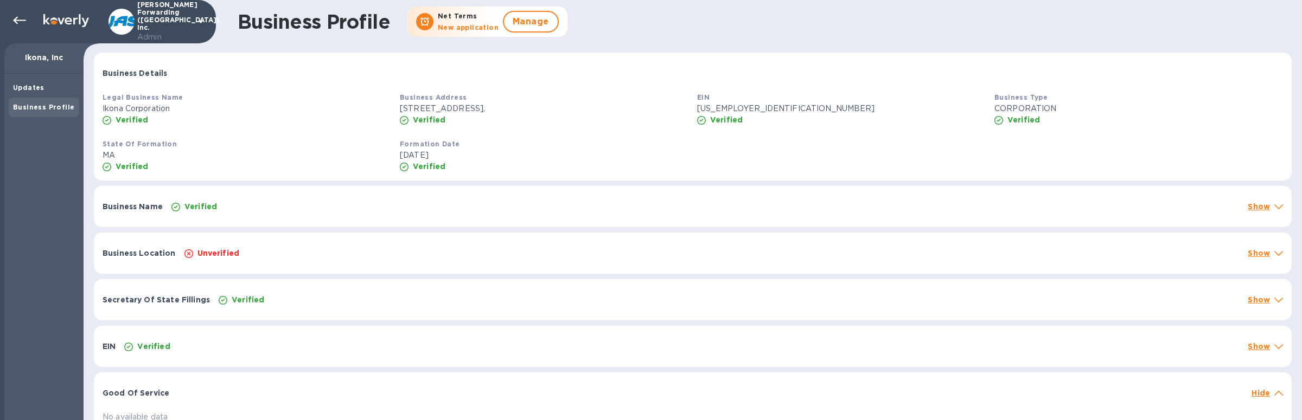
scroll to position [104, 0]
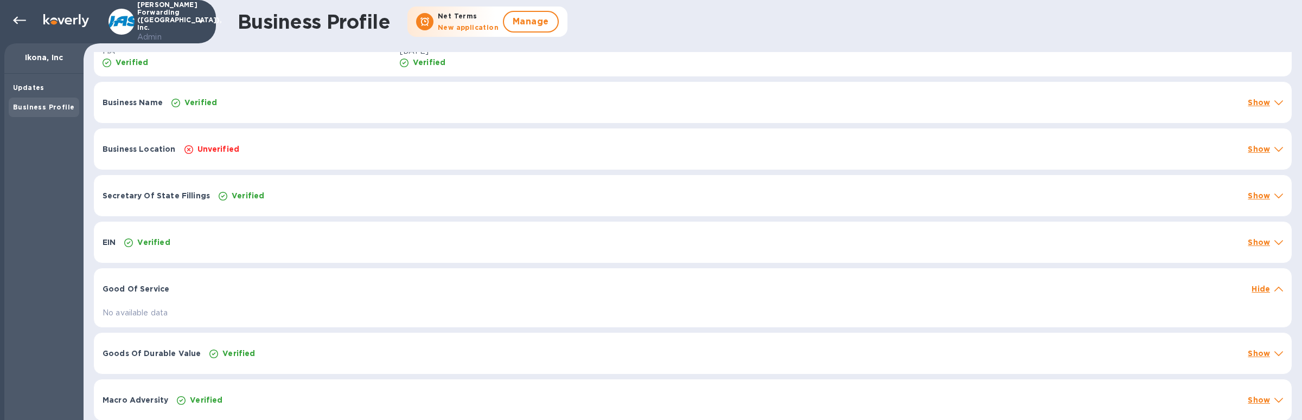
click at [254, 292] on div "Good Of Service" at bounding box center [672, 289] width 1149 height 20
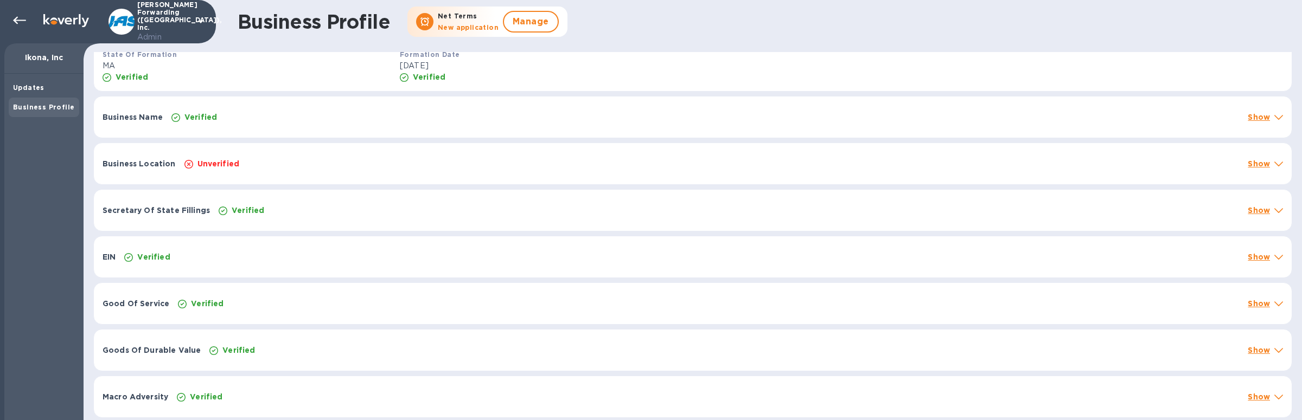
scroll to position [87, 0]
click at [43, 87] on div "Updates" at bounding box center [44, 87] width 62 height 11
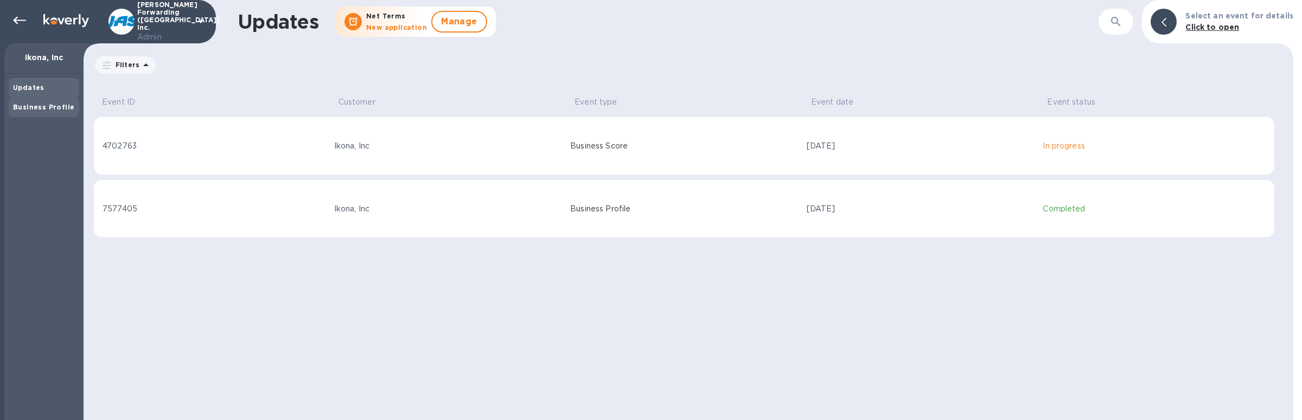
click at [46, 102] on div "Business Profile" at bounding box center [44, 107] width 62 height 11
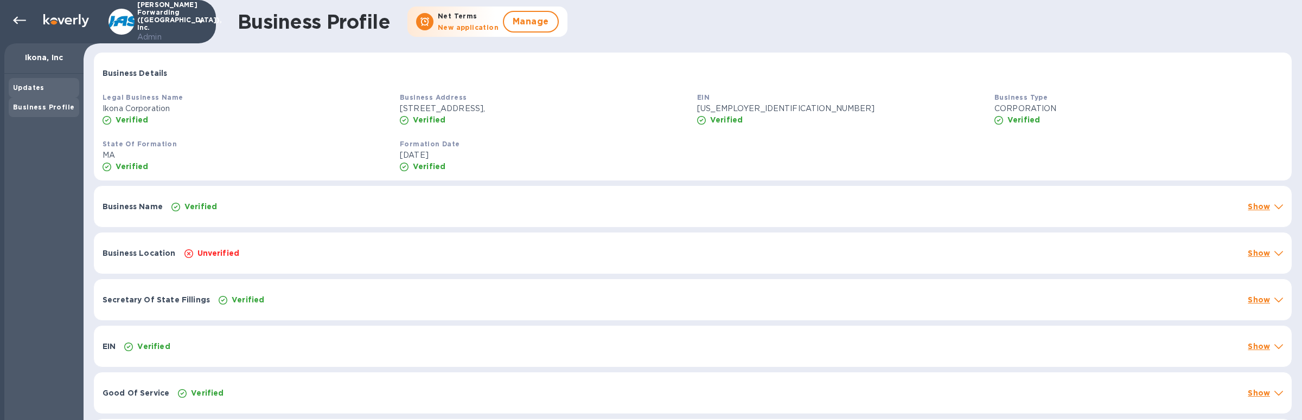
click at [46, 87] on div "Updates" at bounding box center [44, 87] width 62 height 11
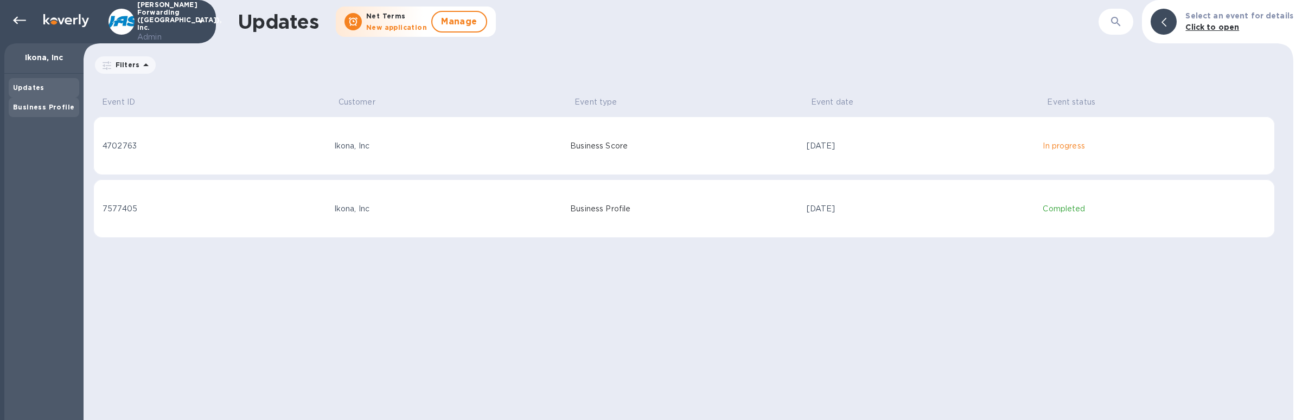
click at [46, 114] on div "Business Profile" at bounding box center [44, 108] width 71 height 20
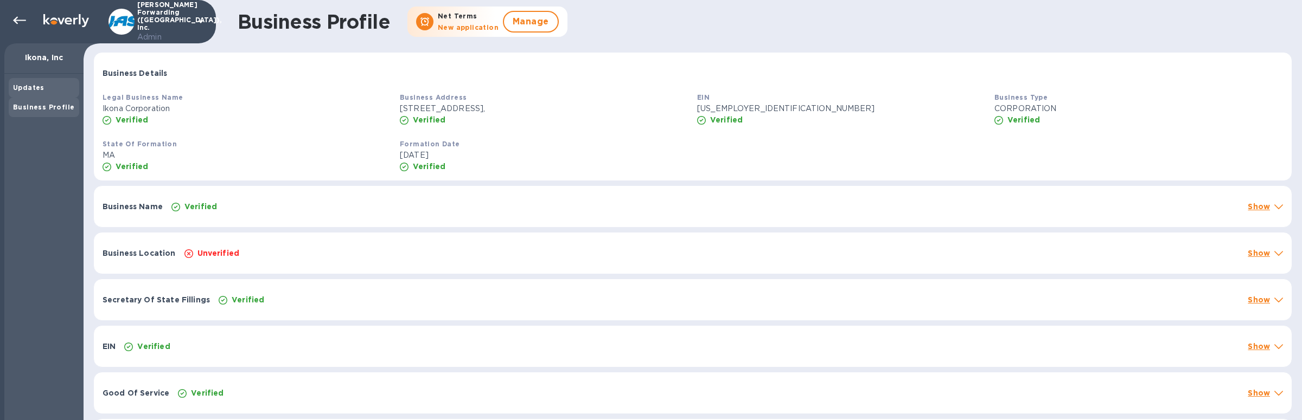
click at [60, 90] on div "Updates" at bounding box center [44, 87] width 62 height 11
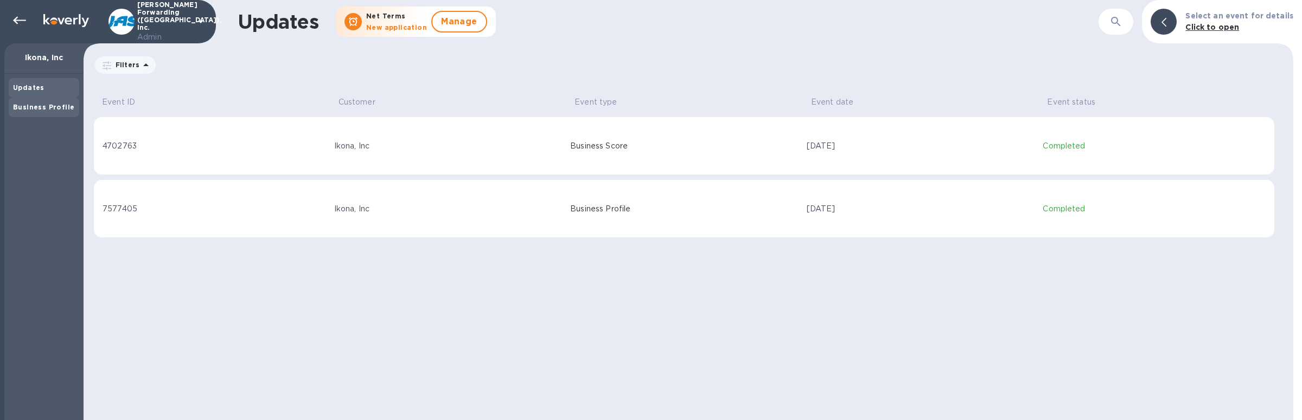
click at [56, 108] on b "Business Profile" at bounding box center [43, 107] width 61 height 8
